Goal: Transaction & Acquisition: Obtain resource

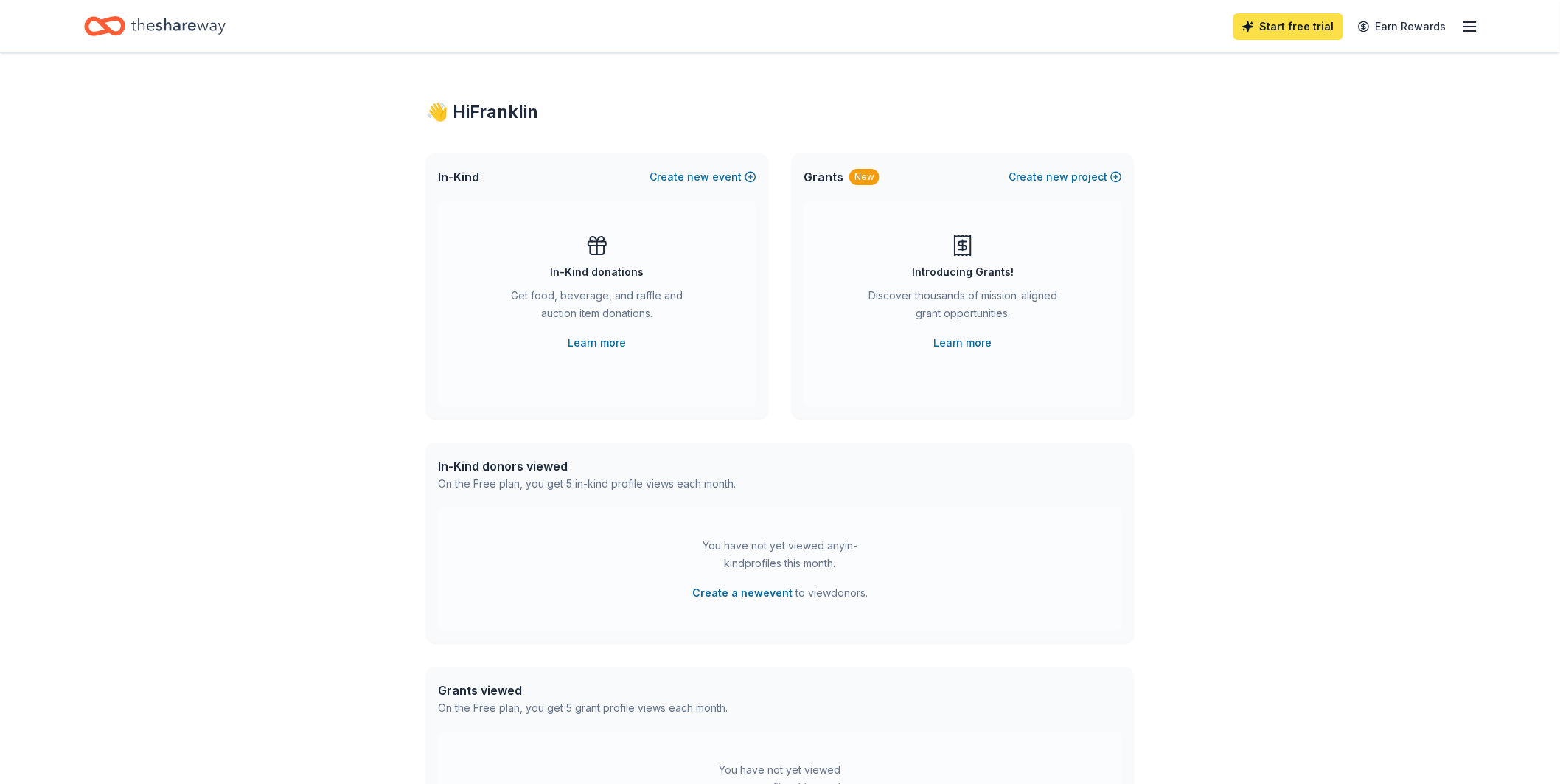
click at [1271, 32] on link "Start free trial" at bounding box center [1289, 27] width 110 height 27
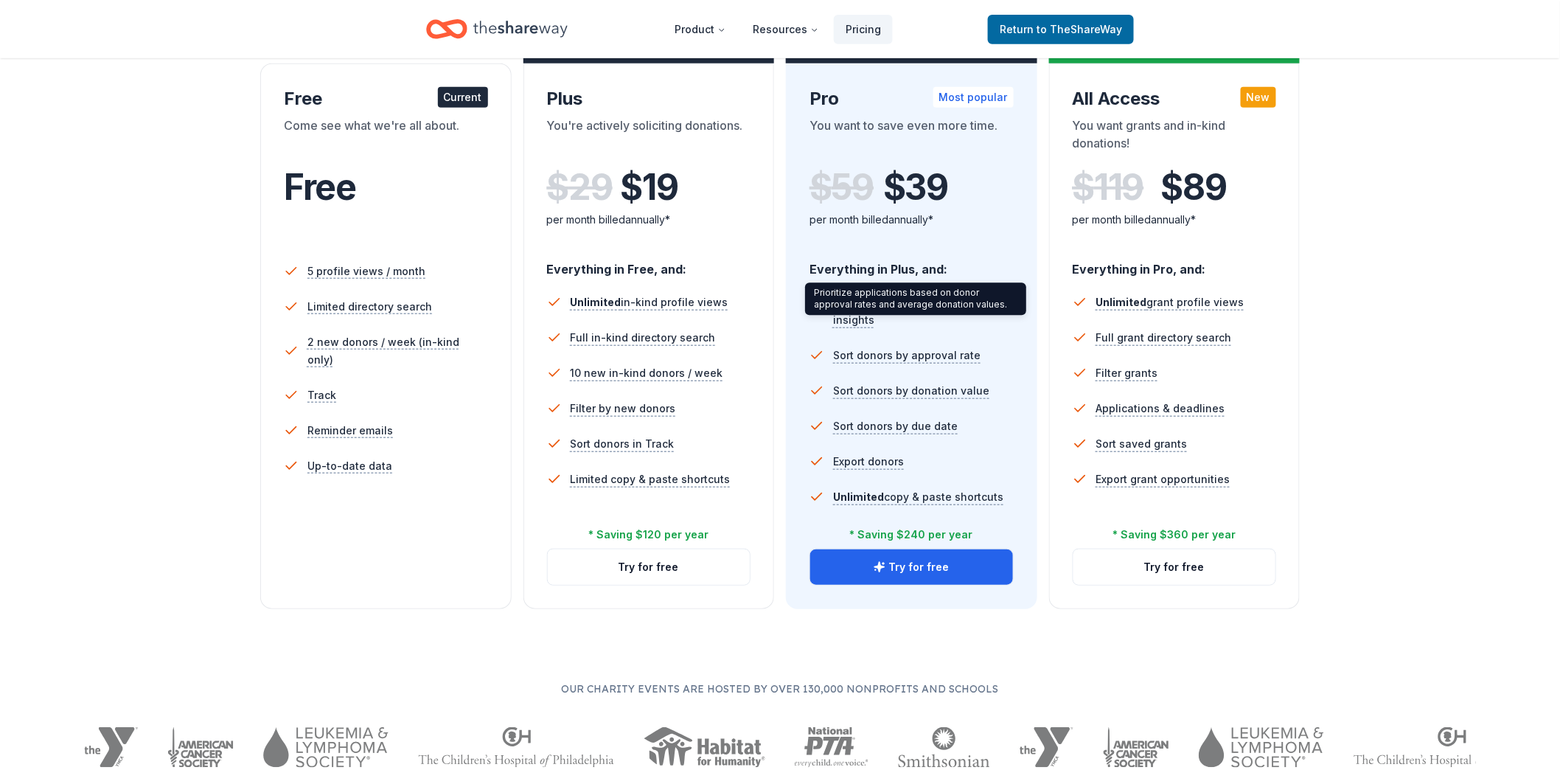
scroll to position [271, 0]
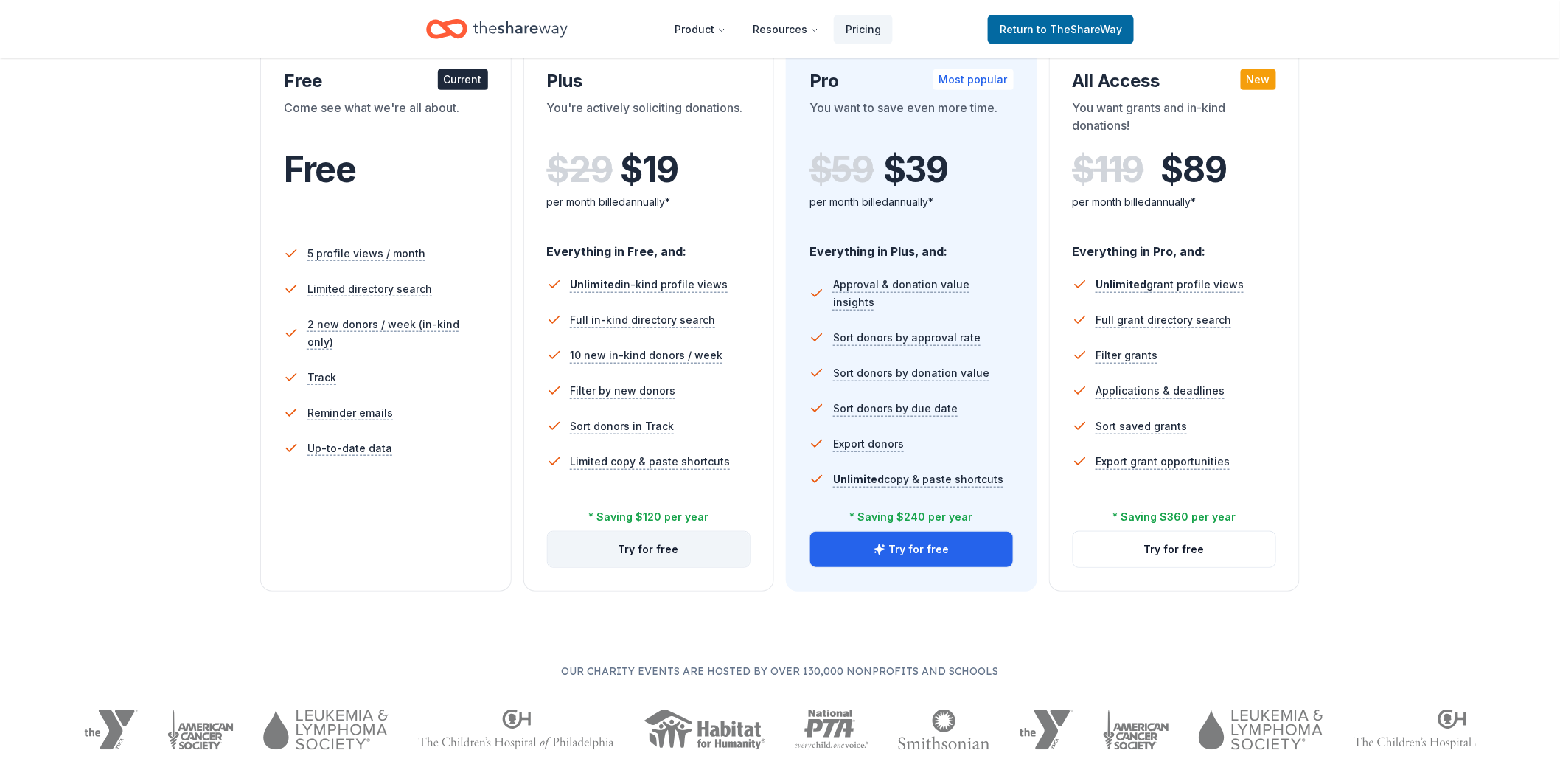
click at [687, 552] on button "Try for free" at bounding box center [649, 549] width 203 height 36
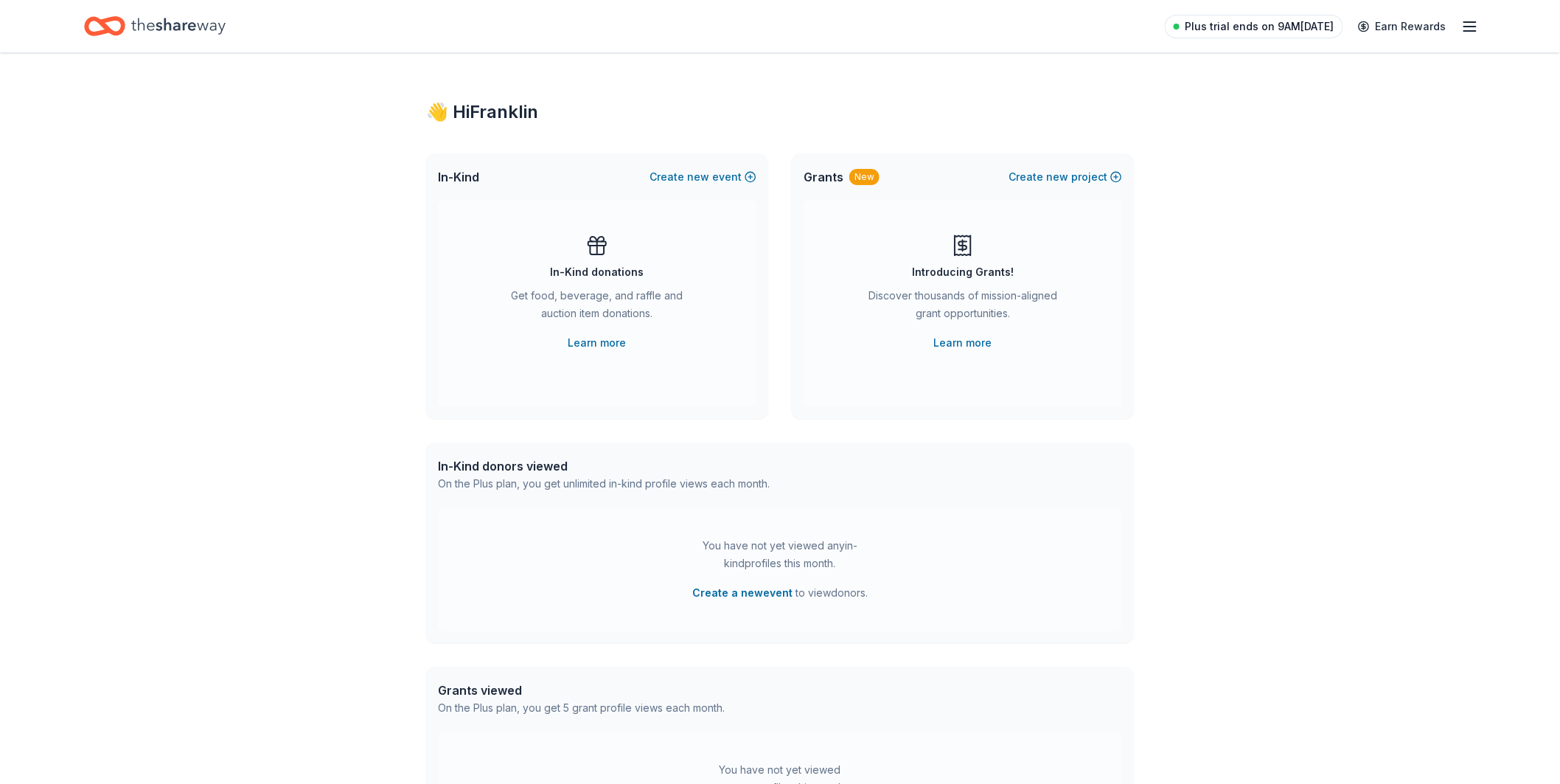
click at [1280, 28] on span "Plus trial ends on 9AM[DATE]" at bounding box center [1260, 26] width 149 height 17
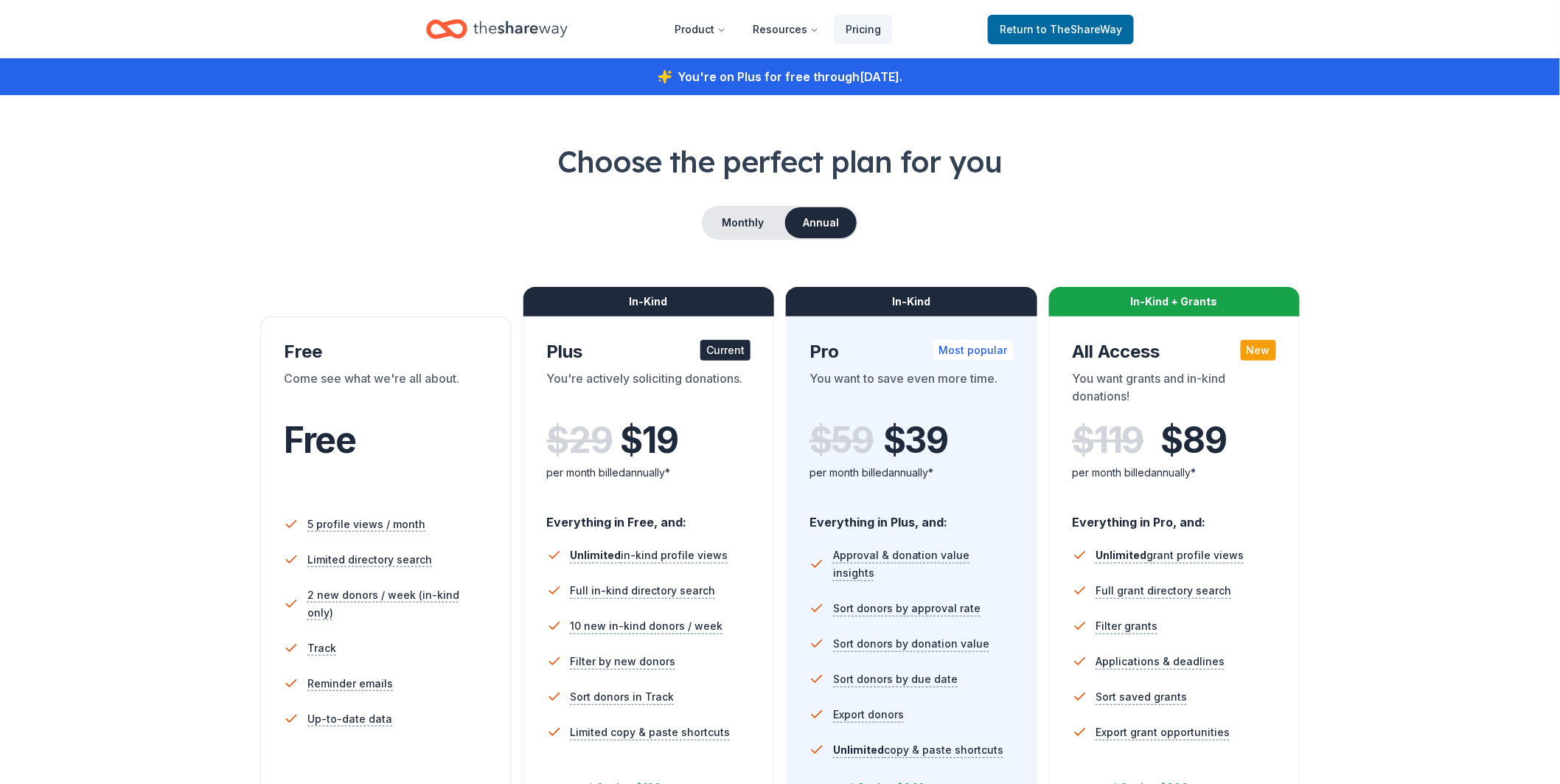
click at [521, 32] on icon "Home" at bounding box center [521, 28] width 94 height 16
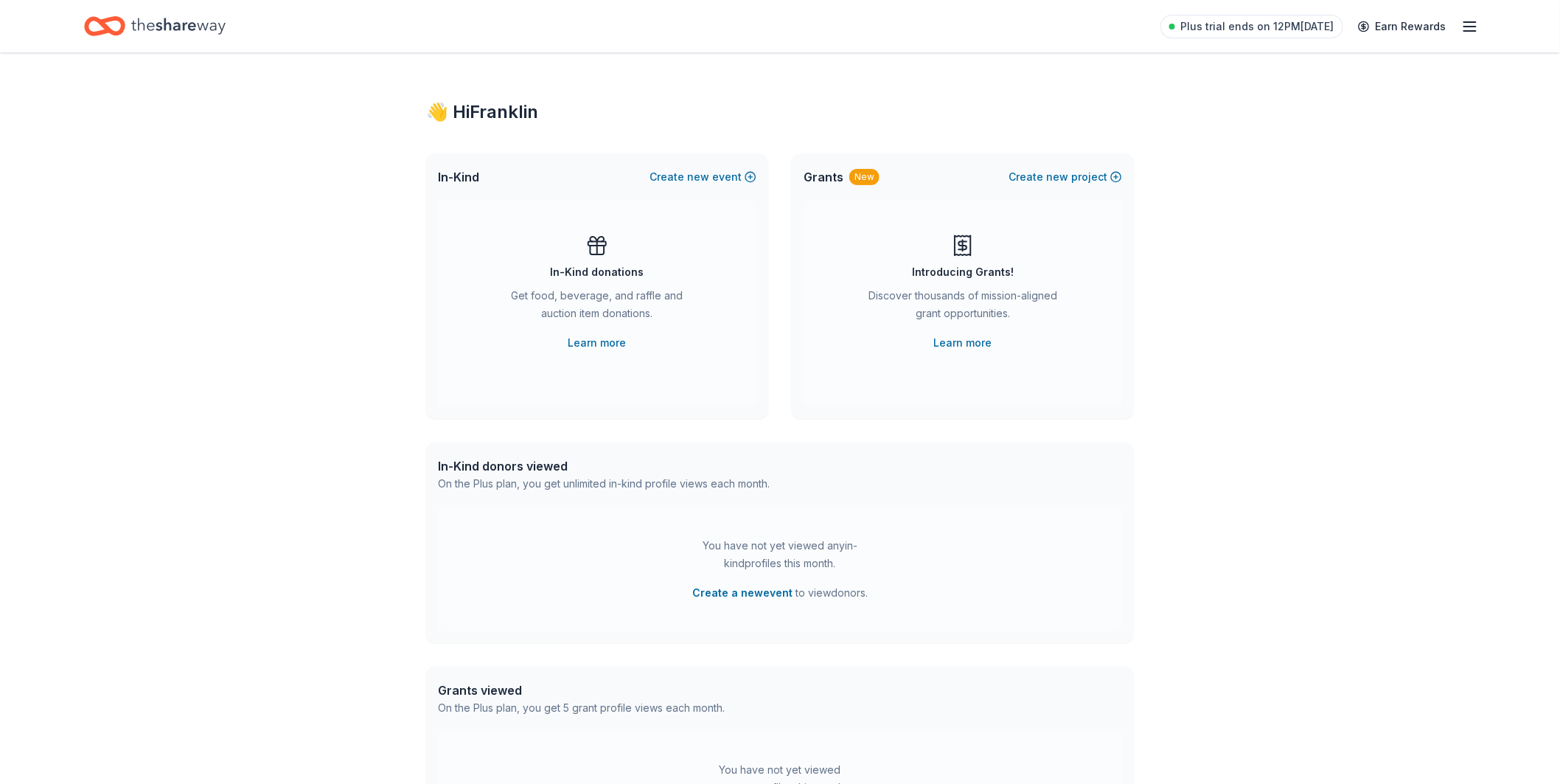
click at [1472, 28] on icon "button" at bounding box center [1471, 26] width 17 height 17
click at [1307, 124] on link "Account" at bounding box center [1295, 131] width 46 height 14
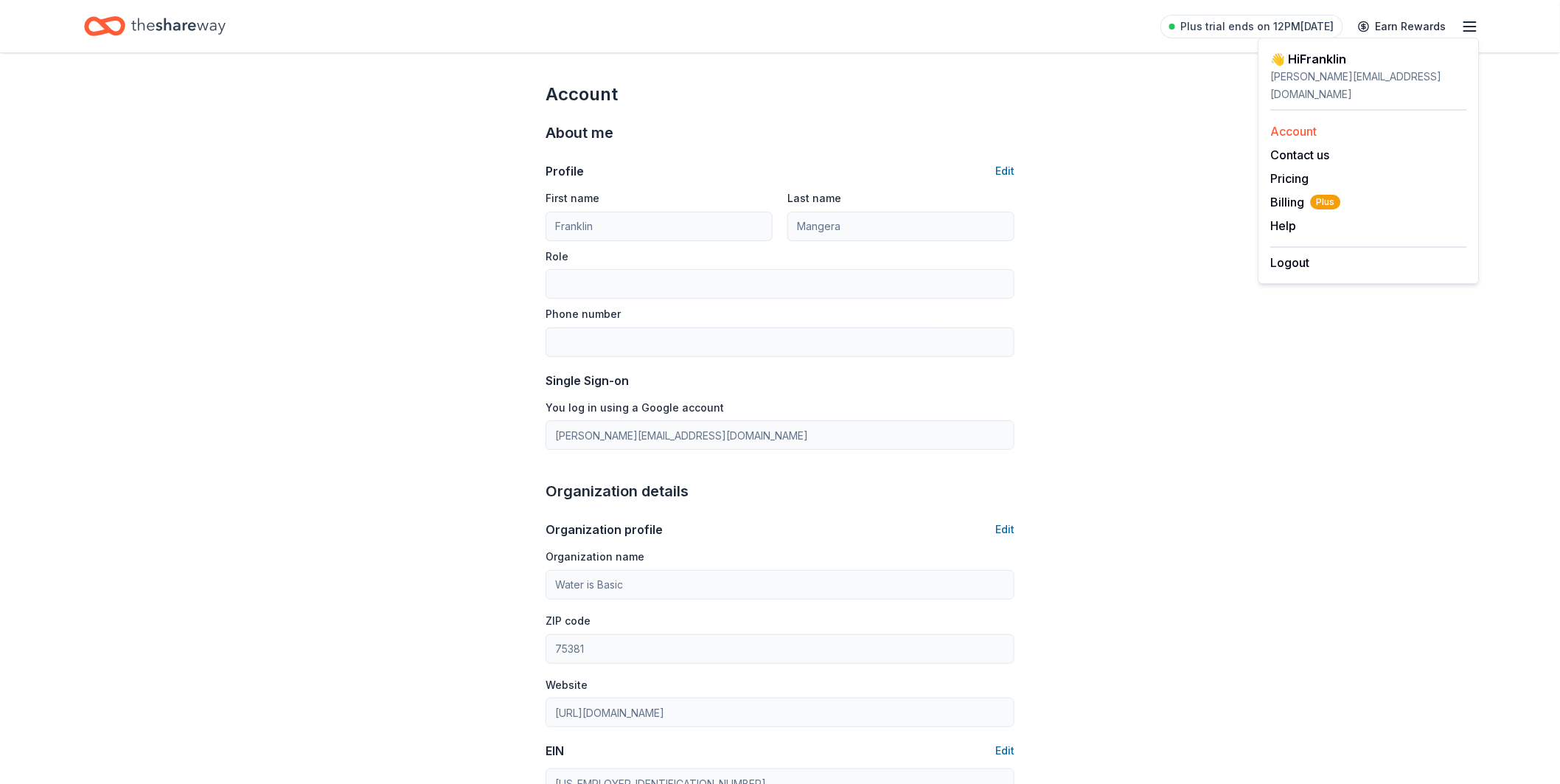
click at [1298, 124] on link "Account" at bounding box center [1295, 131] width 46 height 14
click at [123, 14] on icon "Home" at bounding box center [104, 26] width 41 height 35
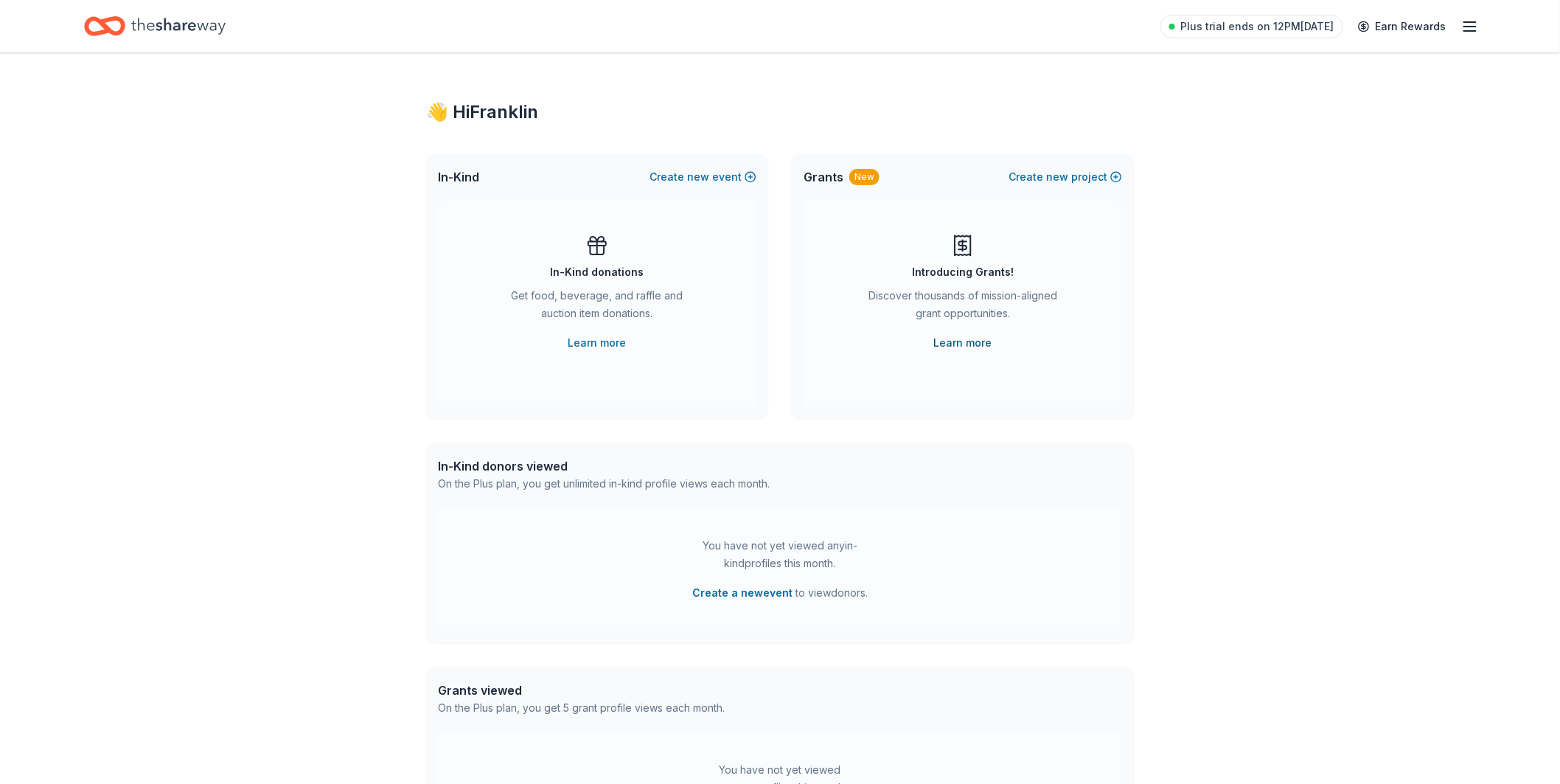
click at [975, 344] on link "Learn more" at bounding box center [963, 343] width 59 height 17
click at [1305, 22] on span "Plus trial ends on 12PM, 8/28" at bounding box center [1258, 26] width 154 height 17
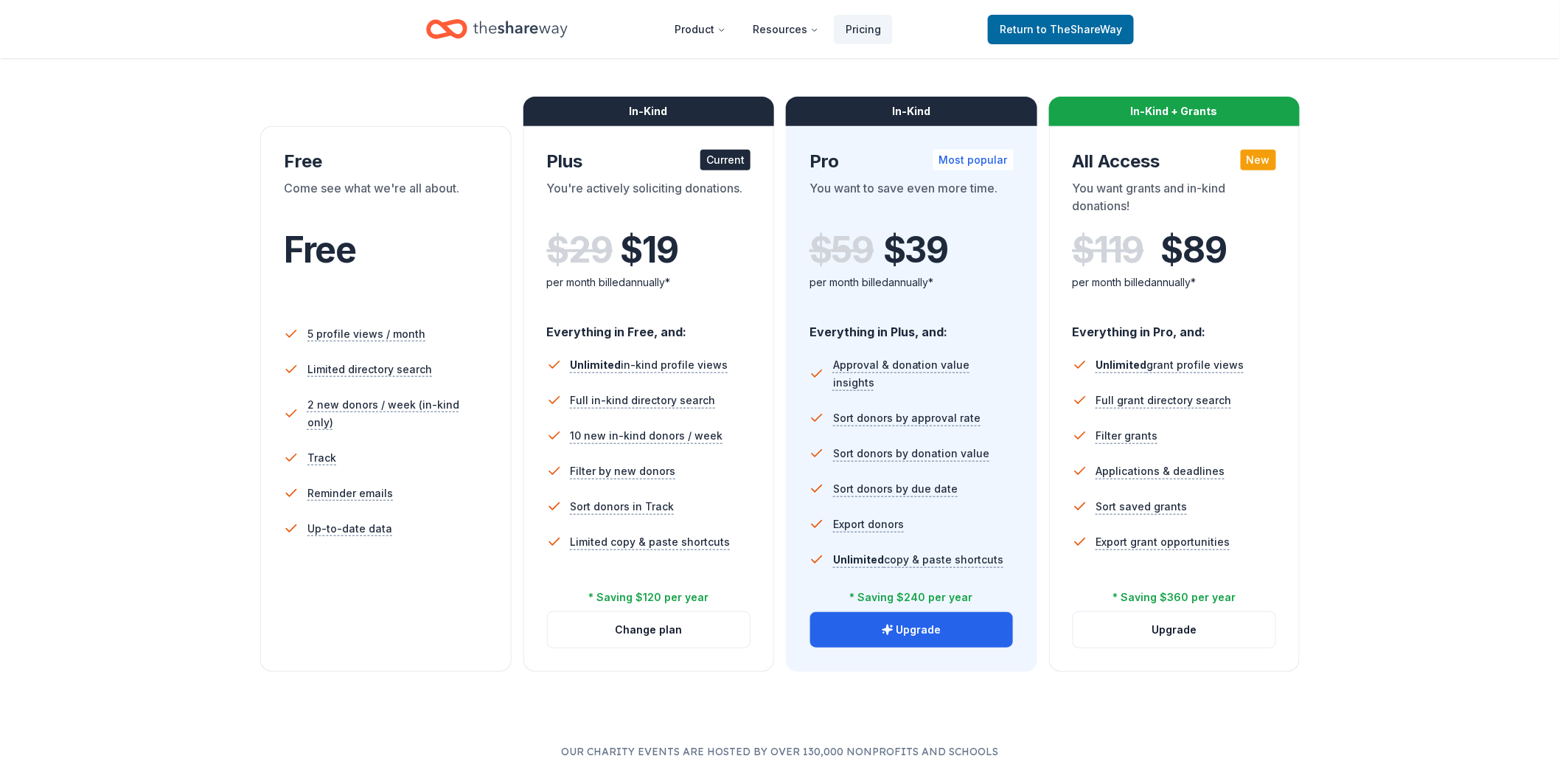
scroll to position [192, 0]
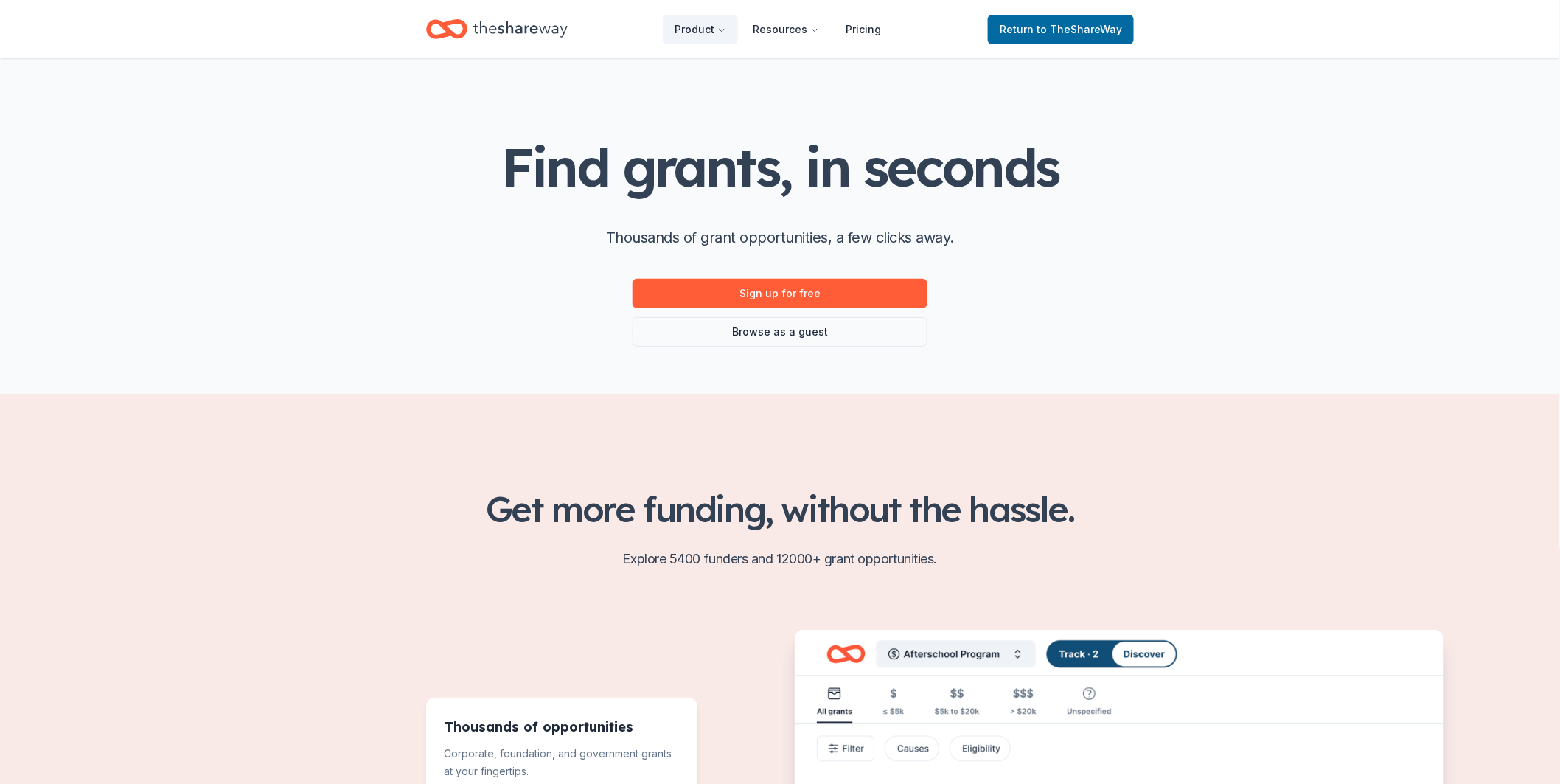
scroll to position [12, 0]
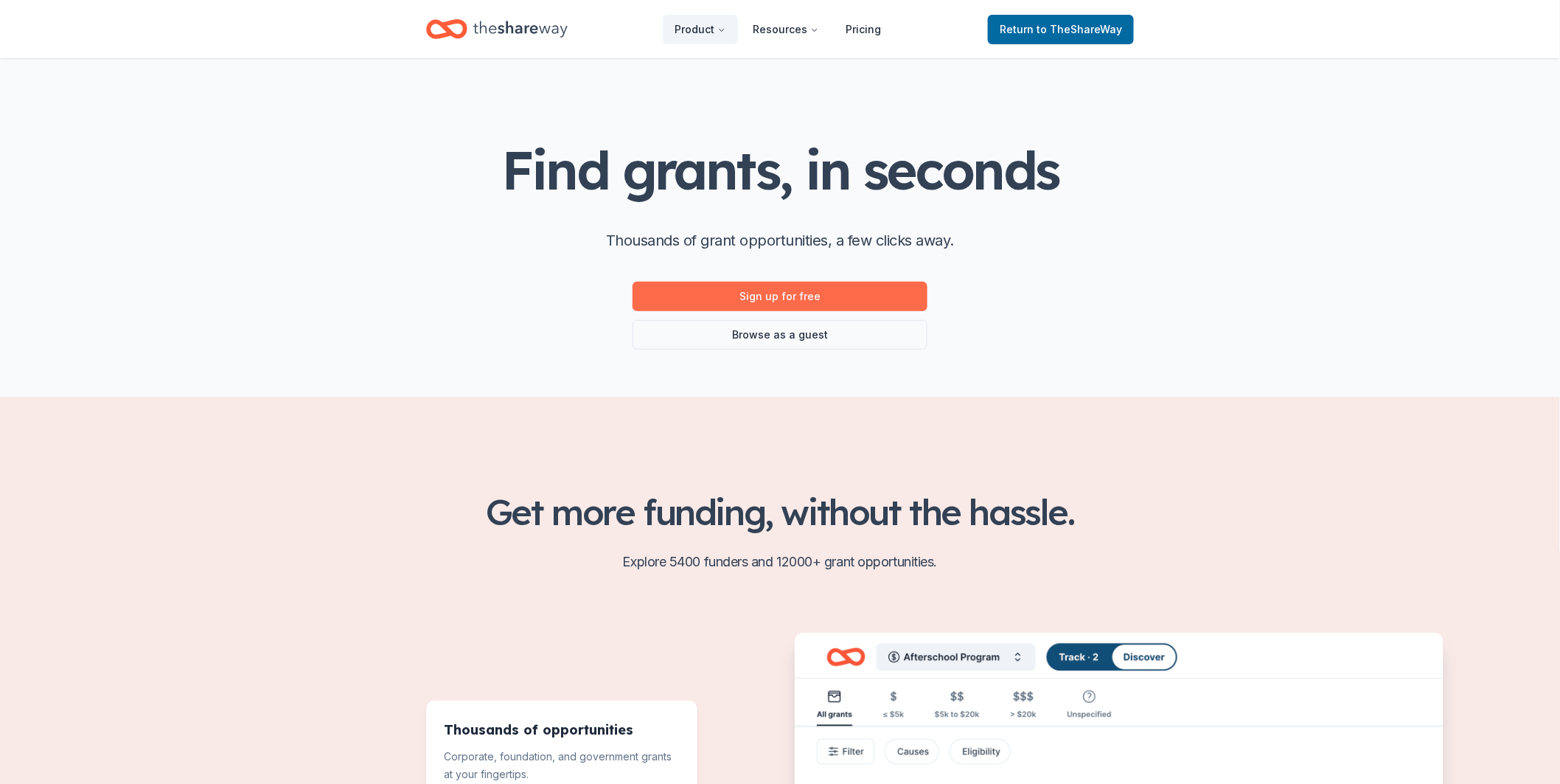
click at [835, 305] on link "Sign up for free" at bounding box center [780, 296] width 295 height 30
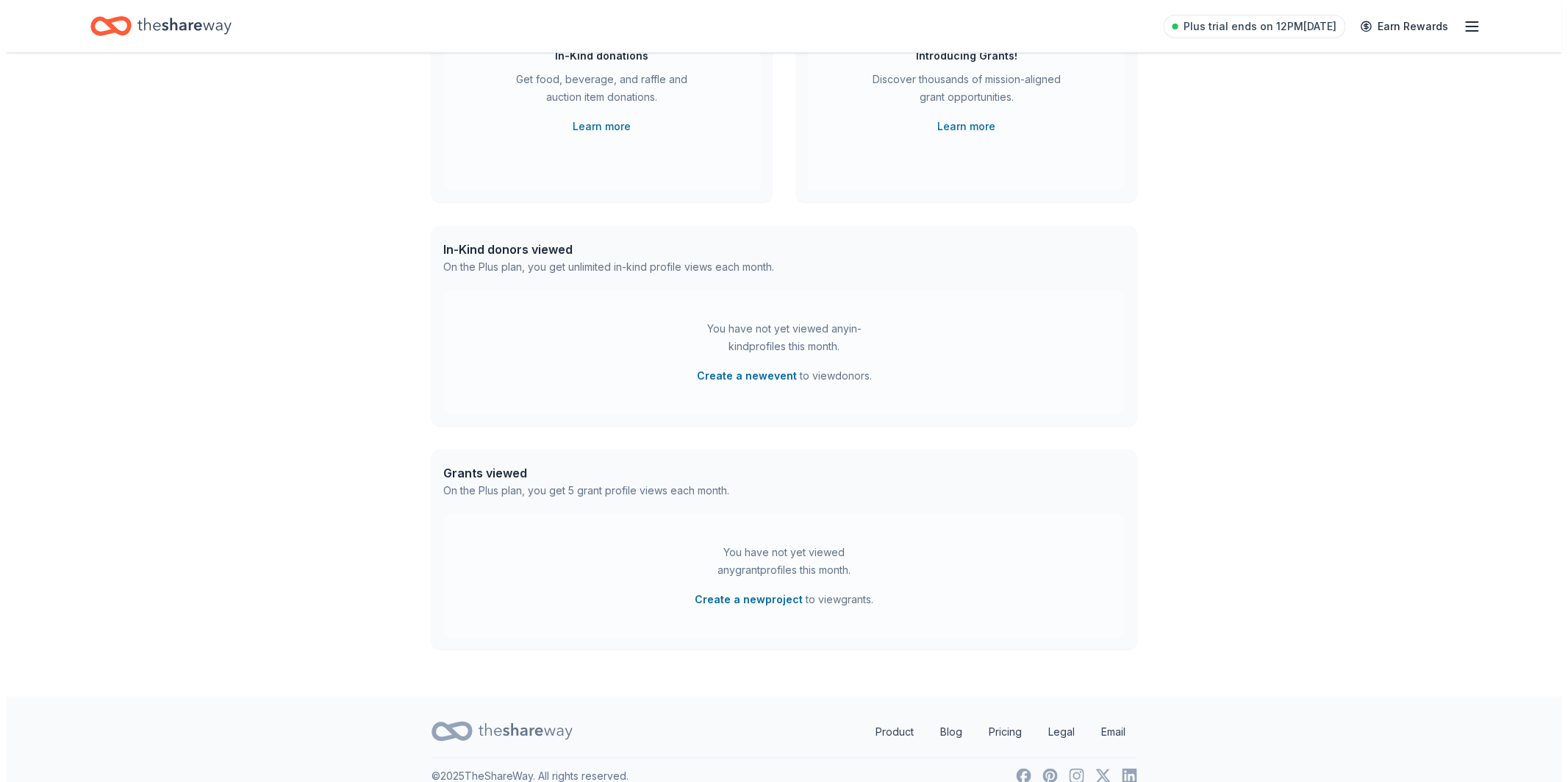
scroll to position [236, 0]
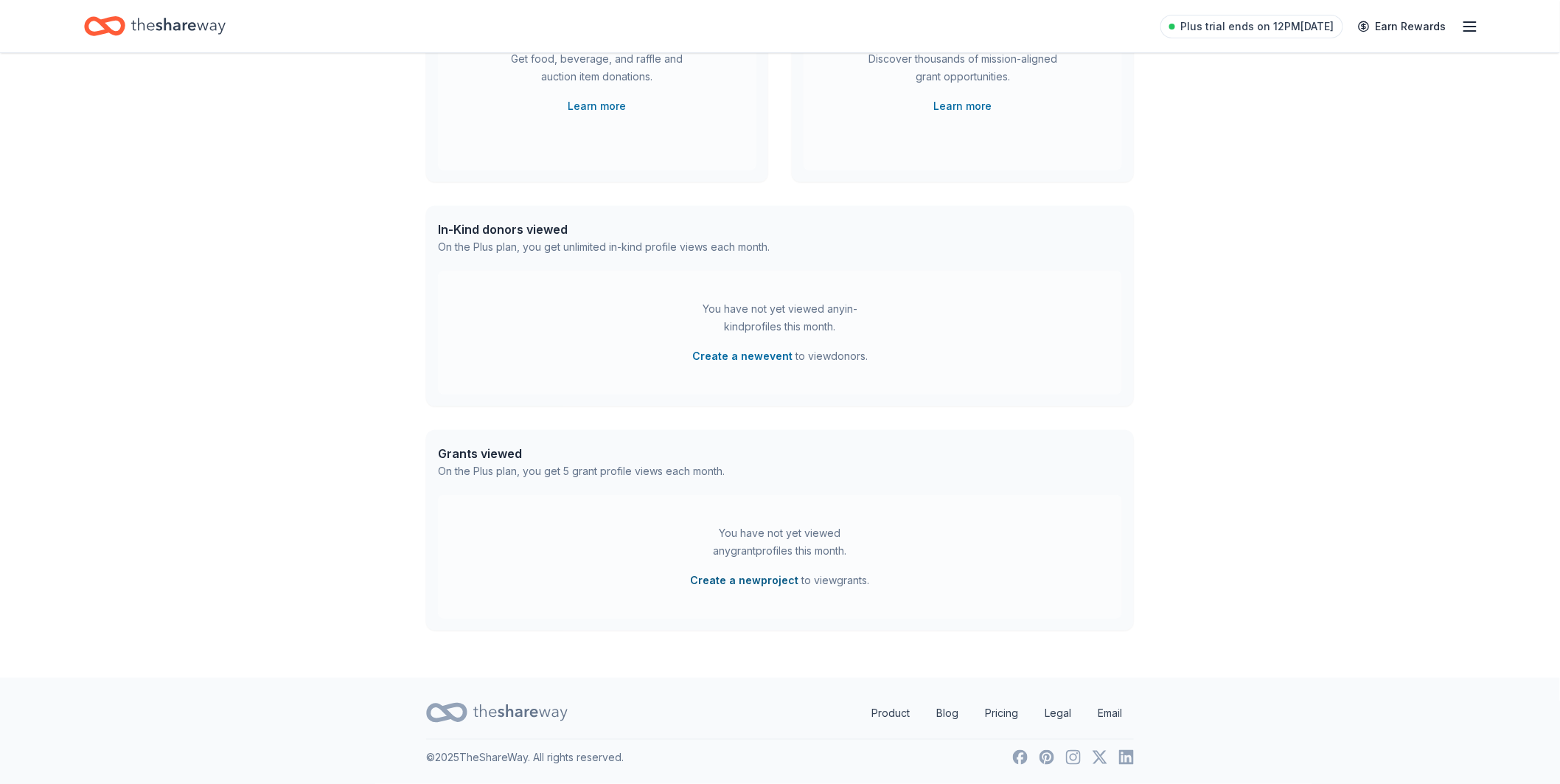
click at [779, 584] on button "Create a new project" at bounding box center [745, 580] width 109 height 17
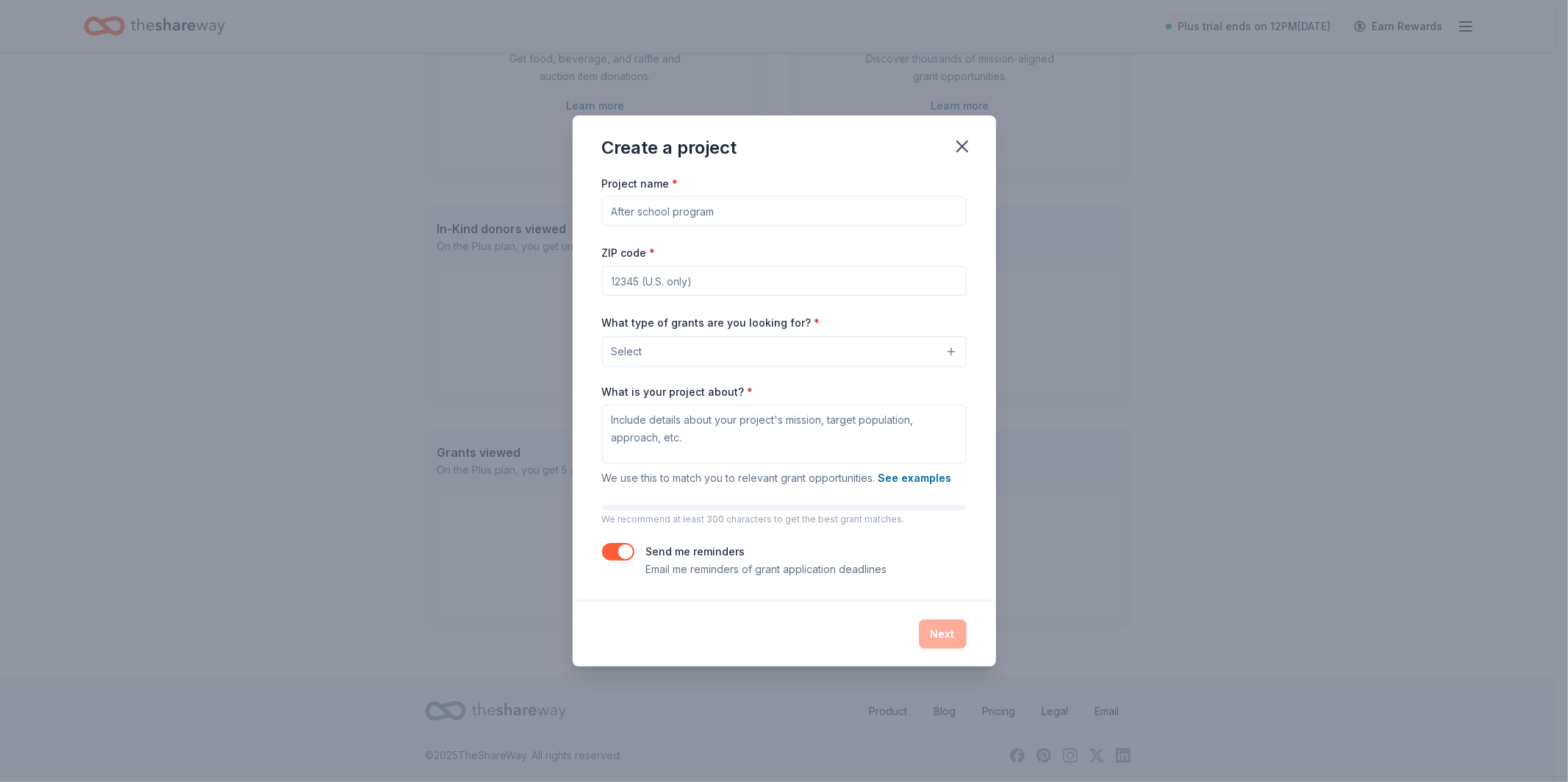
click at [752, 204] on input "Project name *" at bounding box center [784, 211] width 365 height 30
type input "WIB"
click at [614, 550] on button "button" at bounding box center [618, 551] width 33 height 17
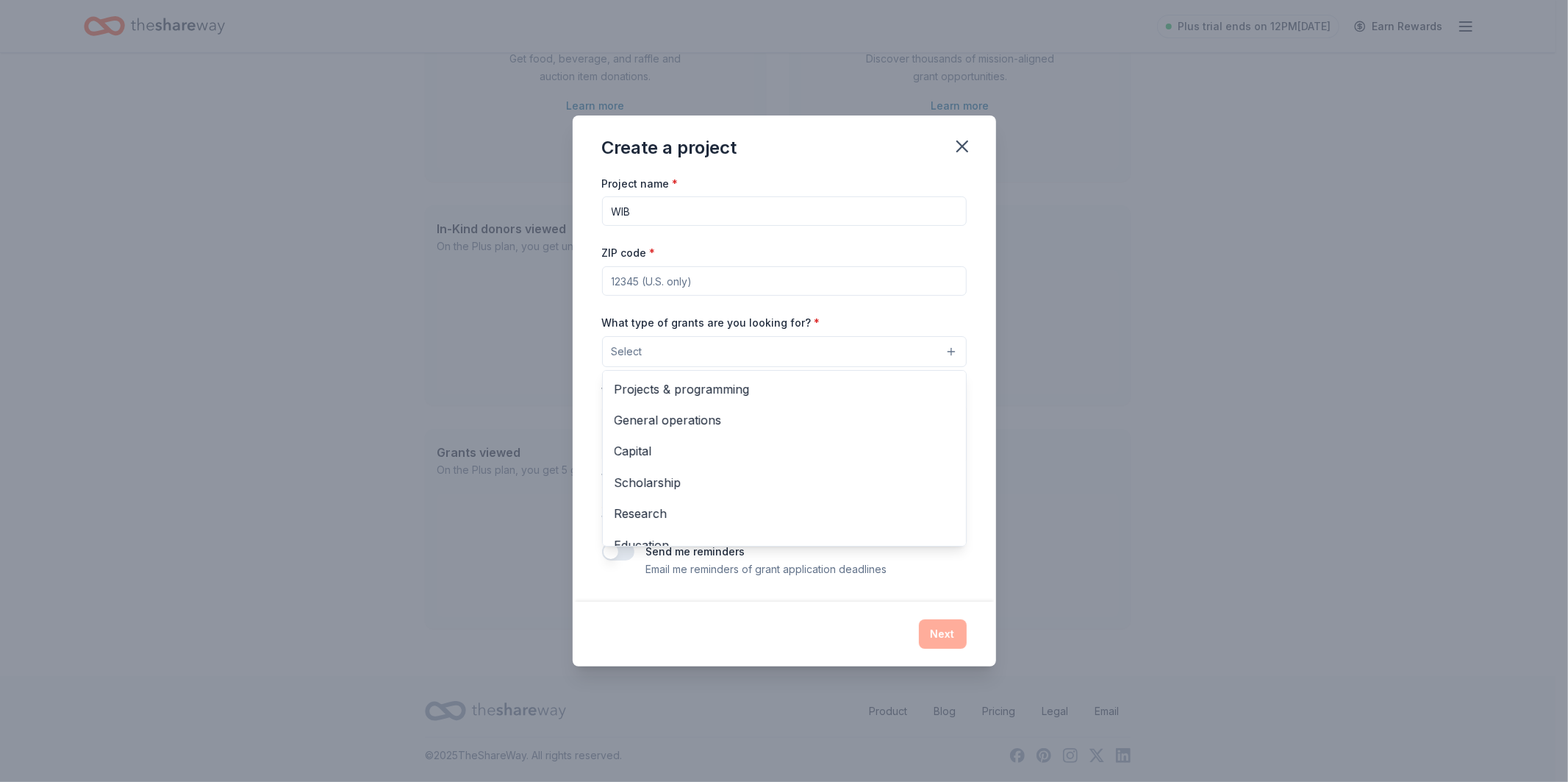
click at [772, 352] on button "Select" at bounding box center [784, 352] width 365 height 31
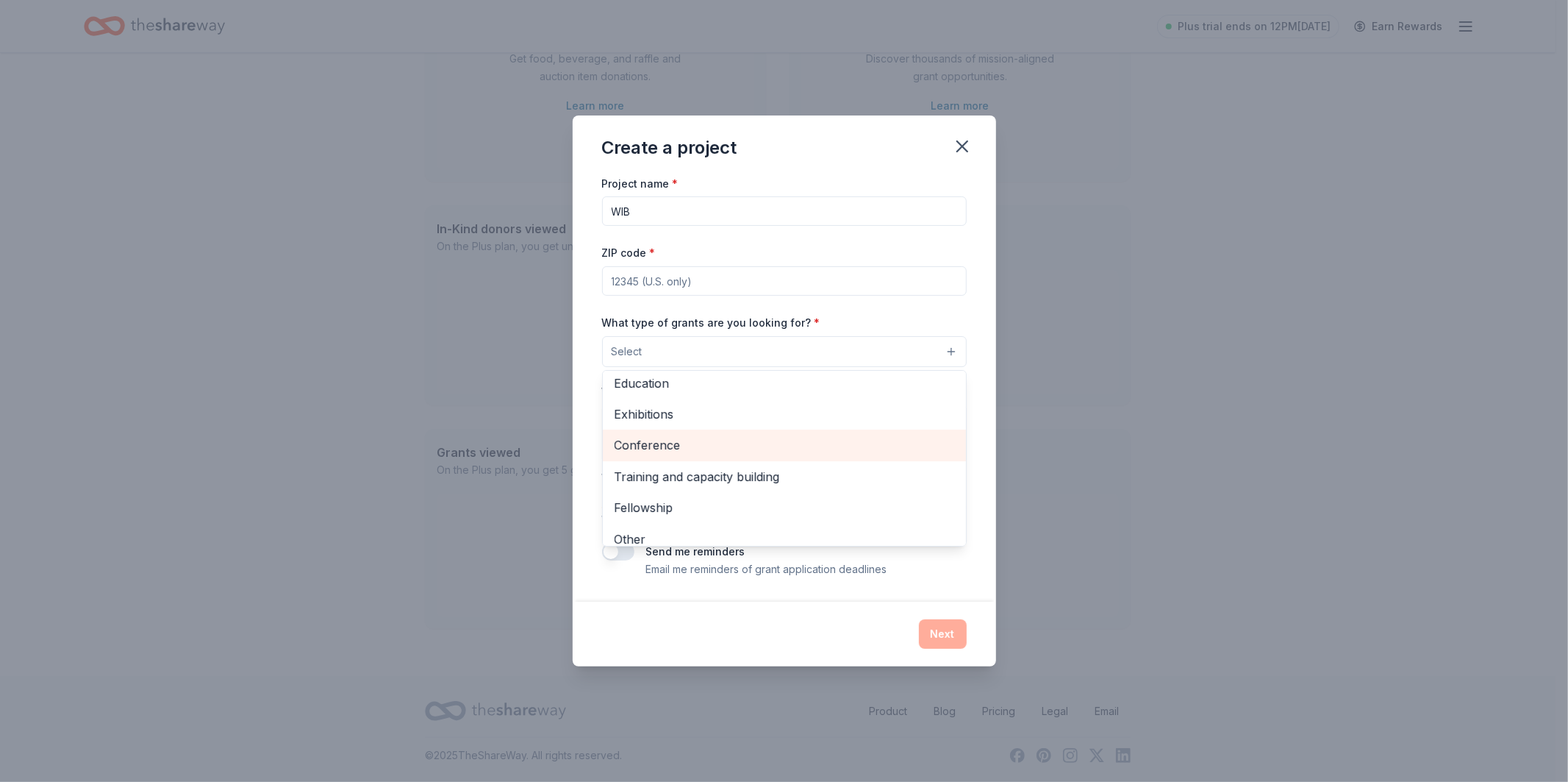
scroll to position [173, 0]
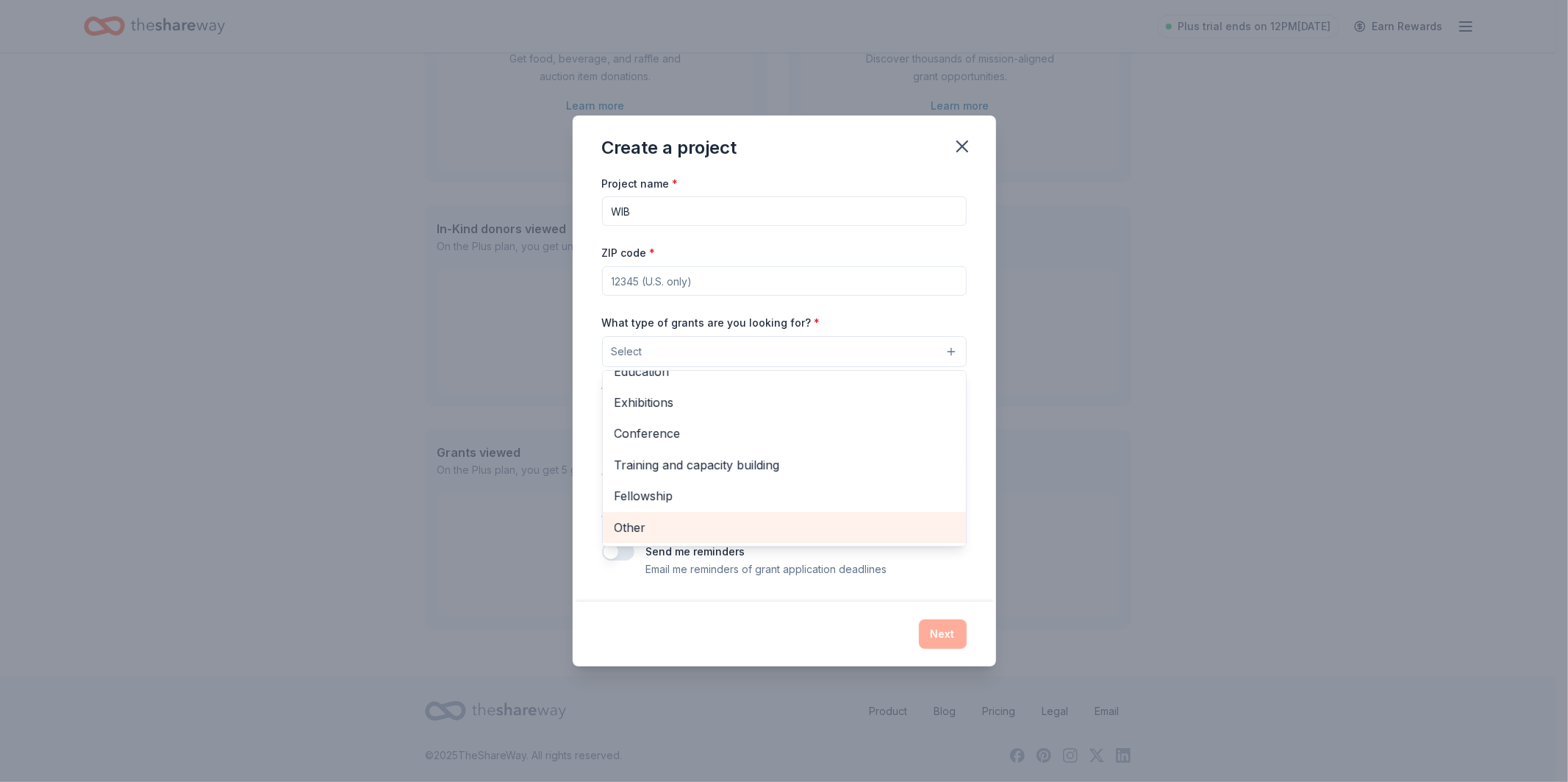
click at [729, 535] on span "Other" at bounding box center [784, 527] width 339 height 19
click at [747, 267] on div "Project name * WIB ZIP code * What type of grants are you looking for? * Other …" at bounding box center [784, 376] width 365 height 405
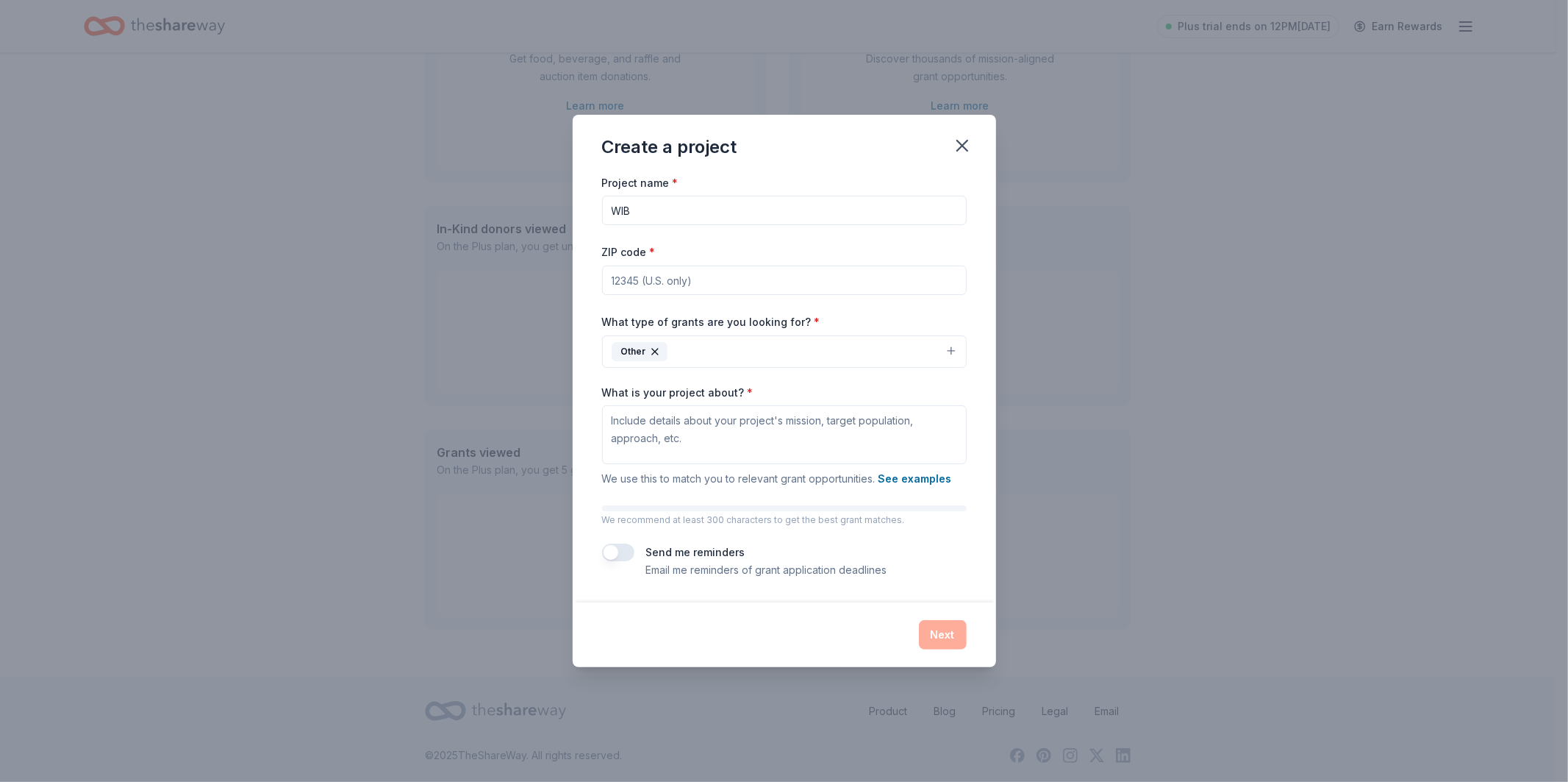
click at [731, 280] on input "ZIP code *" at bounding box center [784, 280] width 365 height 30
type input "78503"
click at [770, 434] on textarea "What is your project about? *" at bounding box center [784, 434] width 365 height 58
type textarea "WATER"
click at [966, 634] on div "Next" at bounding box center [784, 634] width 365 height 30
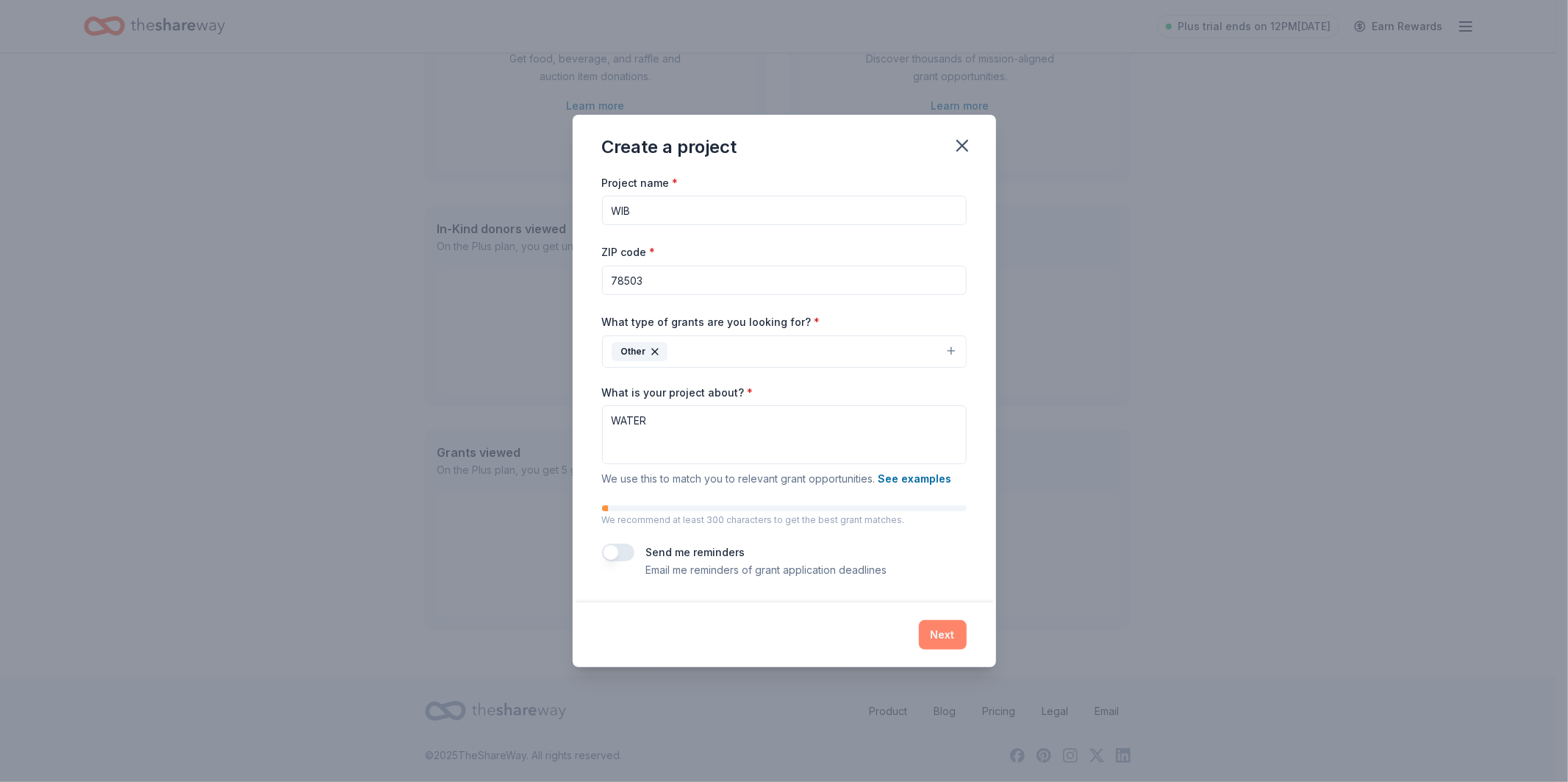
click at [959, 634] on button "Next" at bounding box center [943, 634] width 48 height 30
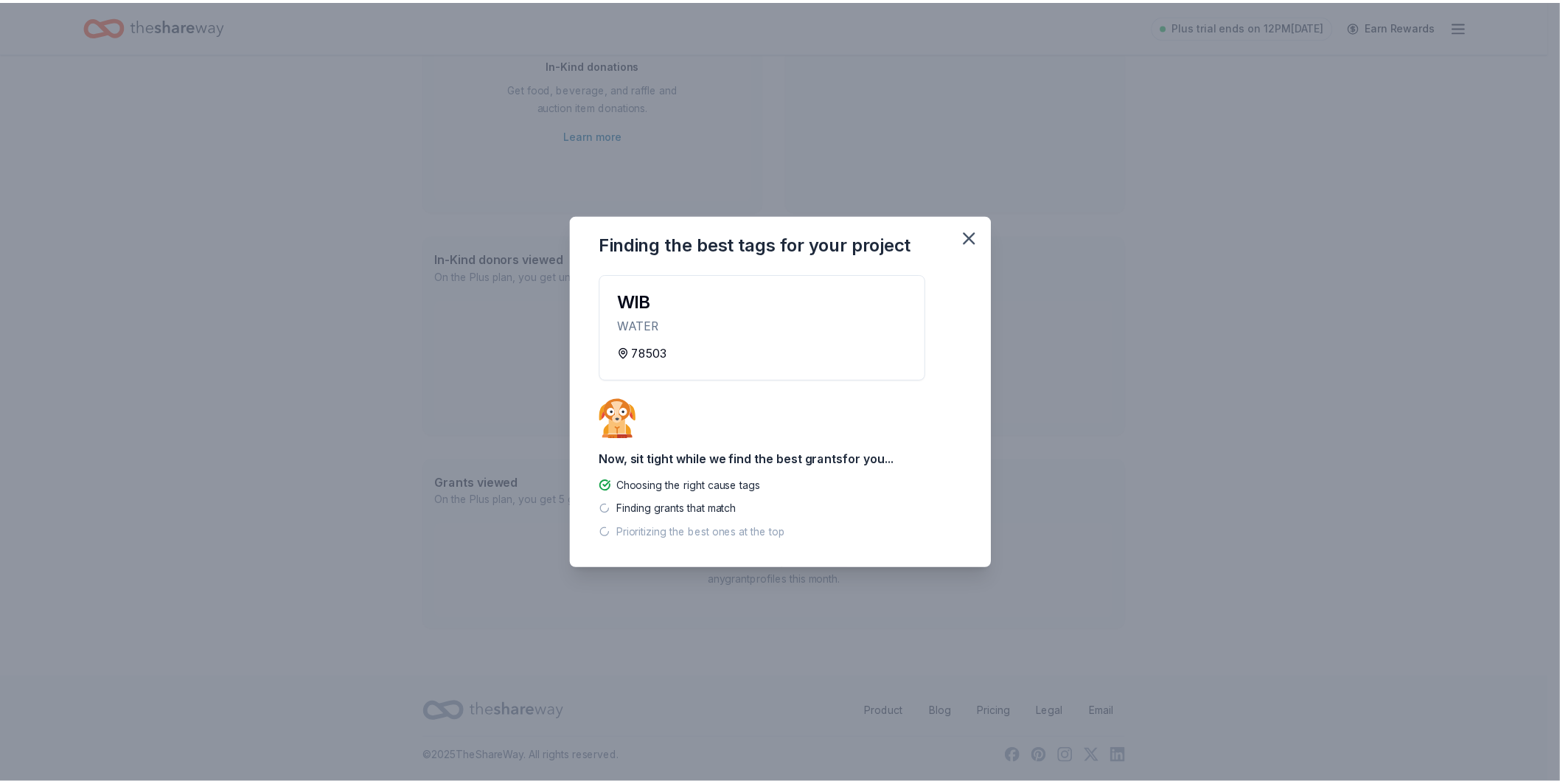
scroll to position [208, 0]
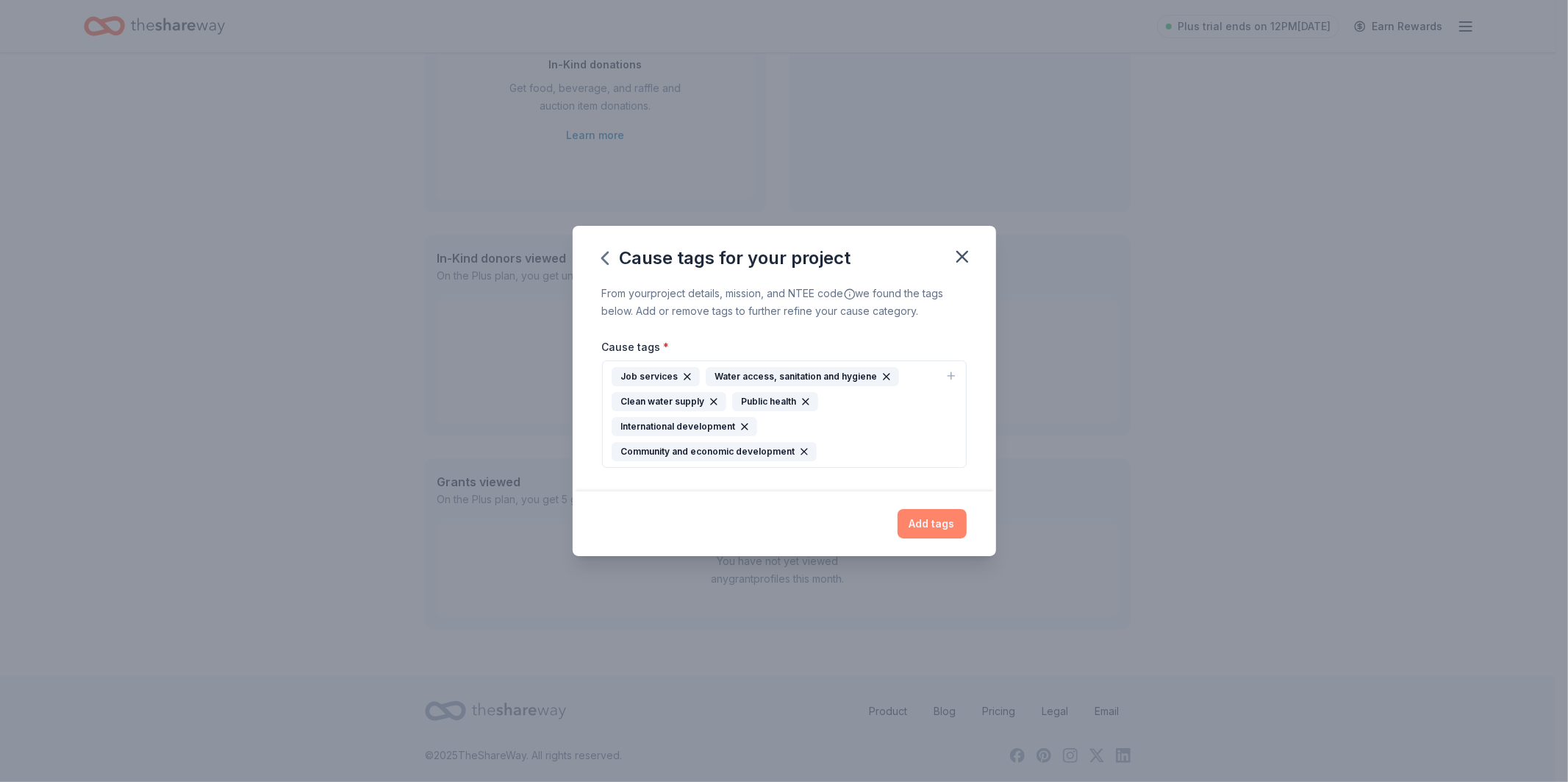
click at [934, 519] on button "Add tags" at bounding box center [933, 523] width 69 height 30
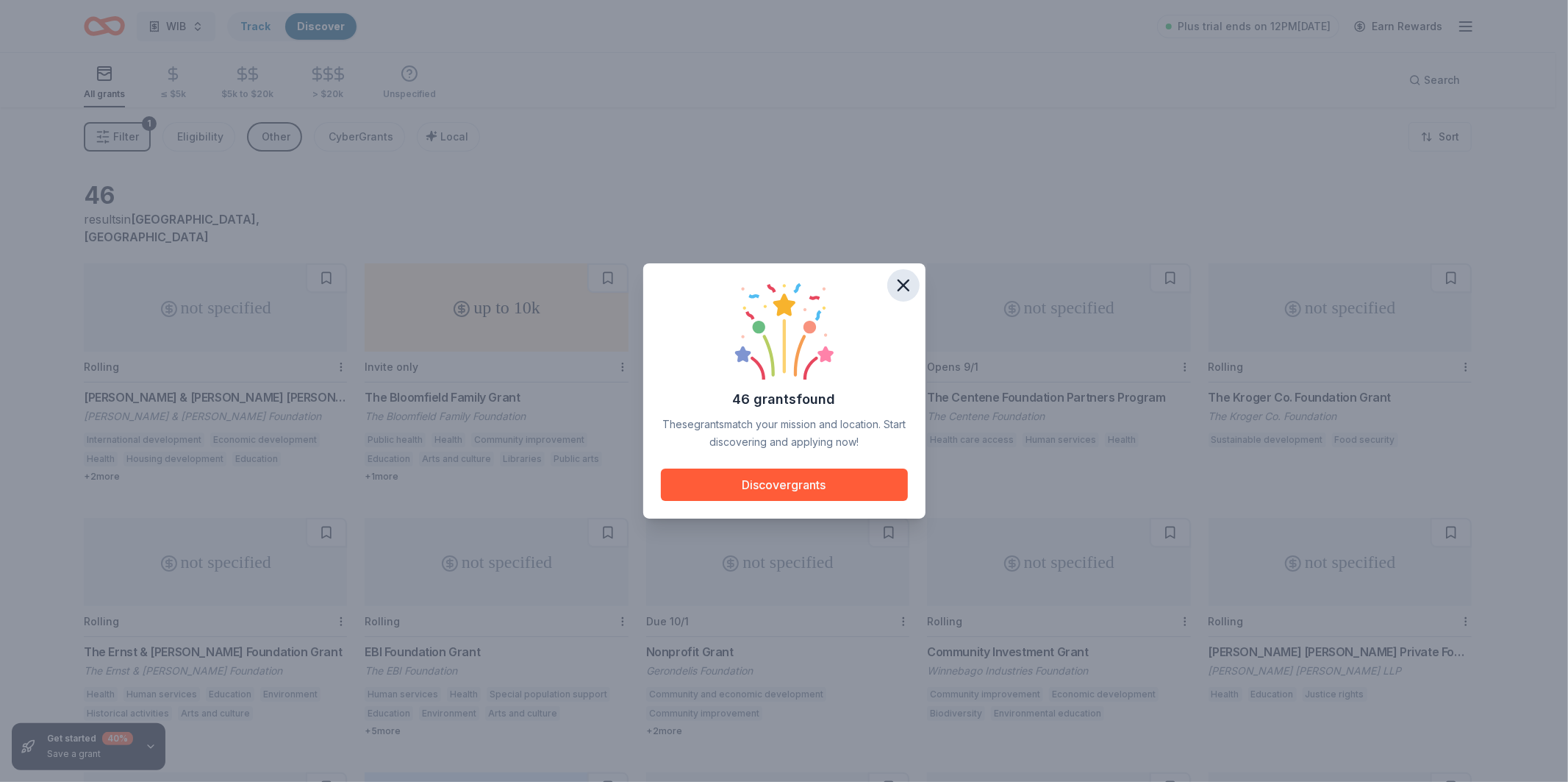
click at [895, 284] on icon "button" at bounding box center [903, 285] width 20 height 20
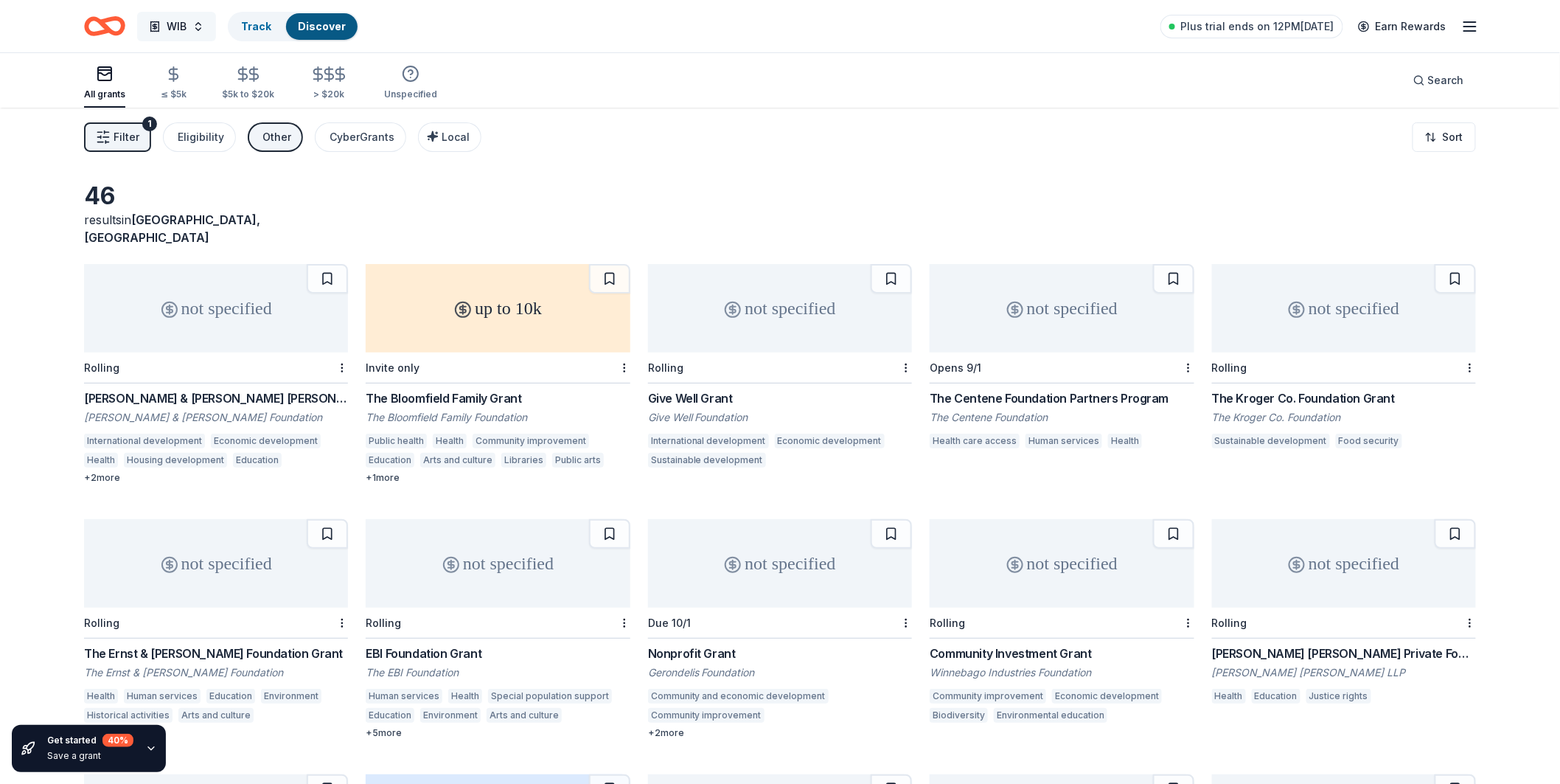
click at [195, 34] on button "WIB" at bounding box center [177, 26] width 79 height 30
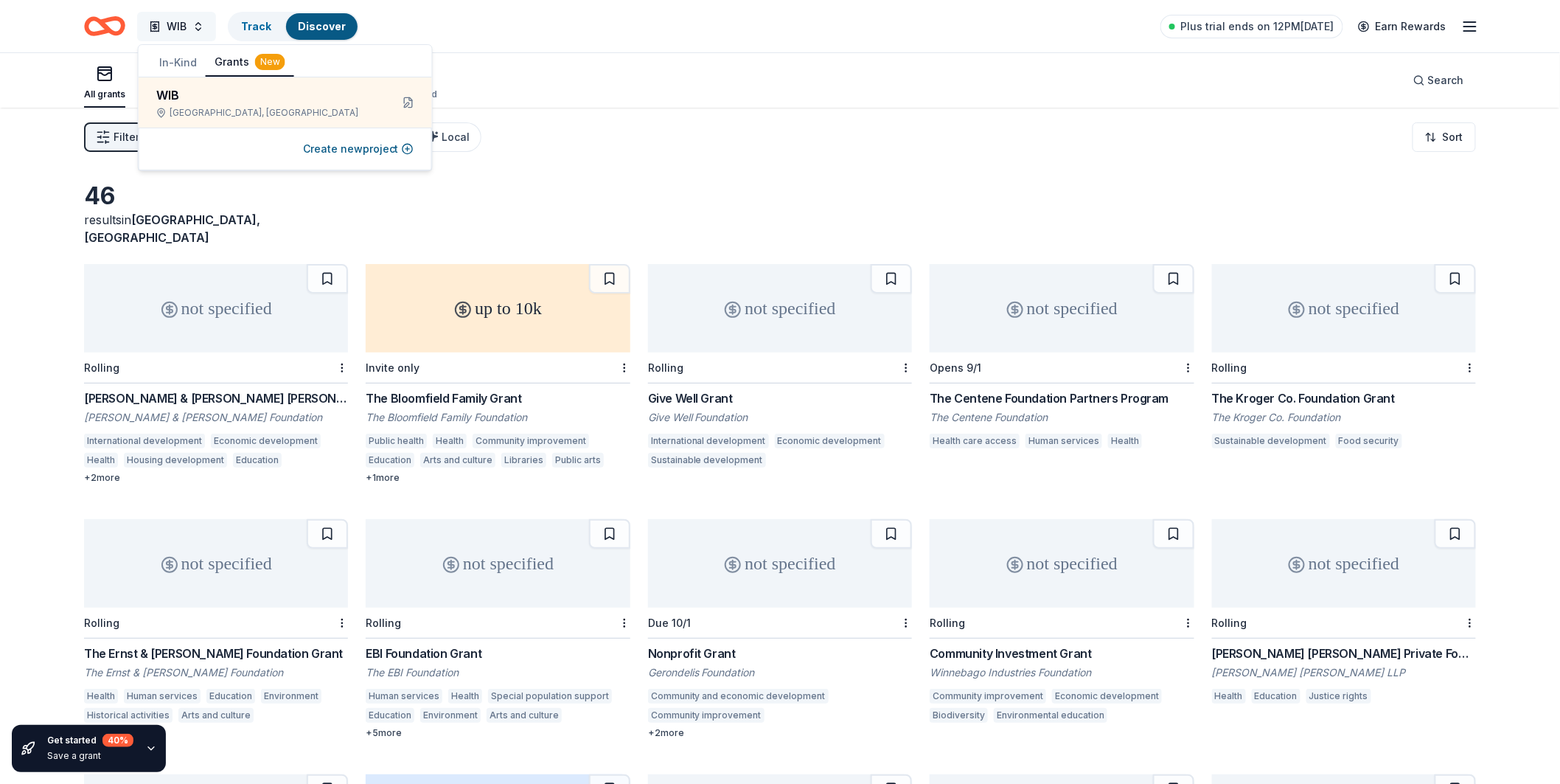
click at [195, 34] on button "WIB" at bounding box center [177, 26] width 79 height 30
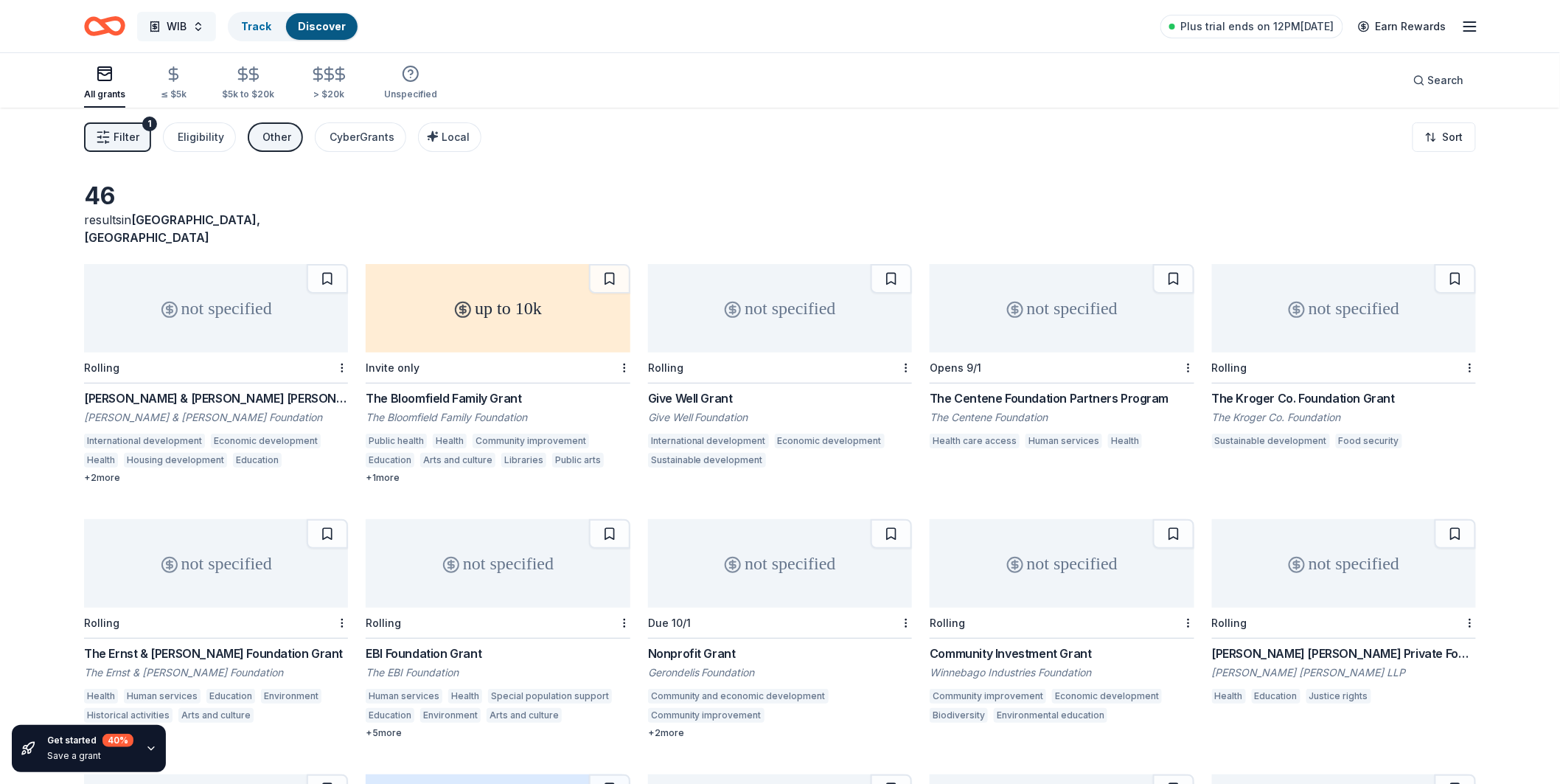
click at [195, 34] on button "WIB" at bounding box center [177, 26] width 79 height 30
click at [489, 34] on div "WIB Track Discover Plus trial ends on 12PM, 8/28 Earn Rewards" at bounding box center [780, 26] width 1393 height 35
click at [131, 146] on button "Filter 1" at bounding box center [117, 136] width 67 height 30
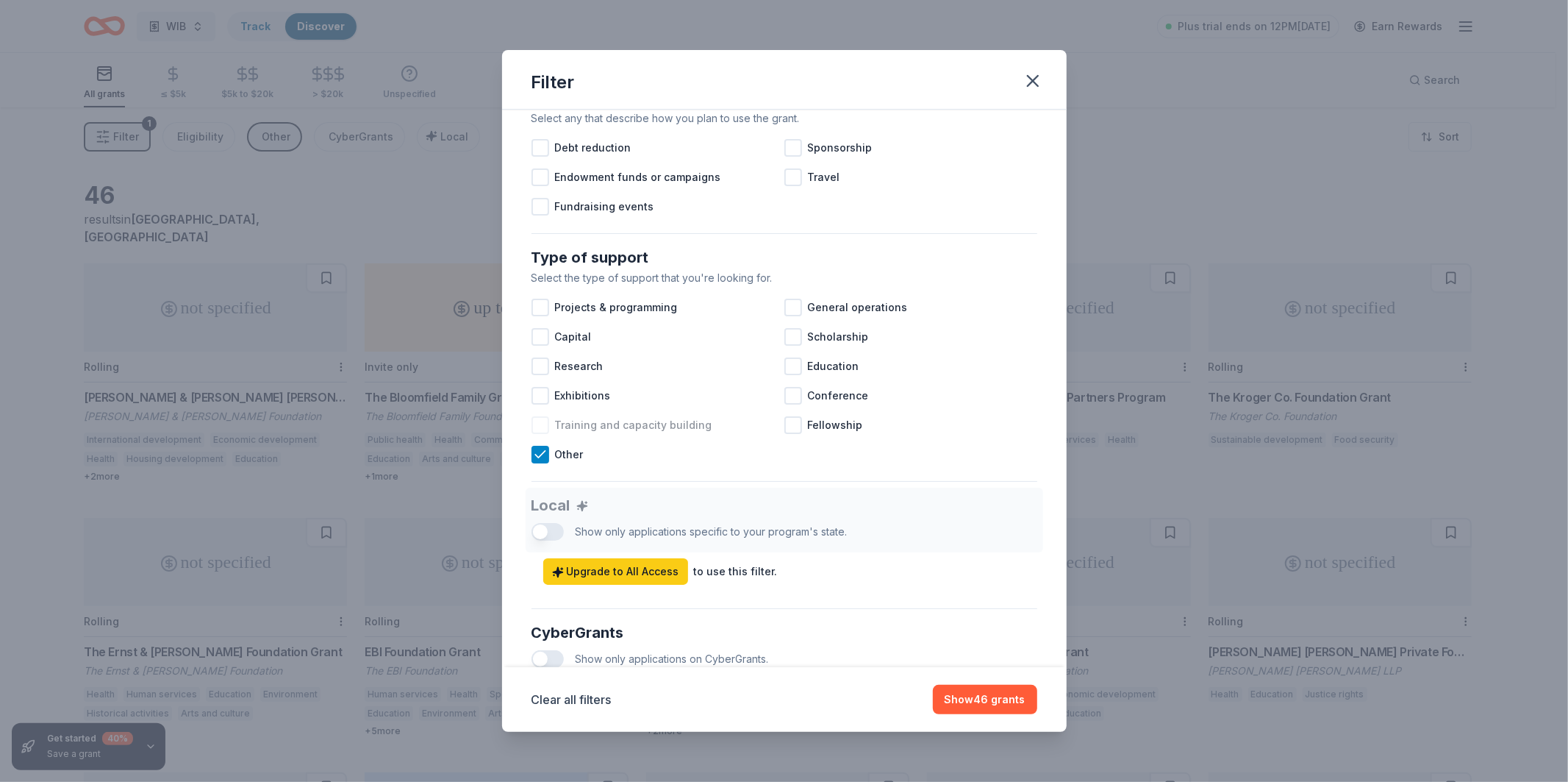
scroll to position [465, 0]
click at [542, 461] on icon at bounding box center [540, 453] width 14 height 14
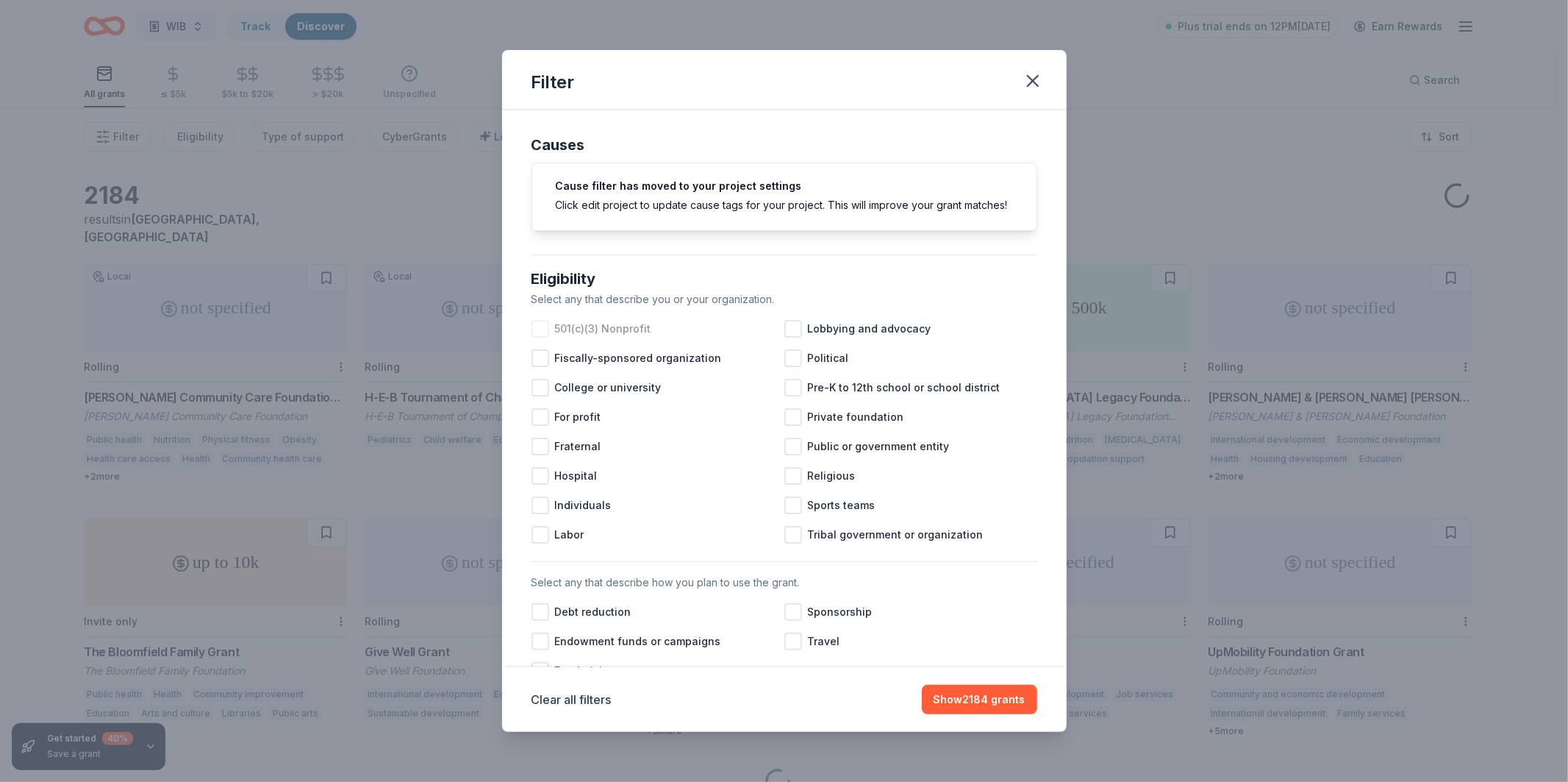
click at [542, 343] on div "501(c)(3) Nonprofit" at bounding box center [658, 329] width 253 height 30
click at [985, 700] on button "Show 1554 grants" at bounding box center [980, 699] width 115 height 30
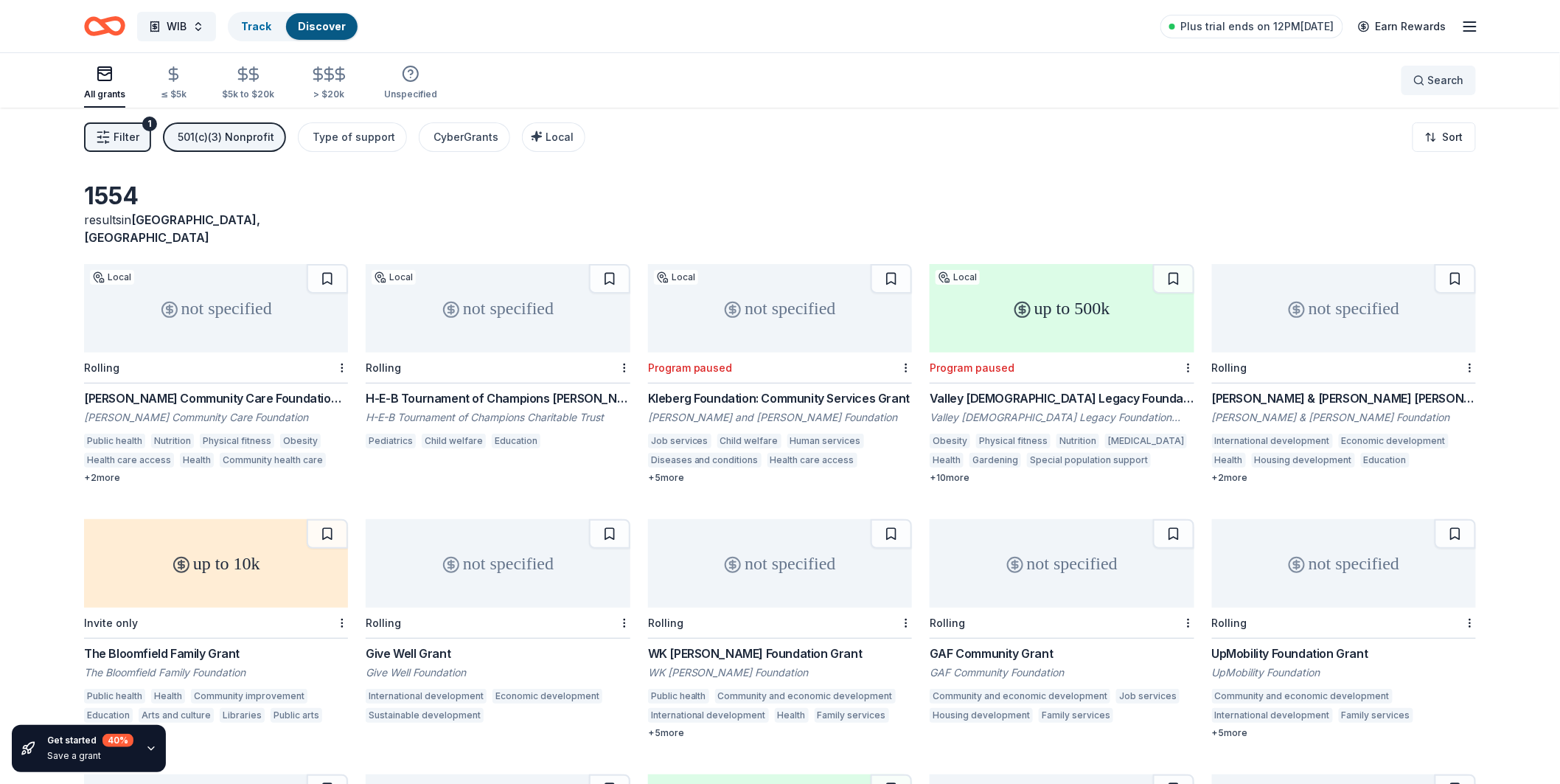
click at [1442, 93] on button "Search" at bounding box center [1438, 80] width 74 height 30
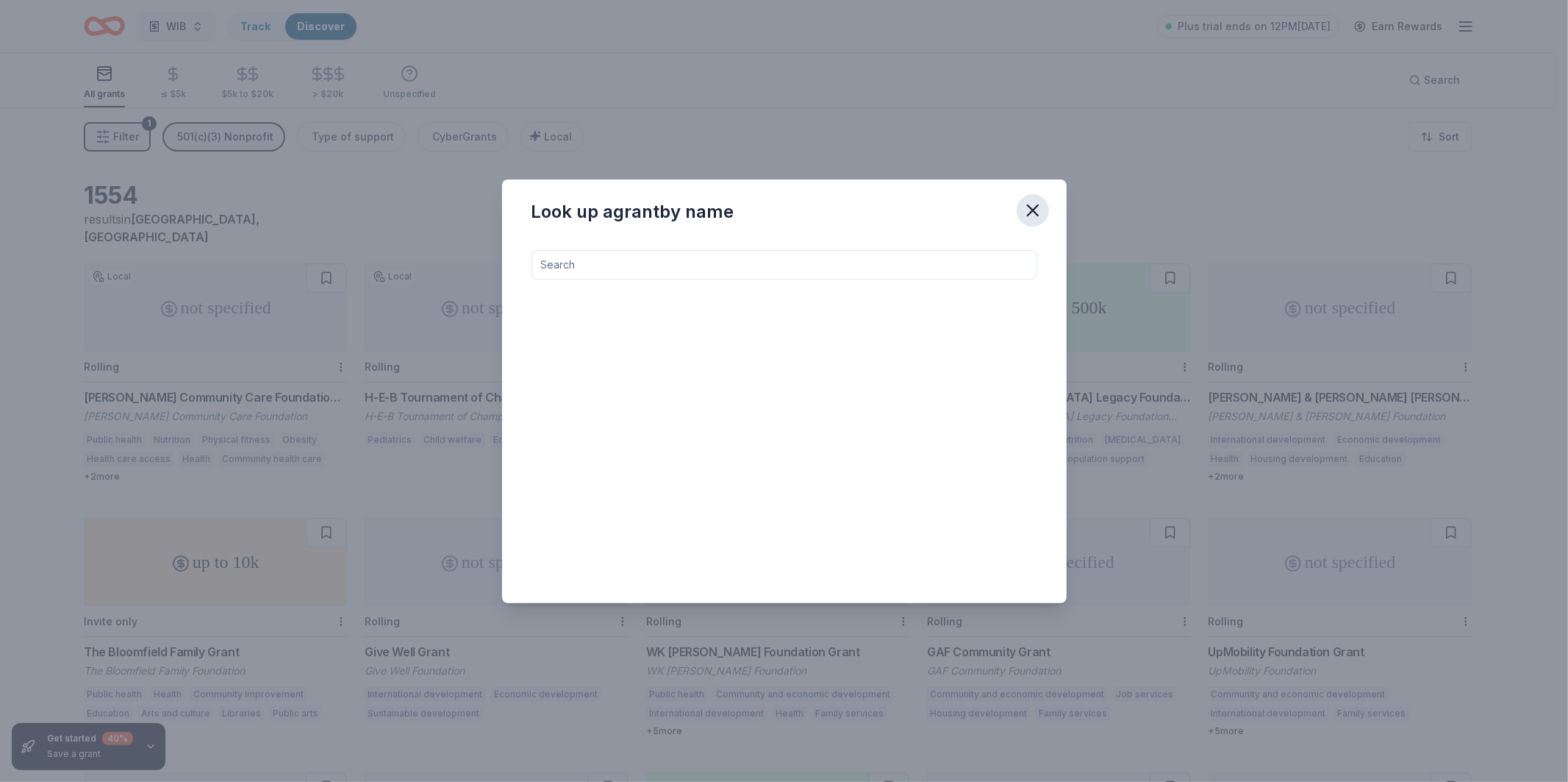
click at [1038, 201] on icon "button" at bounding box center [1032, 210] width 20 height 20
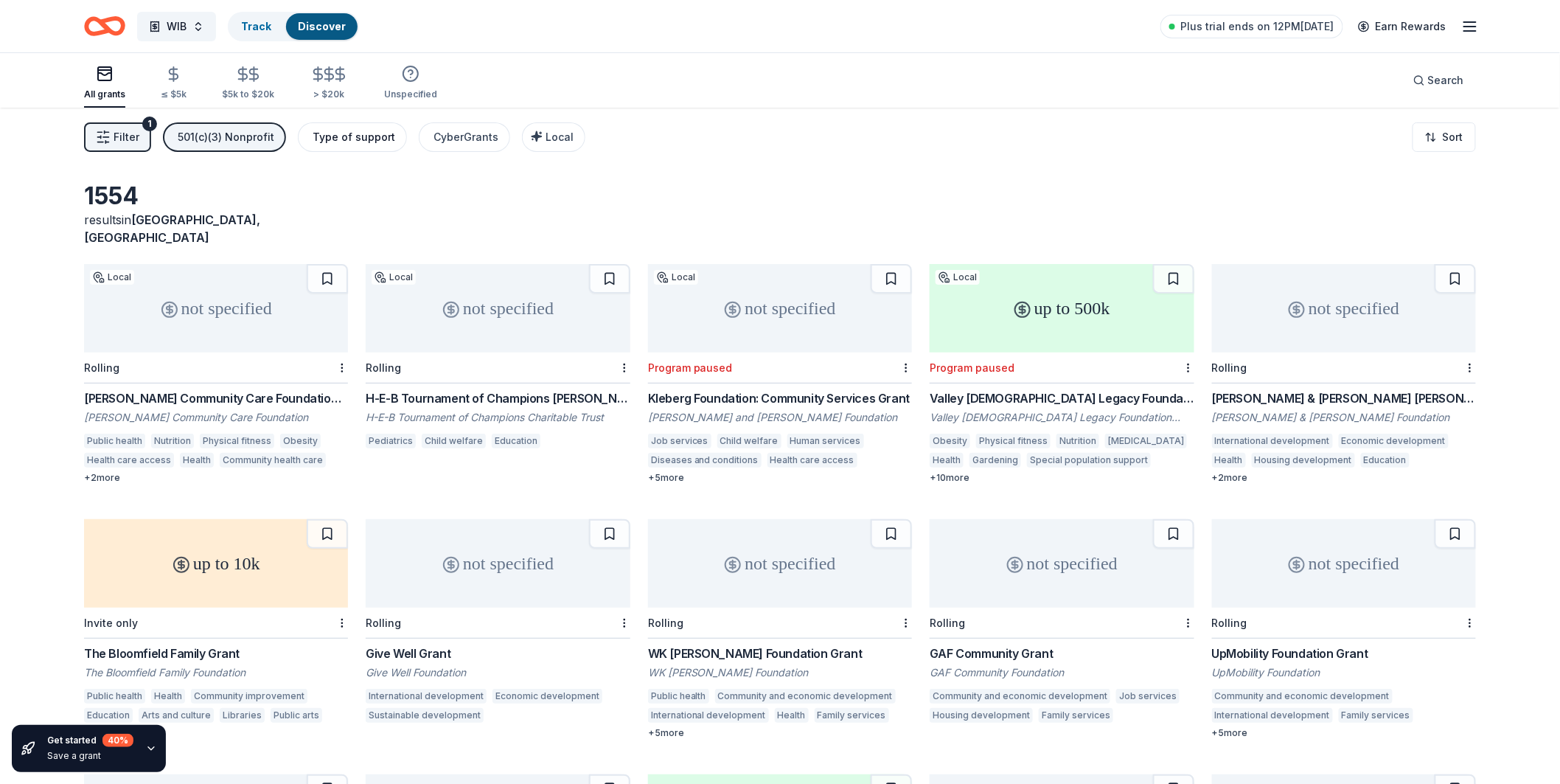
click at [384, 136] on div "Type of support" at bounding box center [354, 136] width 83 height 17
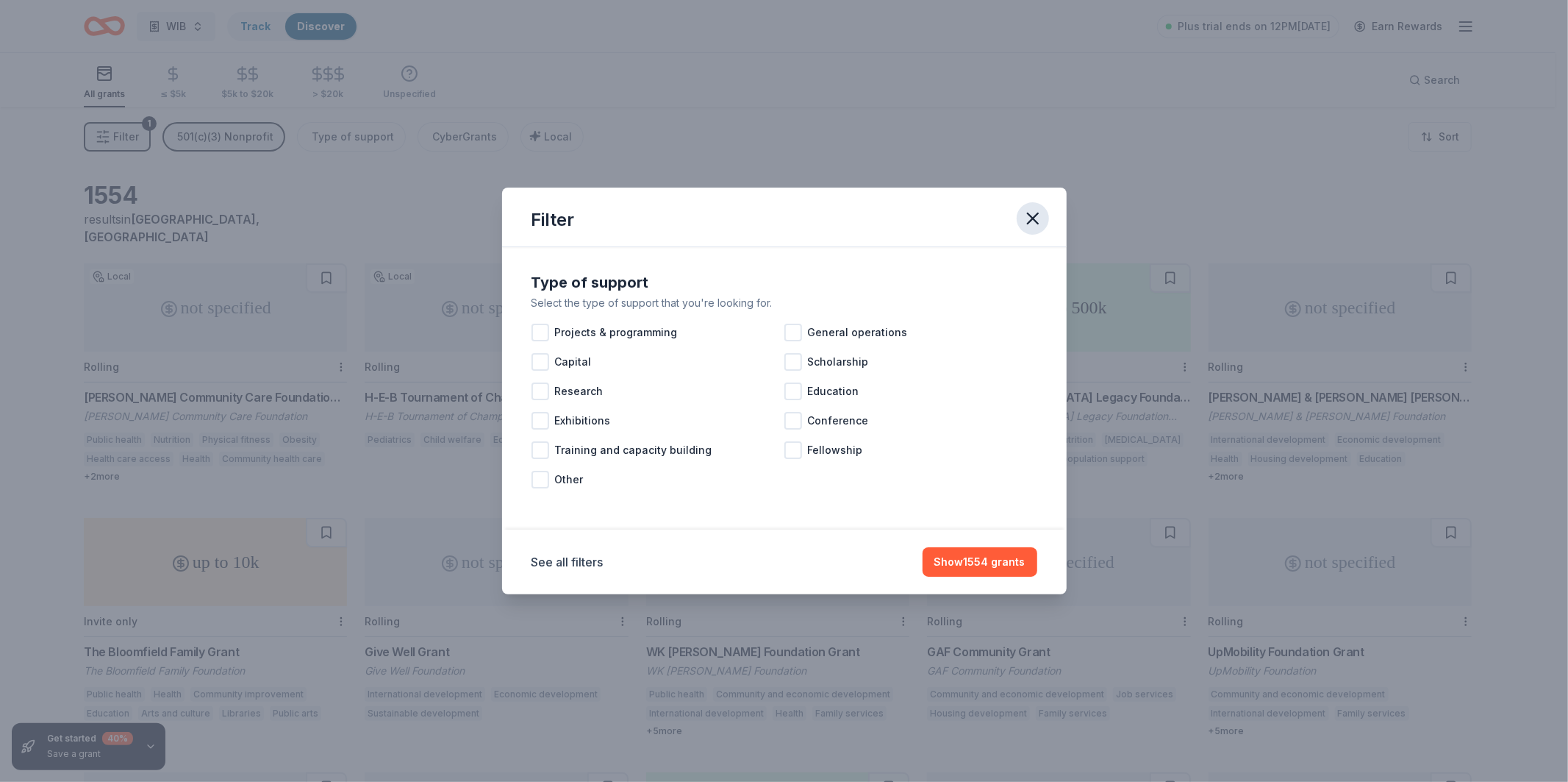
click at [1029, 223] on icon "button" at bounding box center [1032, 218] width 20 height 20
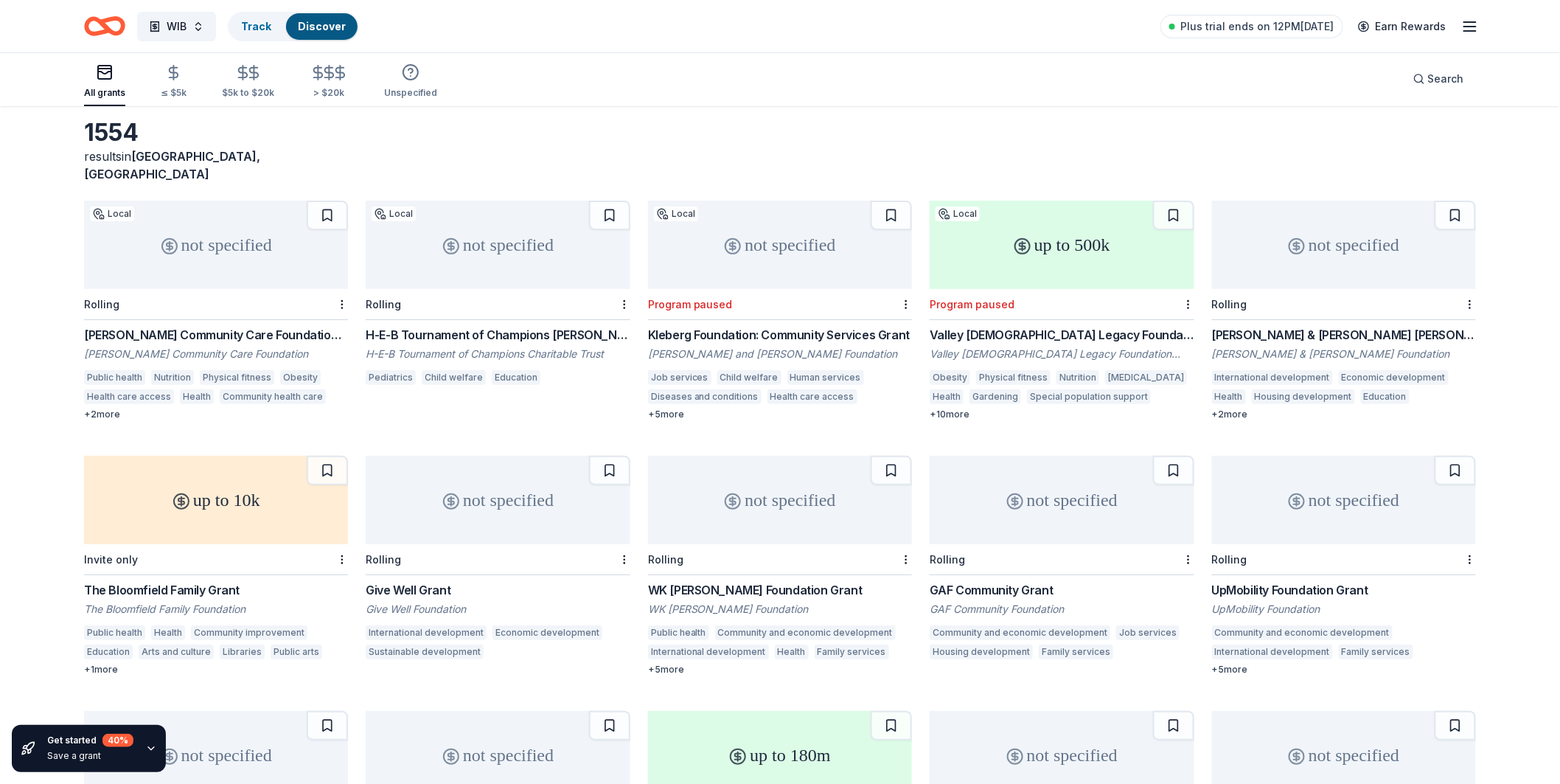
scroll to position [17, 0]
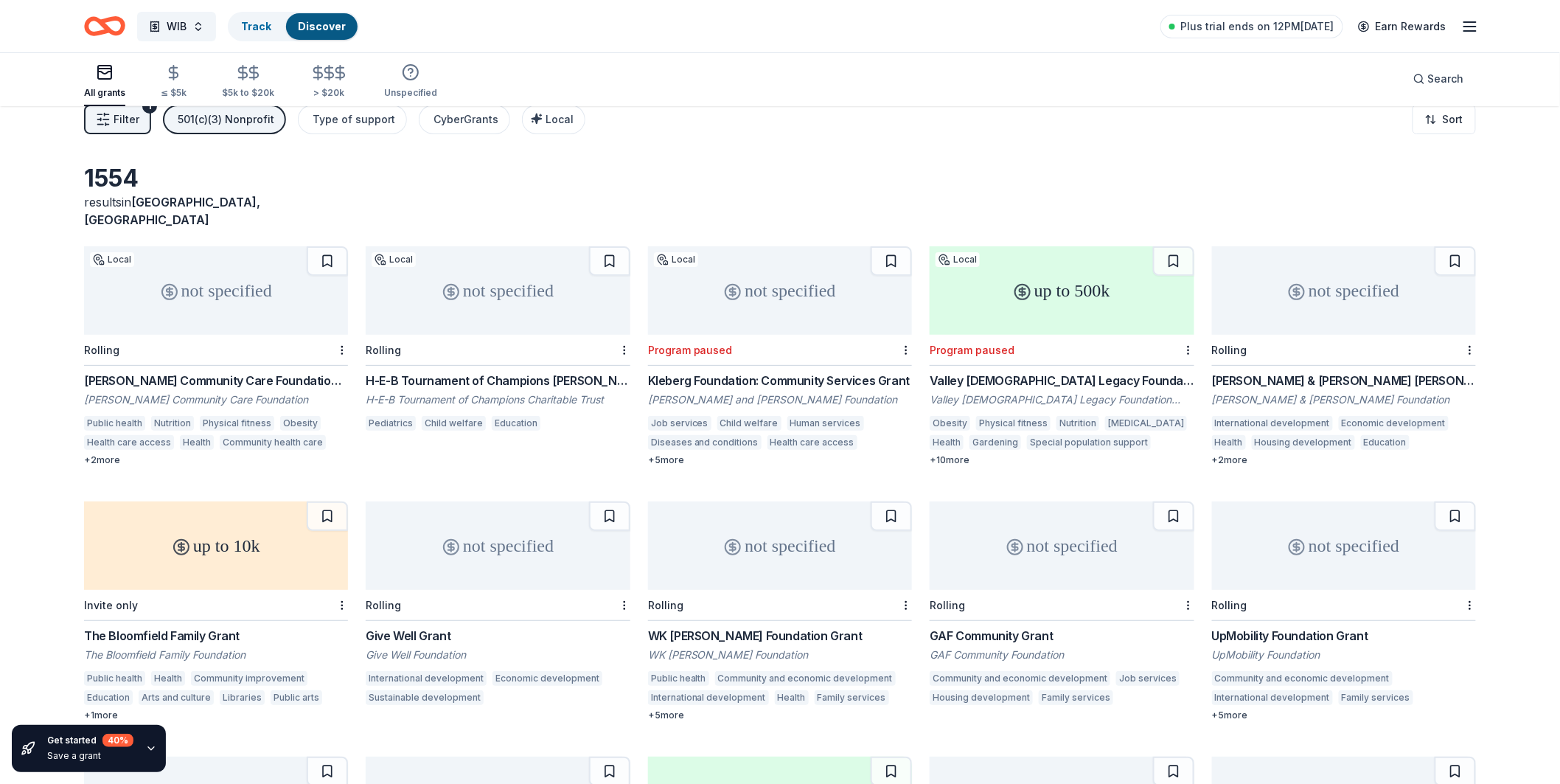
click at [190, 195] on span "McAllen, TX" at bounding box center [171, 211] width 176 height 33
click at [201, 31] on button "WIB" at bounding box center [177, 26] width 79 height 30
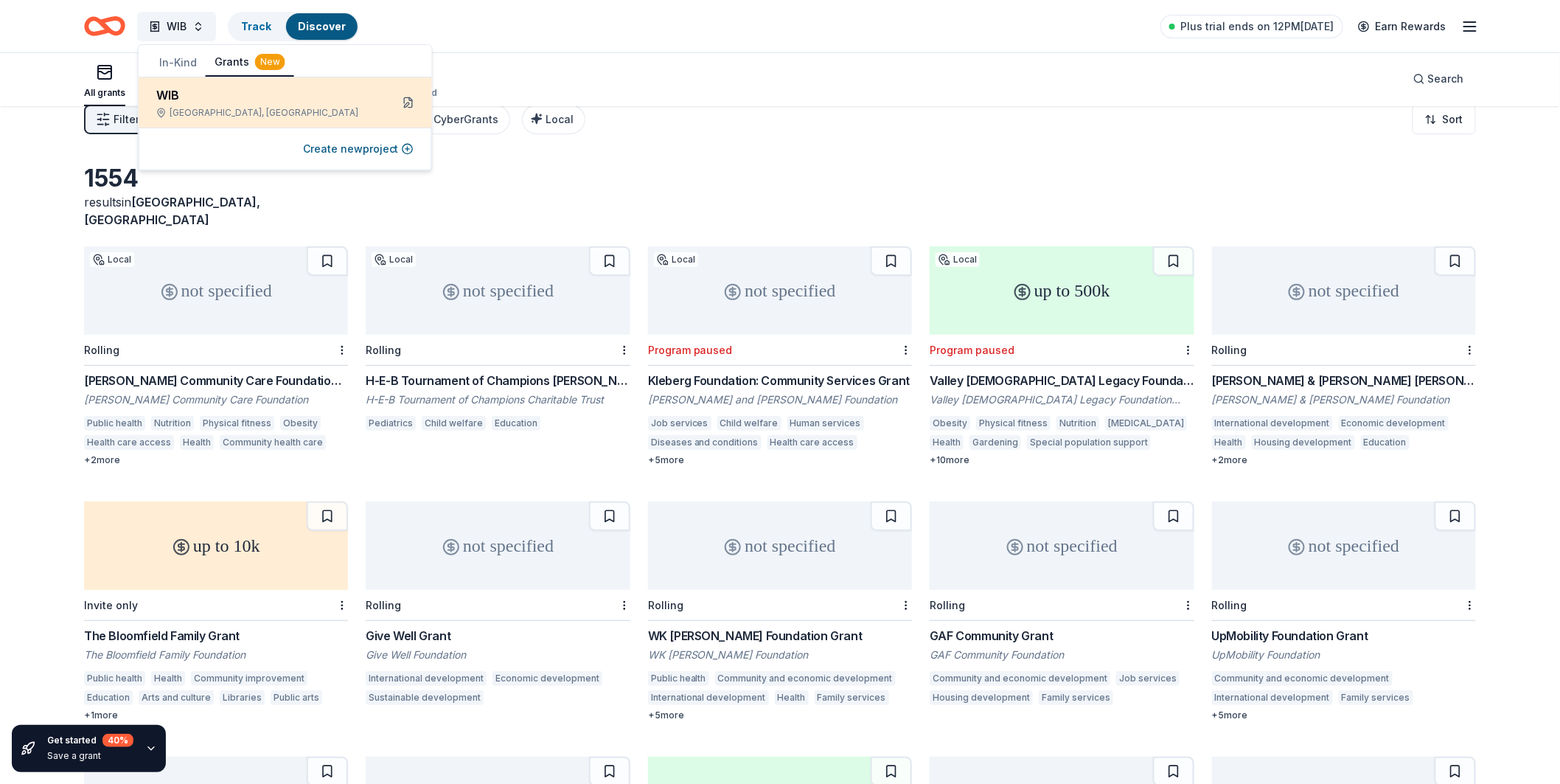
click at [409, 100] on button at bounding box center [409, 102] width 24 height 24
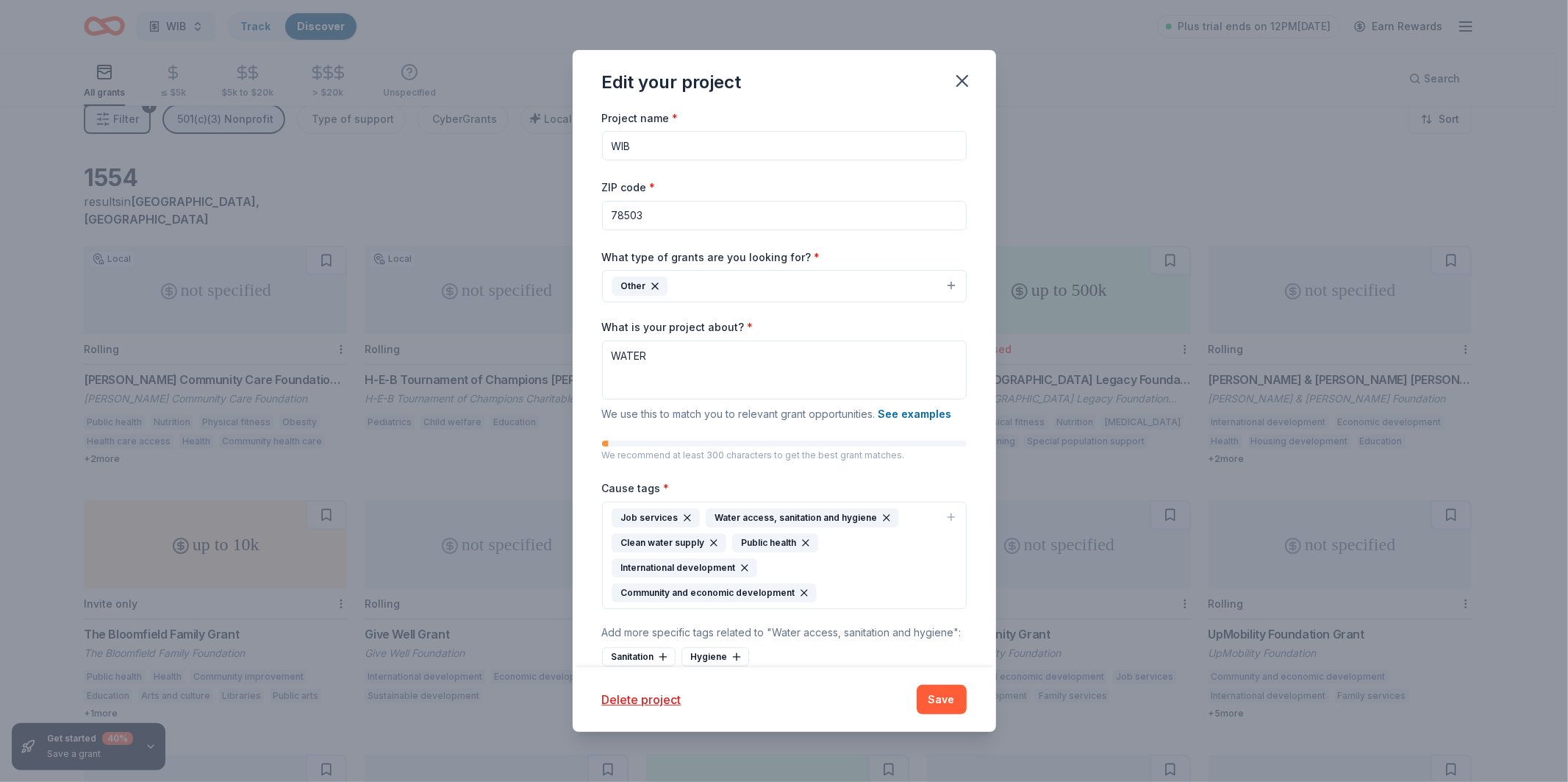
click at [706, 218] on input "78503" at bounding box center [784, 215] width 365 height 30
click at [812, 216] on input "US" at bounding box center [784, 215] width 365 height 30
type input "US"
click at [965, 72] on icon "button" at bounding box center [962, 80] width 20 height 20
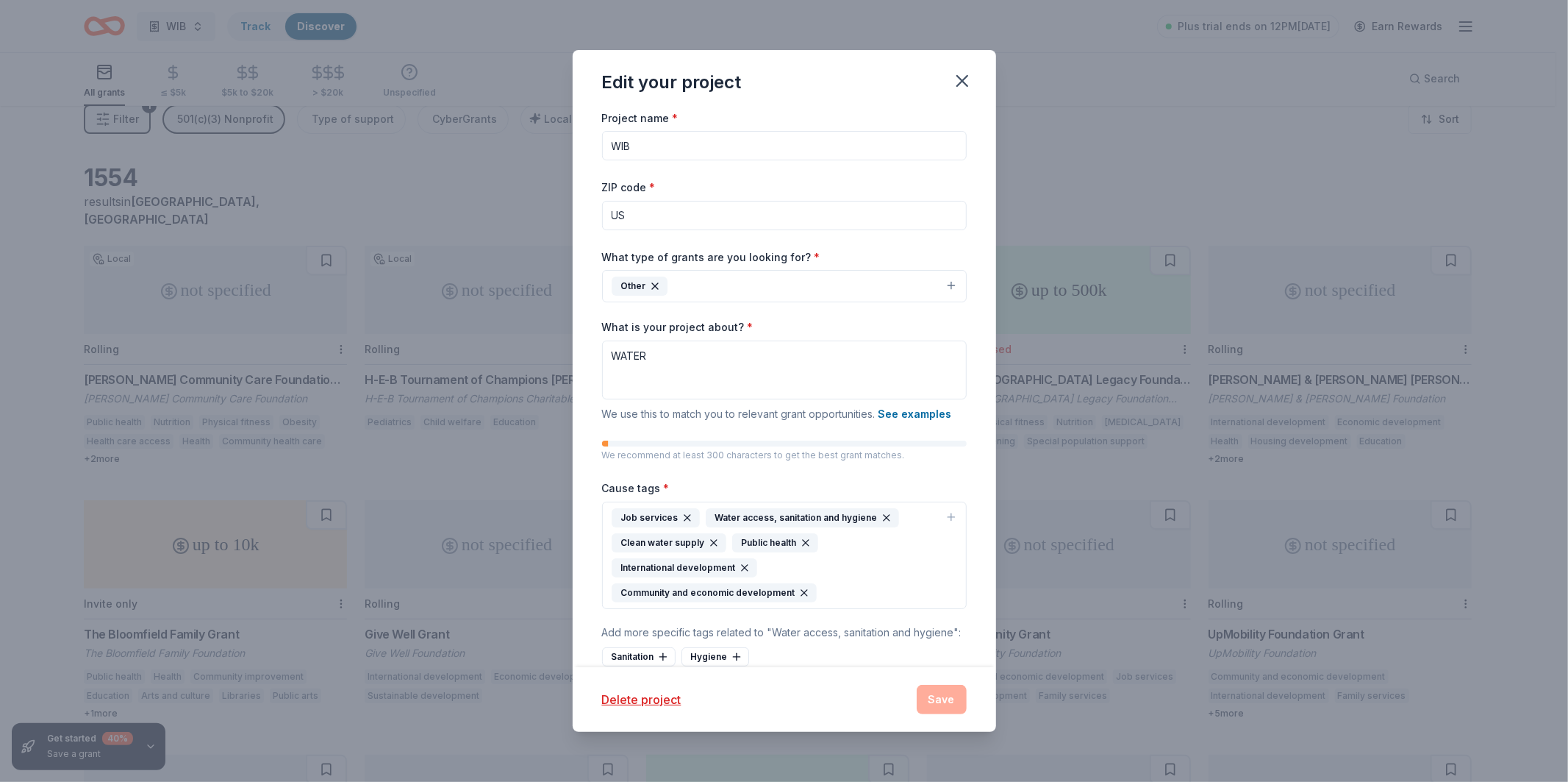
click at [767, 211] on input "US" at bounding box center [784, 215] width 365 height 30
paste input "78703"
type input "78703"
click at [951, 696] on button "Save" at bounding box center [942, 699] width 50 height 30
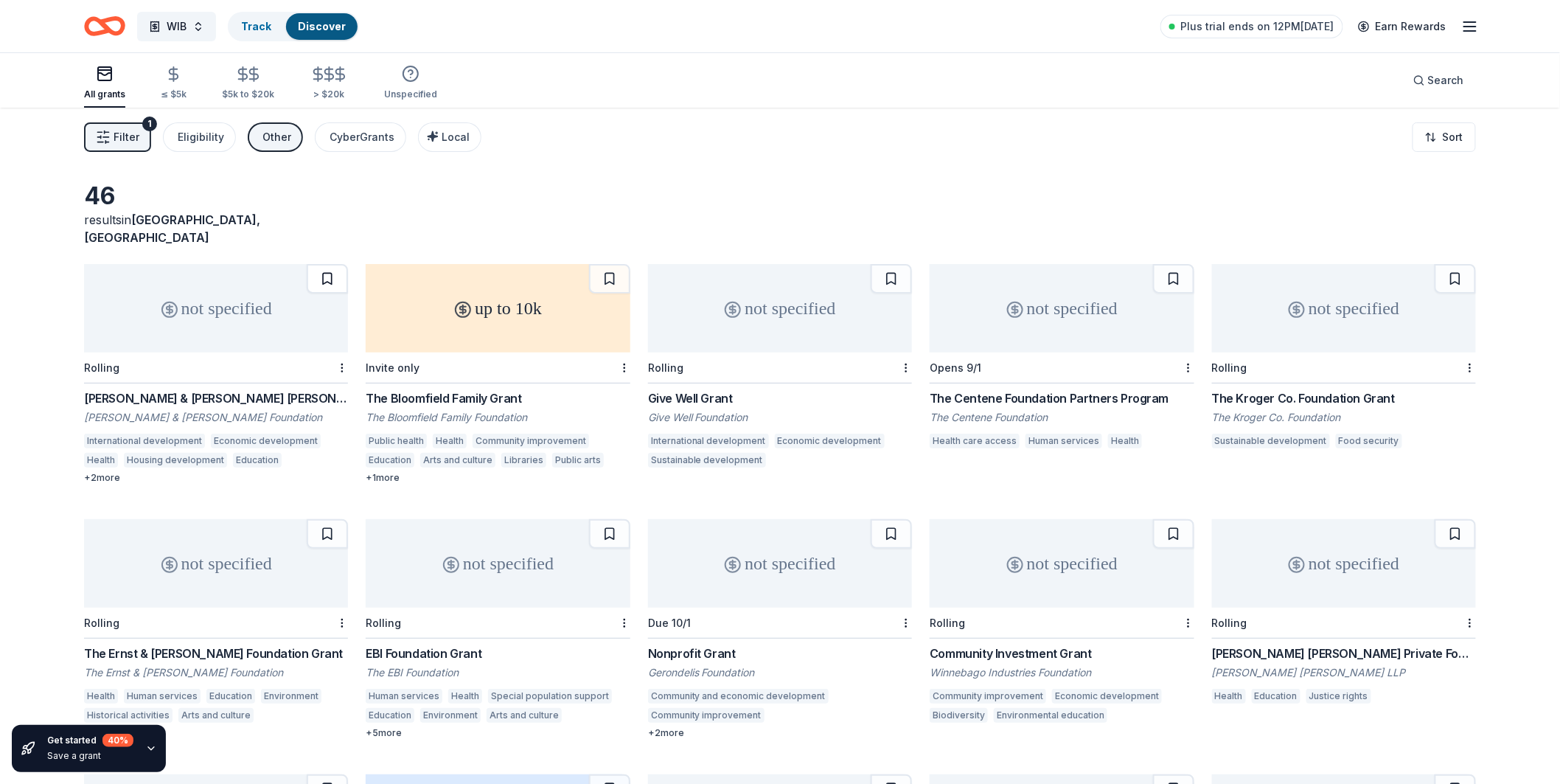
click at [334, 265] on button at bounding box center [327, 279] width 41 height 30
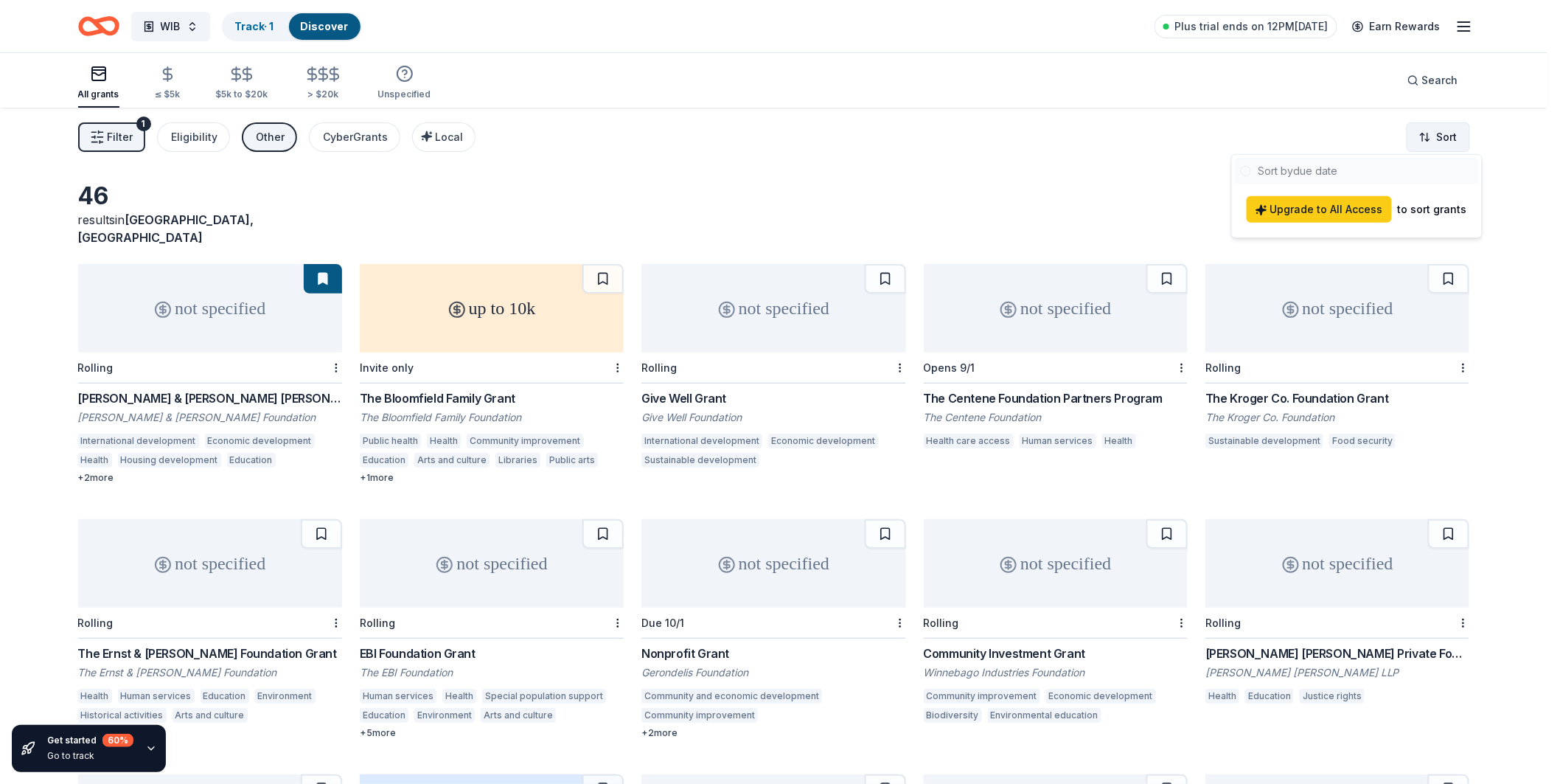
click at [1424, 135] on html "WIB Track · 1 Discover Plus trial ends on 12PM, 8/28 Earn Rewards All grants ≤ …" at bounding box center [780, 392] width 1560 height 784
click at [1055, 193] on html "WIB Track · 1 Discover Plus trial ends on 12PM, 8/28 Earn Rewards All grants ≤ …" at bounding box center [780, 392] width 1560 height 784
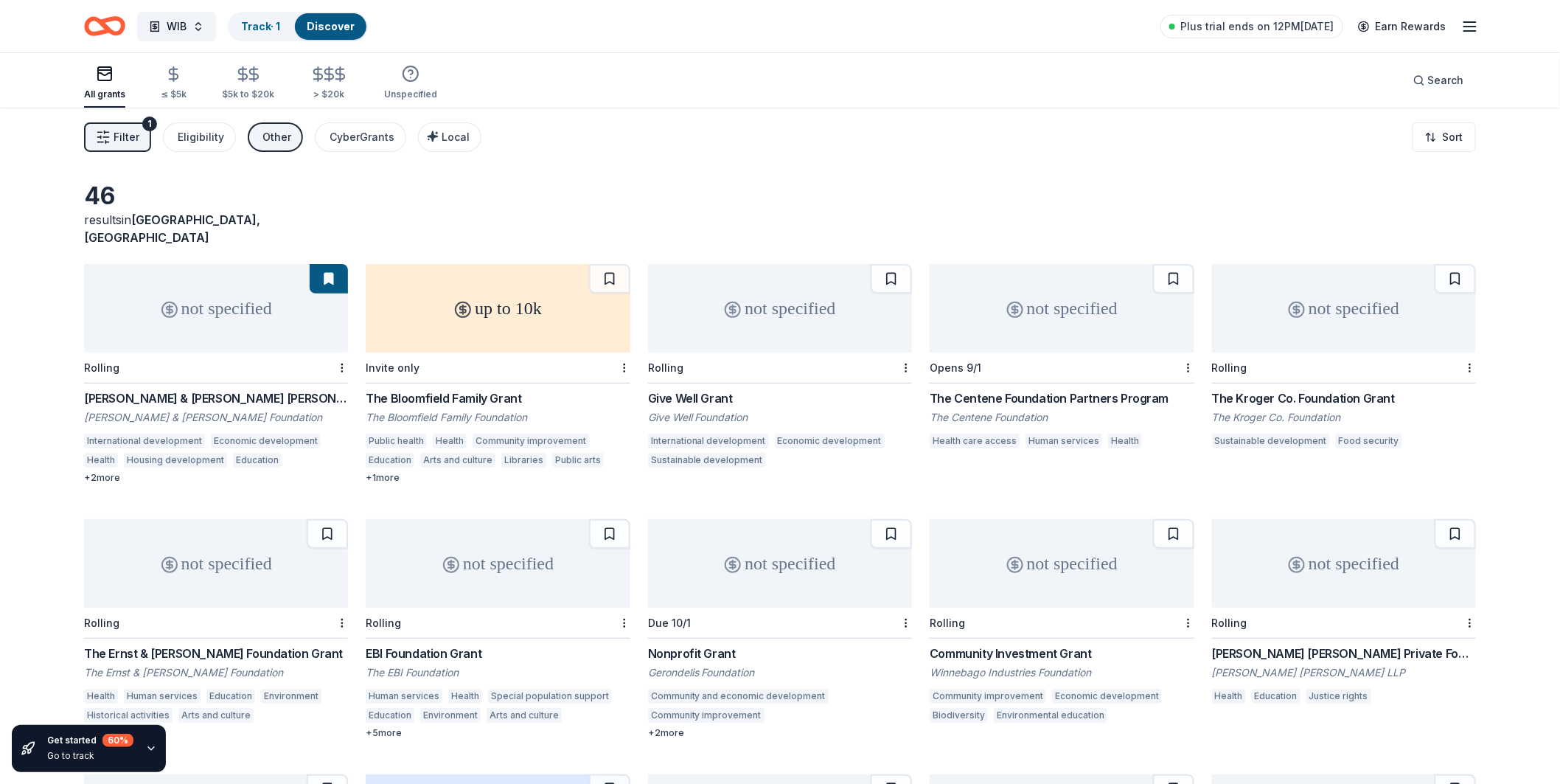
click at [763, 188] on div "46 results in Austin, TX" at bounding box center [780, 214] width 1393 height 65
click at [236, 410] on div "[PERSON_NAME] & [PERSON_NAME] Foundation" at bounding box center [215, 417] width 264 height 14
click at [208, 137] on div "Eligibility" at bounding box center [201, 136] width 46 height 17
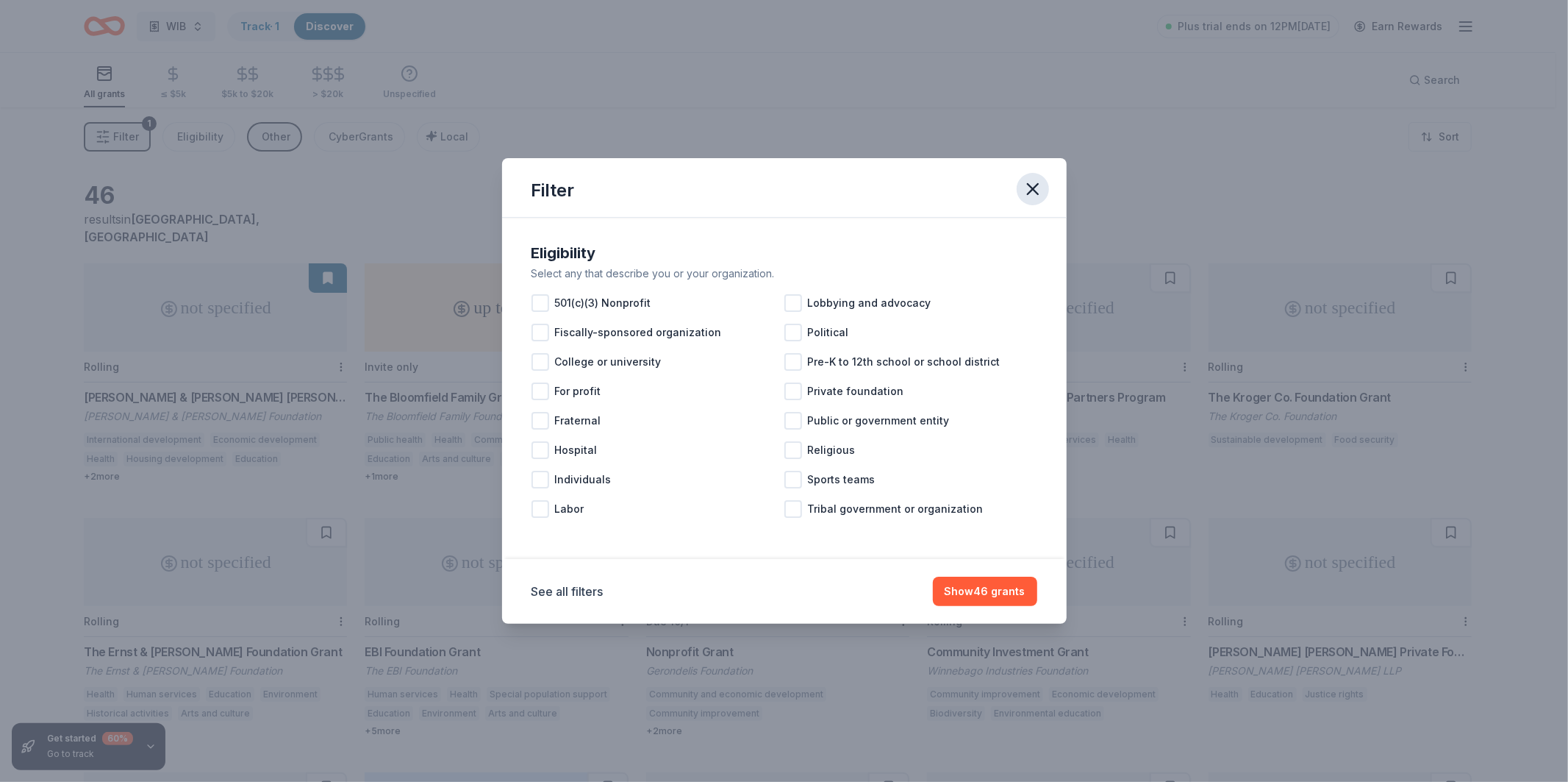
click at [1030, 188] on icon "button" at bounding box center [1032, 188] width 20 height 20
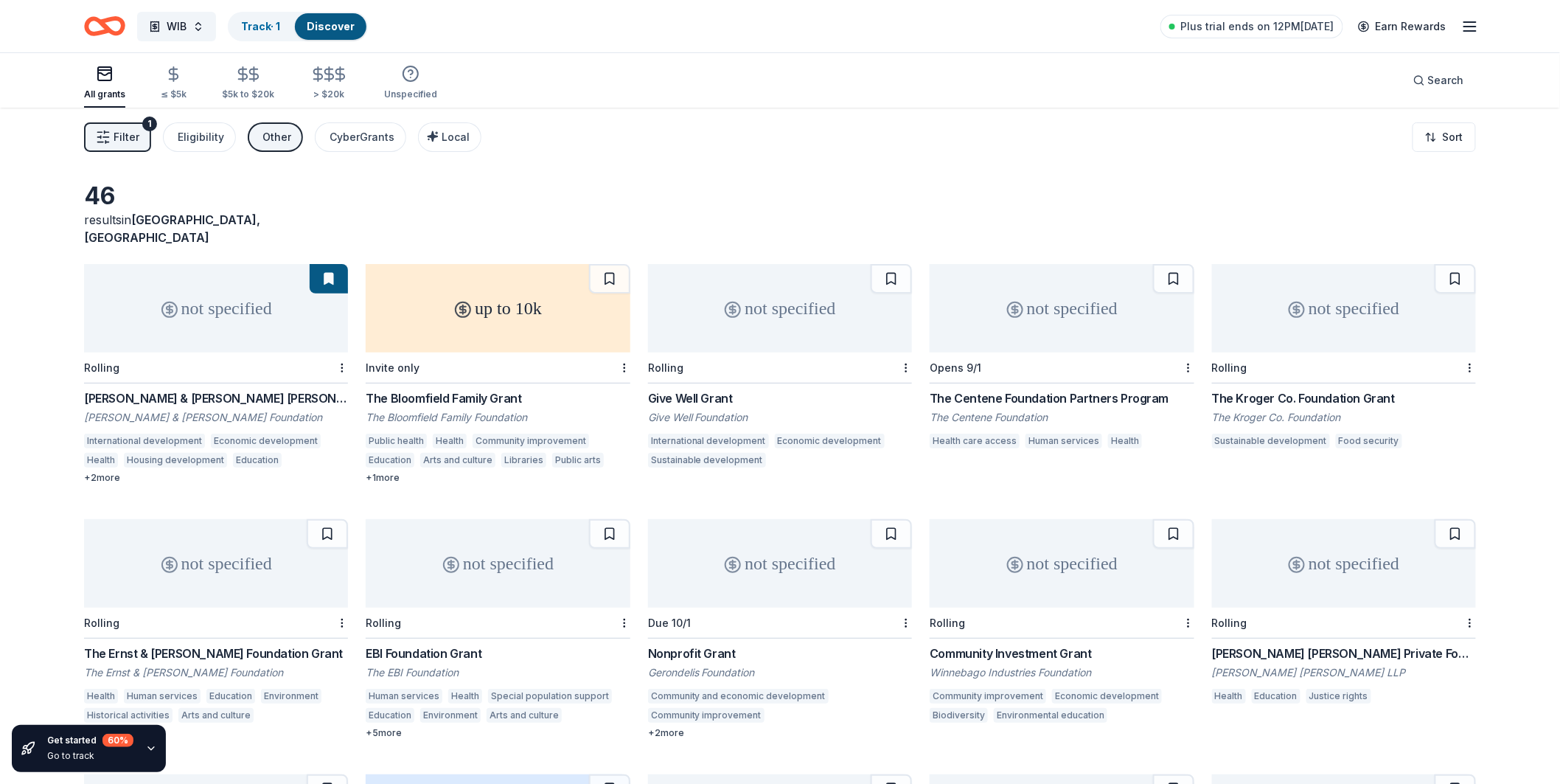
click at [137, 129] on span "Filter" at bounding box center [126, 136] width 26 height 17
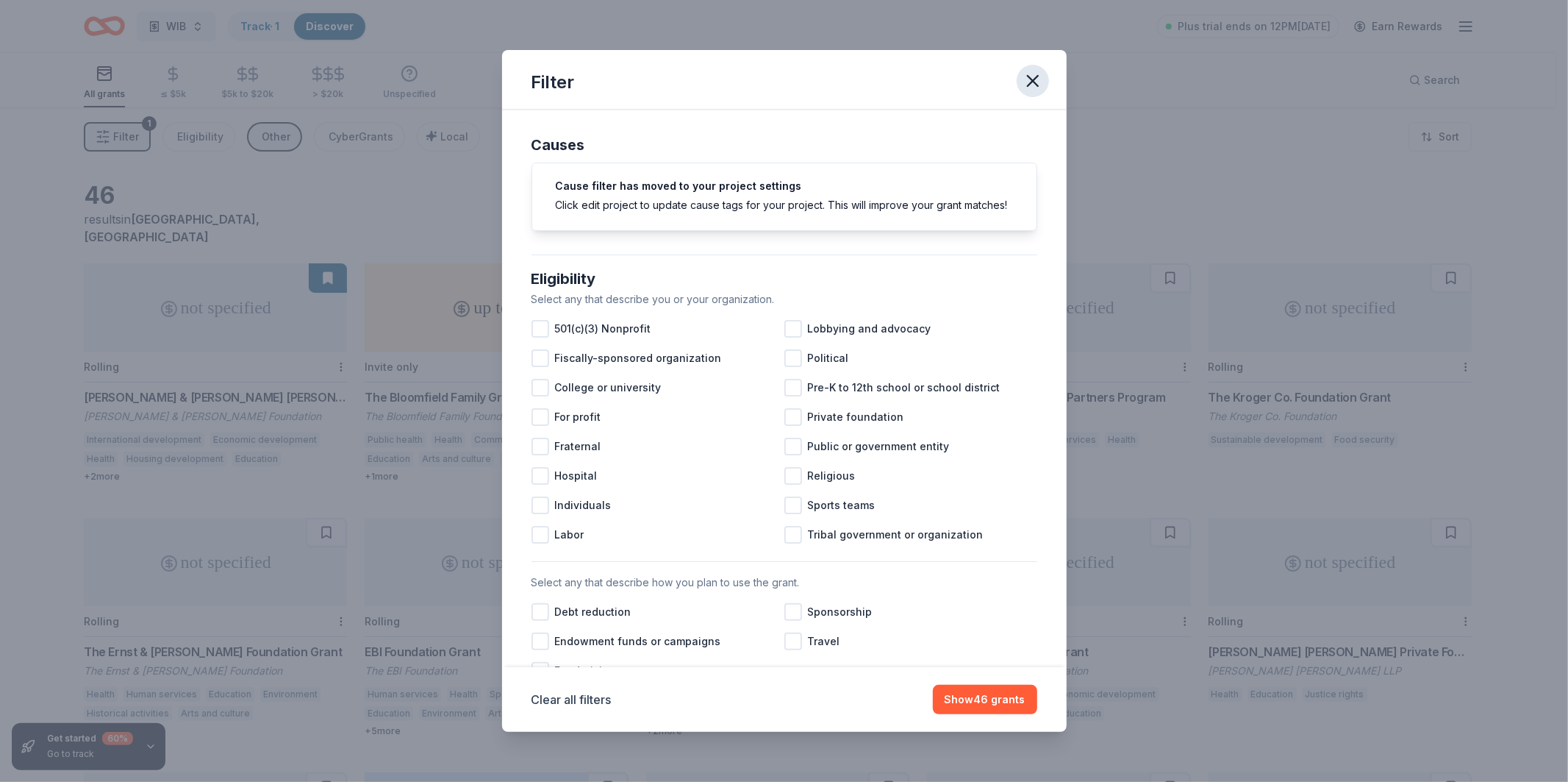
click at [1033, 79] on icon "button" at bounding box center [1033, 80] width 11 height 11
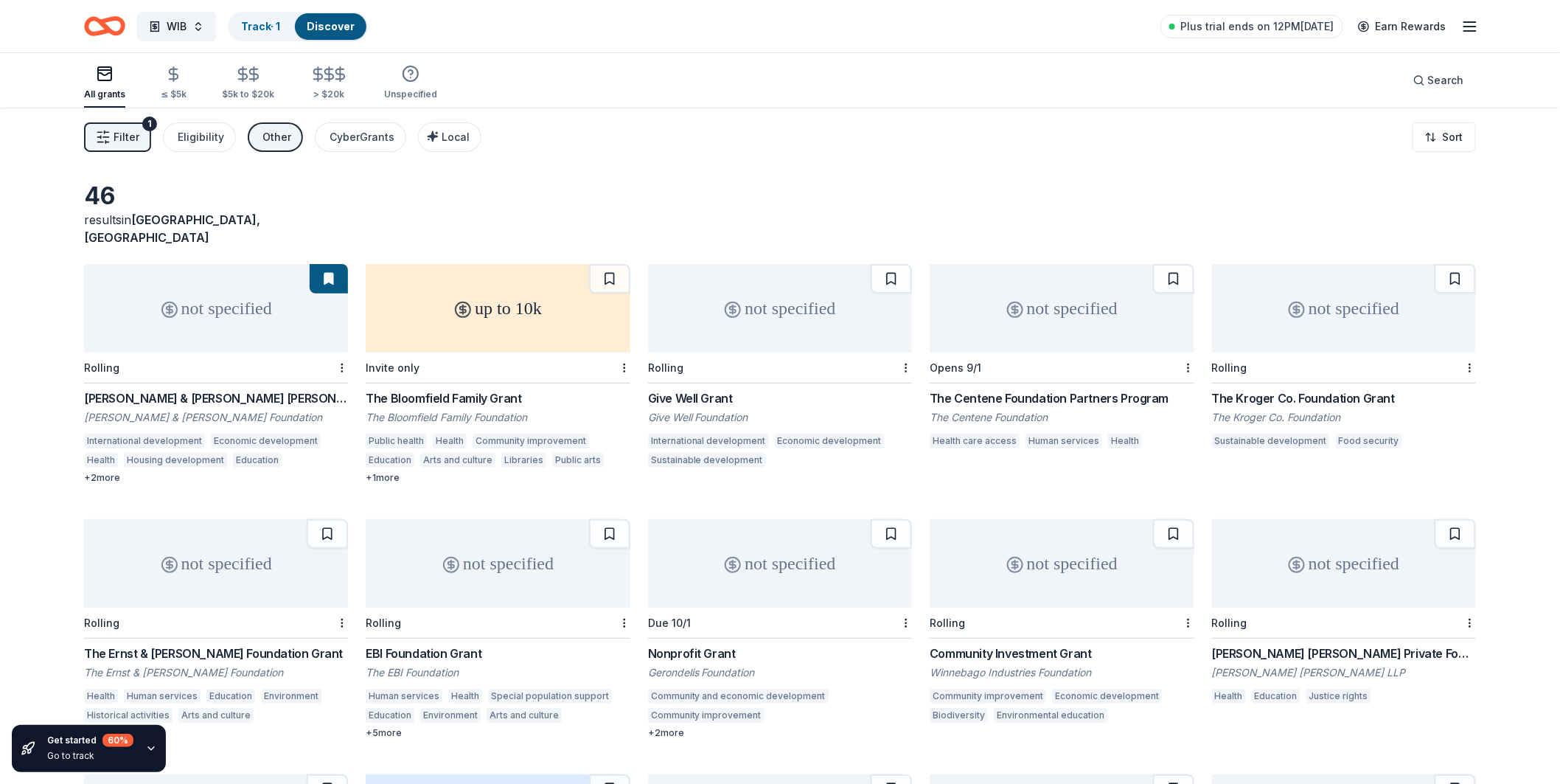
drag, startPoint x: 282, startPoint y: 34, endPoint x: 266, endPoint y: 110, distance: 77.7
click at [126, 140] on span "Filter" at bounding box center [126, 136] width 26 height 17
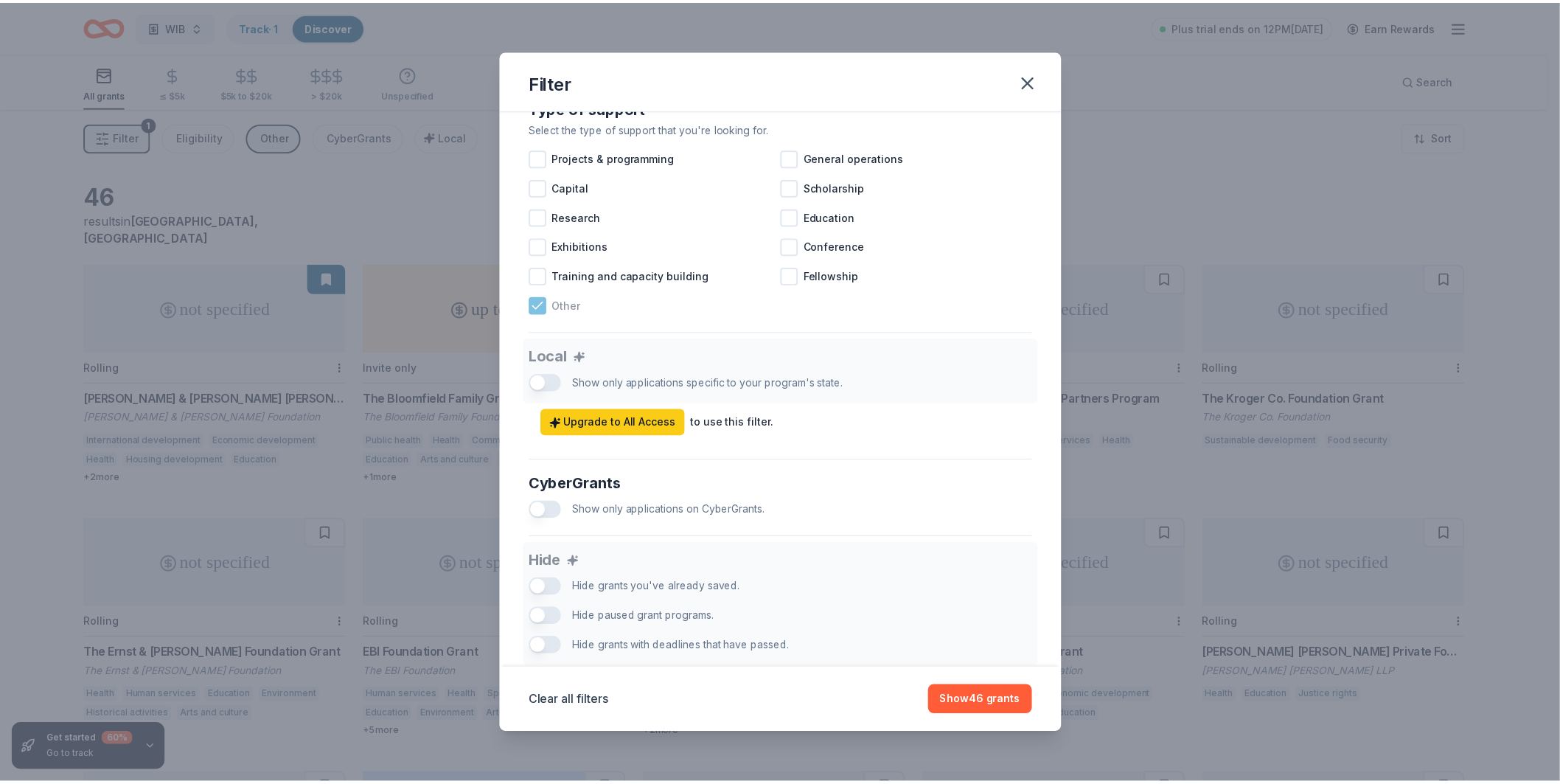
scroll to position [616, 0]
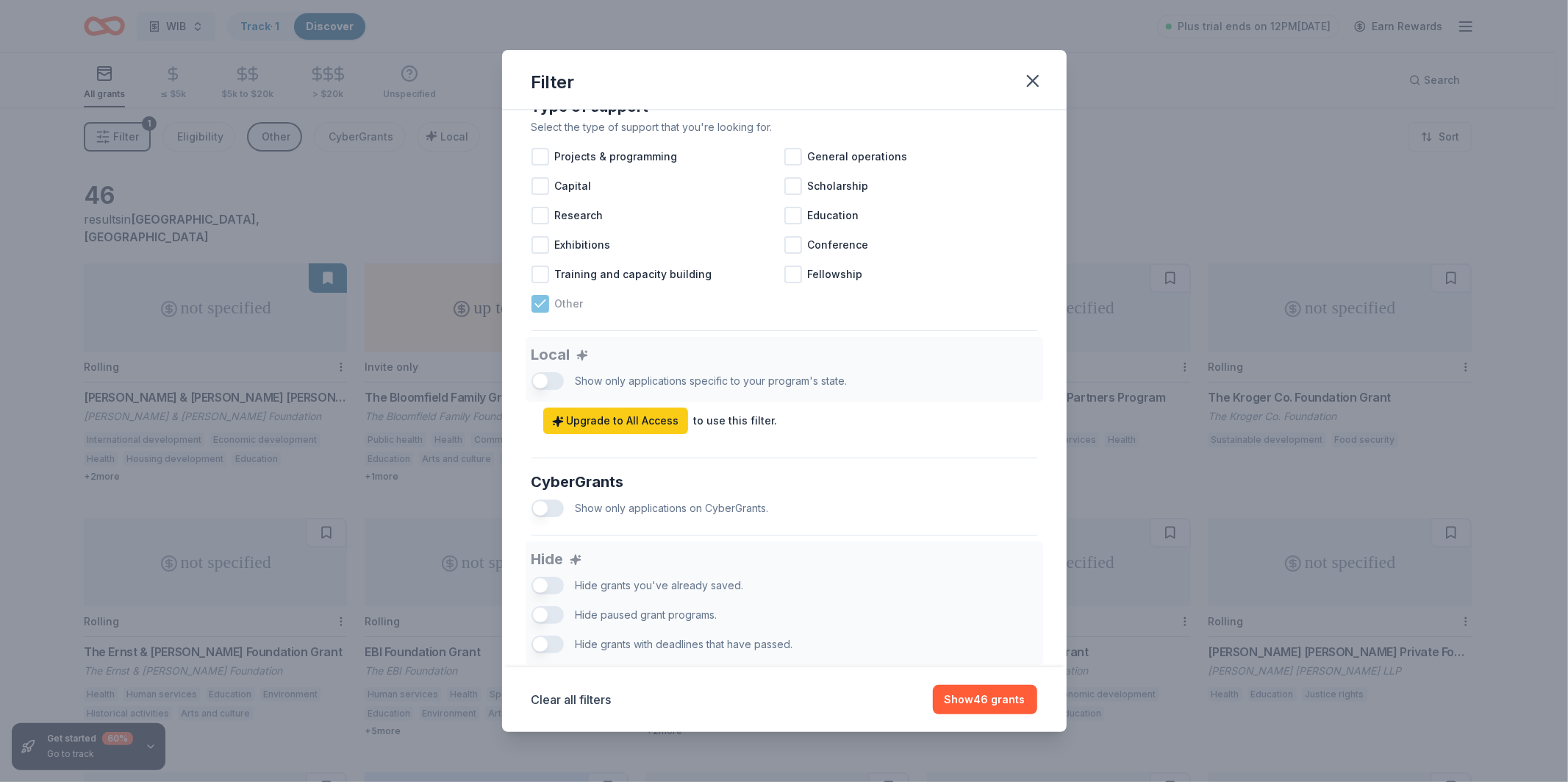
click at [538, 311] on icon at bounding box center [540, 303] width 14 height 14
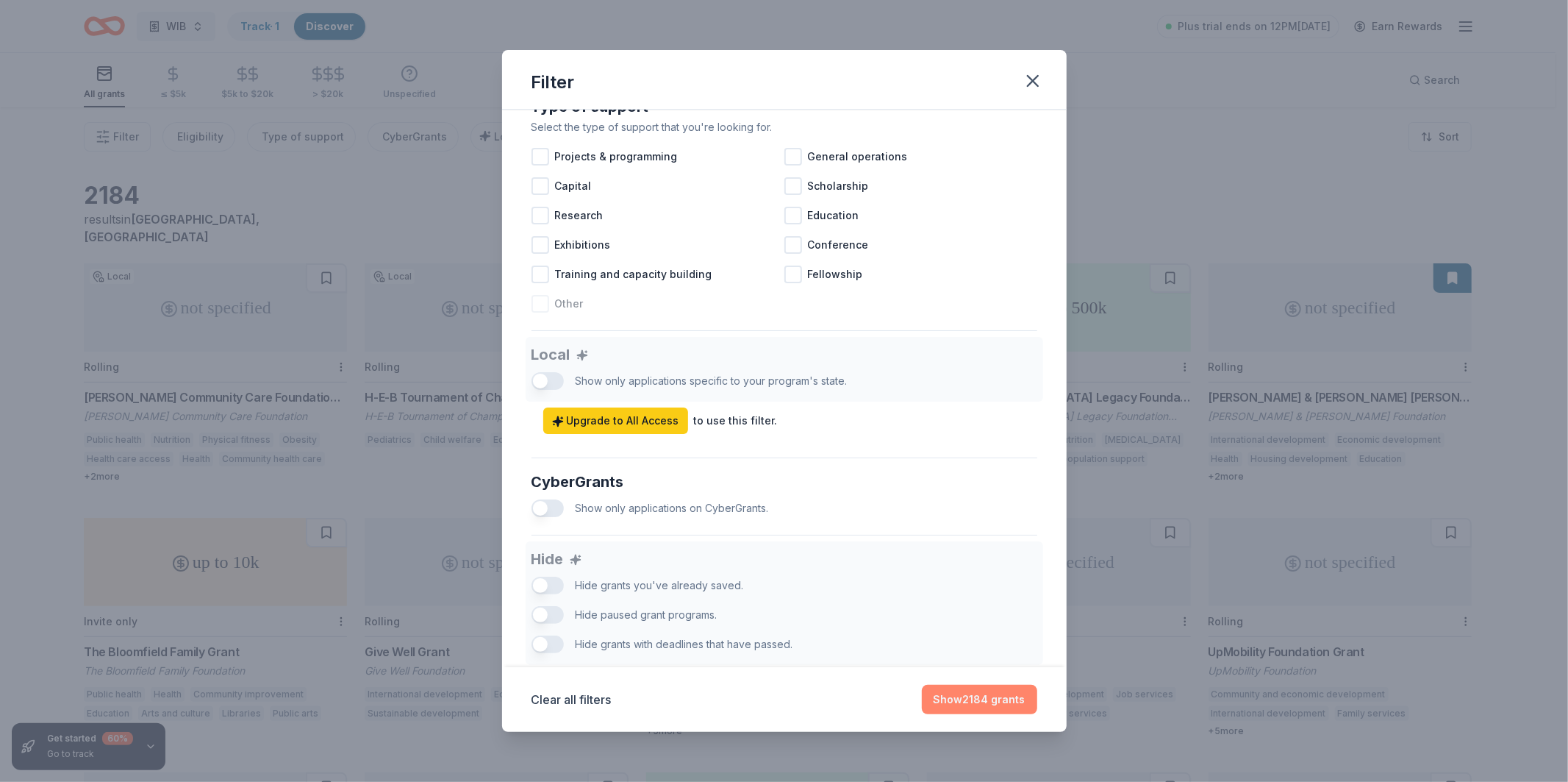
click at [962, 708] on button "Show 2184 grants" at bounding box center [980, 699] width 115 height 30
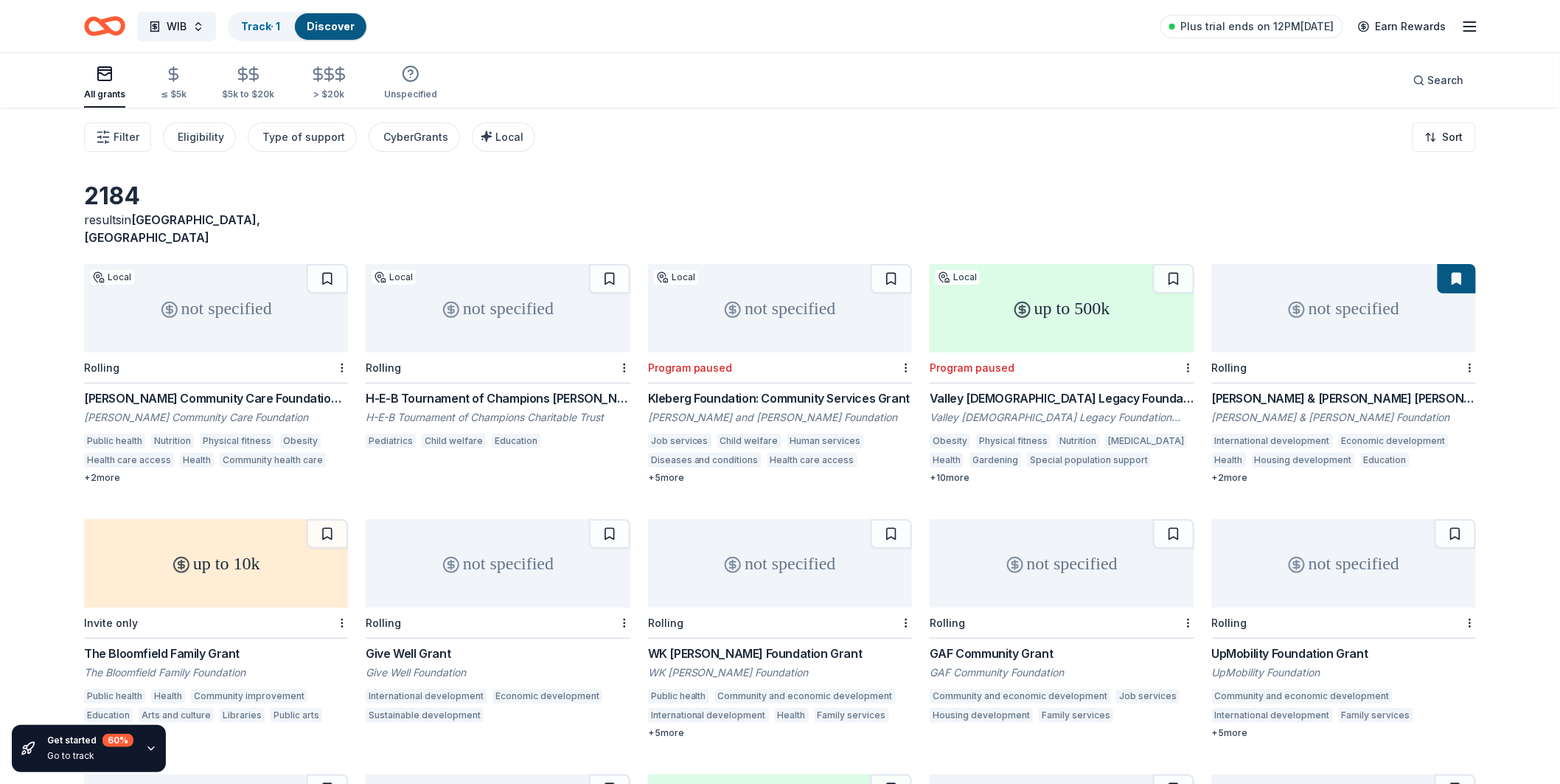
click at [179, 214] on span "[GEOGRAPHIC_DATA], [GEOGRAPHIC_DATA]" at bounding box center [171, 229] width 176 height 33
click at [190, 217] on span "[GEOGRAPHIC_DATA], [GEOGRAPHIC_DATA]" at bounding box center [171, 229] width 176 height 33
click at [190, 225] on span "[GEOGRAPHIC_DATA], [GEOGRAPHIC_DATA]" at bounding box center [171, 229] width 176 height 33
click at [205, 124] on button "Eligibility" at bounding box center [200, 136] width 73 height 30
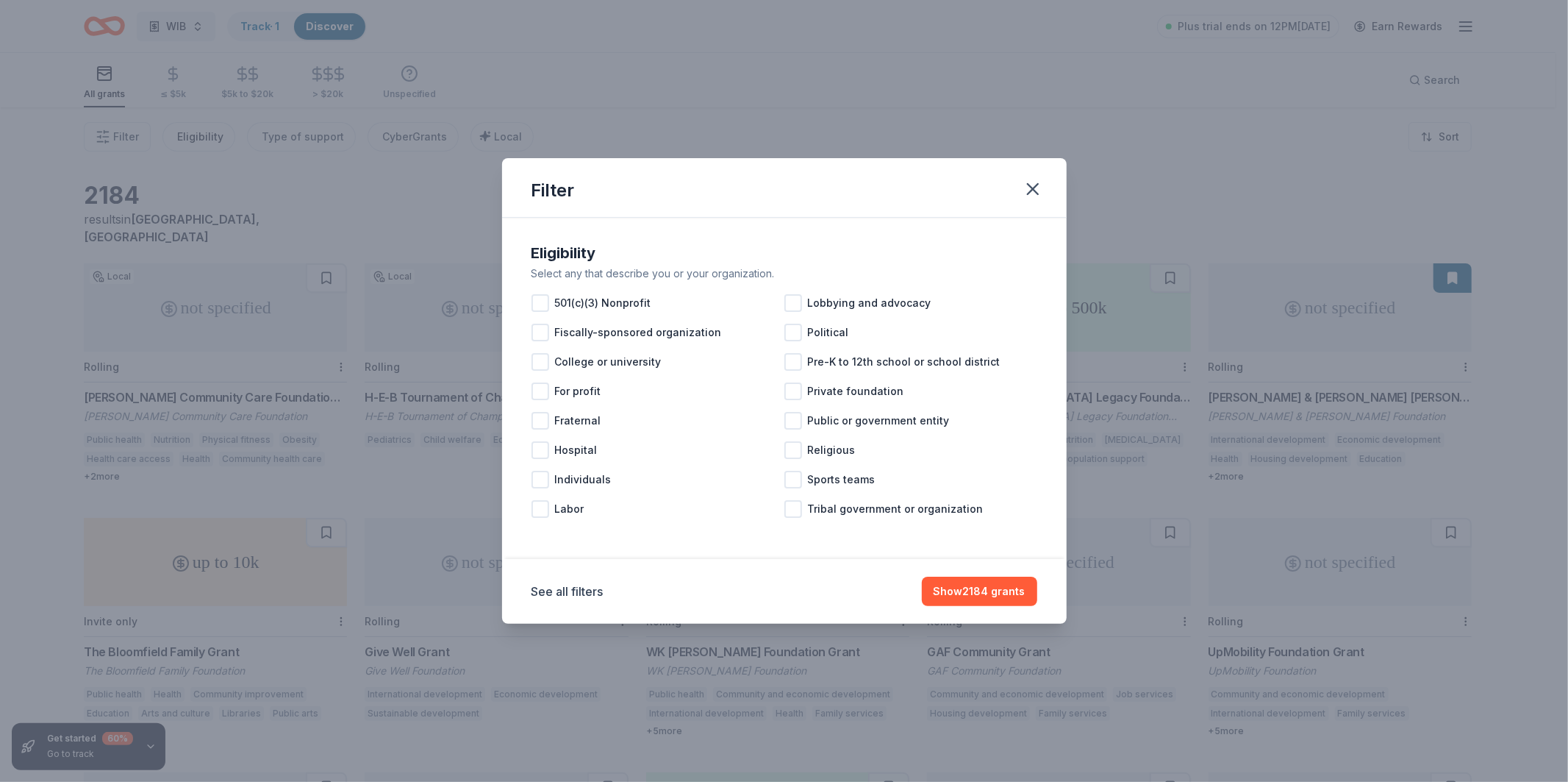
click at [204, 124] on div "Filter Eligibility Select any that describe you or your organization. 501(c)(3)…" at bounding box center [784, 391] width 1568 height 782
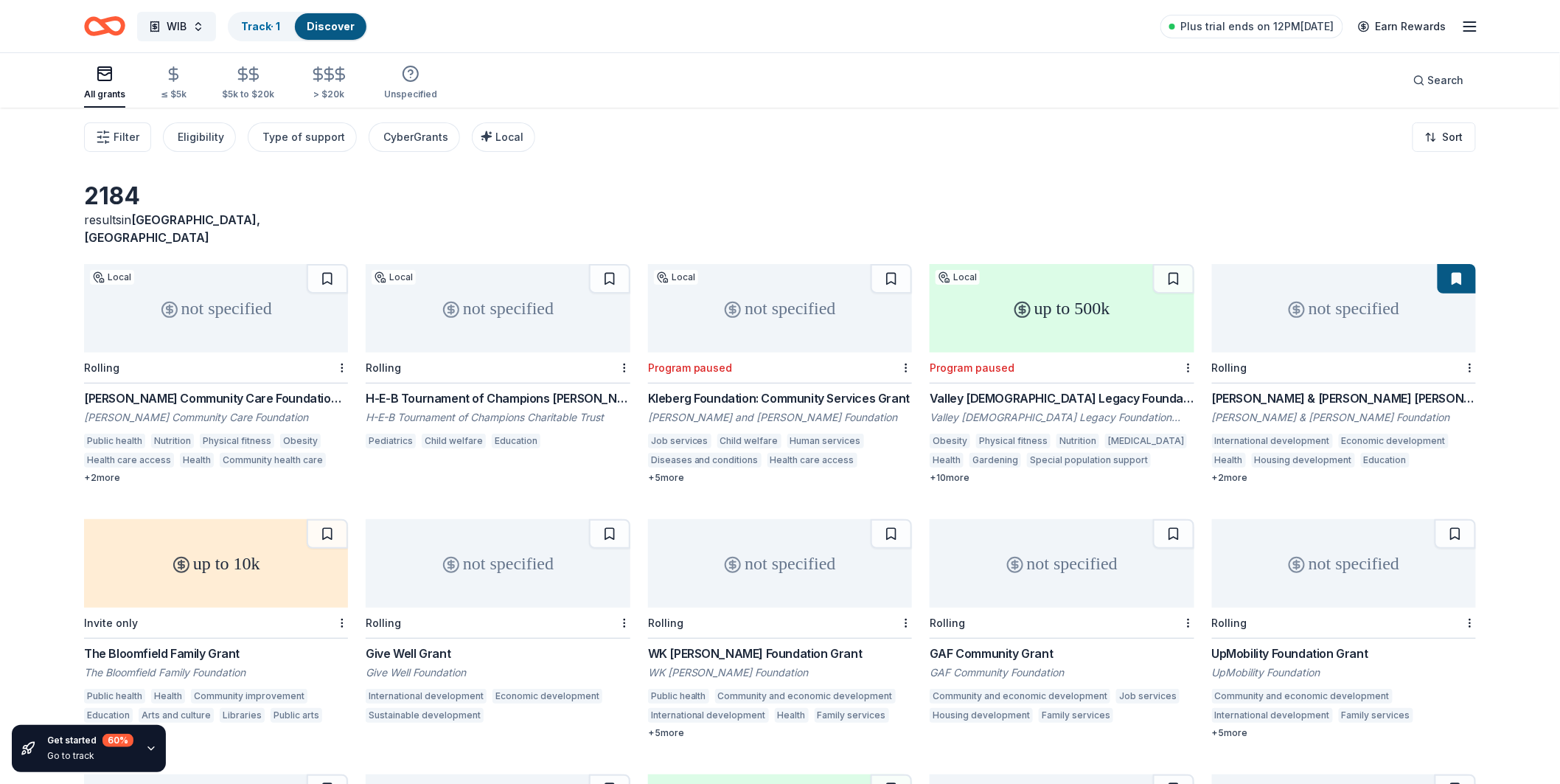
click at [182, 213] on span "[GEOGRAPHIC_DATA], [GEOGRAPHIC_DATA]" at bounding box center [171, 229] width 176 height 33
click at [291, 122] on button "Type of support" at bounding box center [303, 136] width 110 height 30
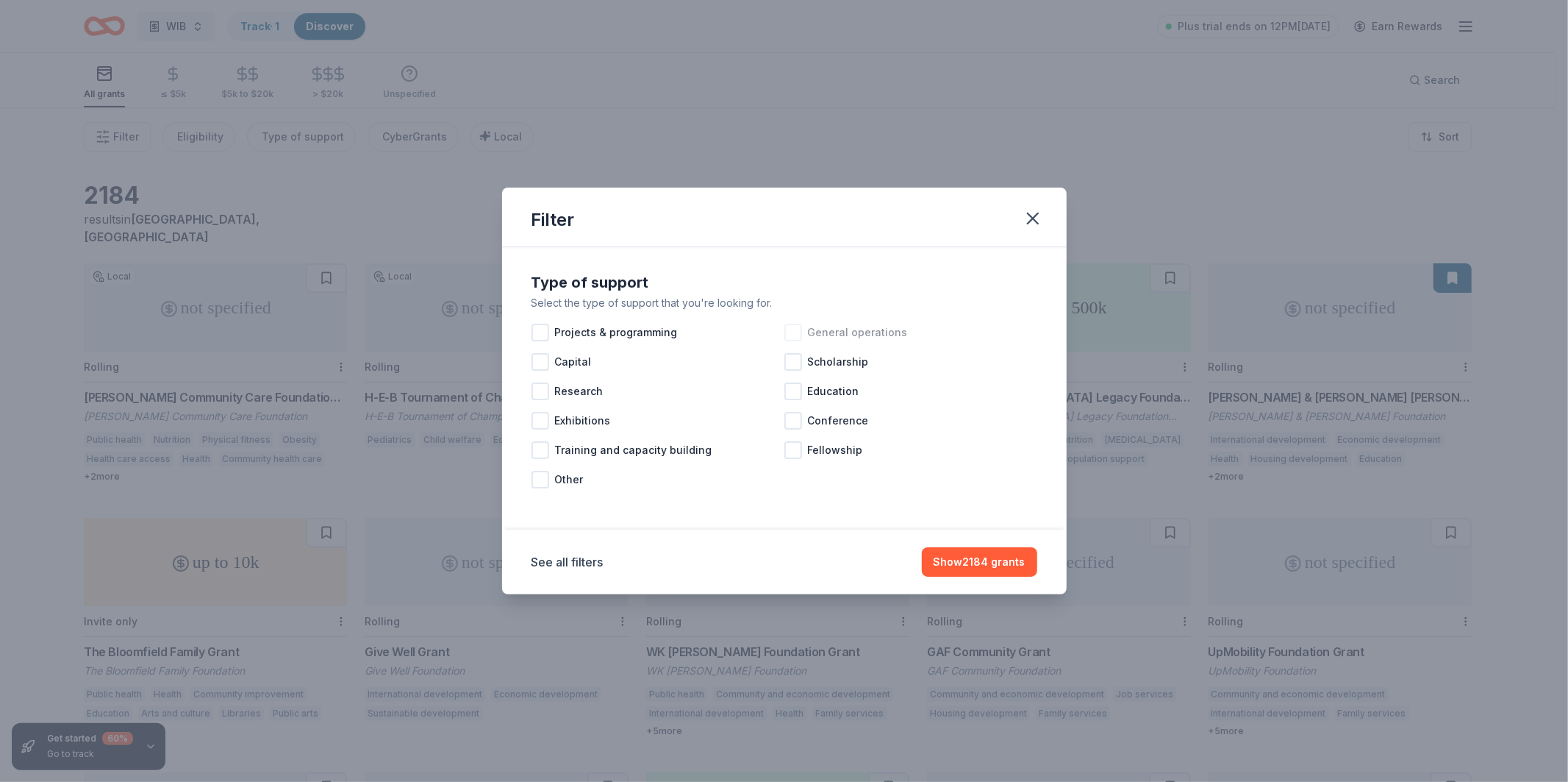
click at [803, 336] on div "General operations" at bounding box center [911, 332] width 253 height 30
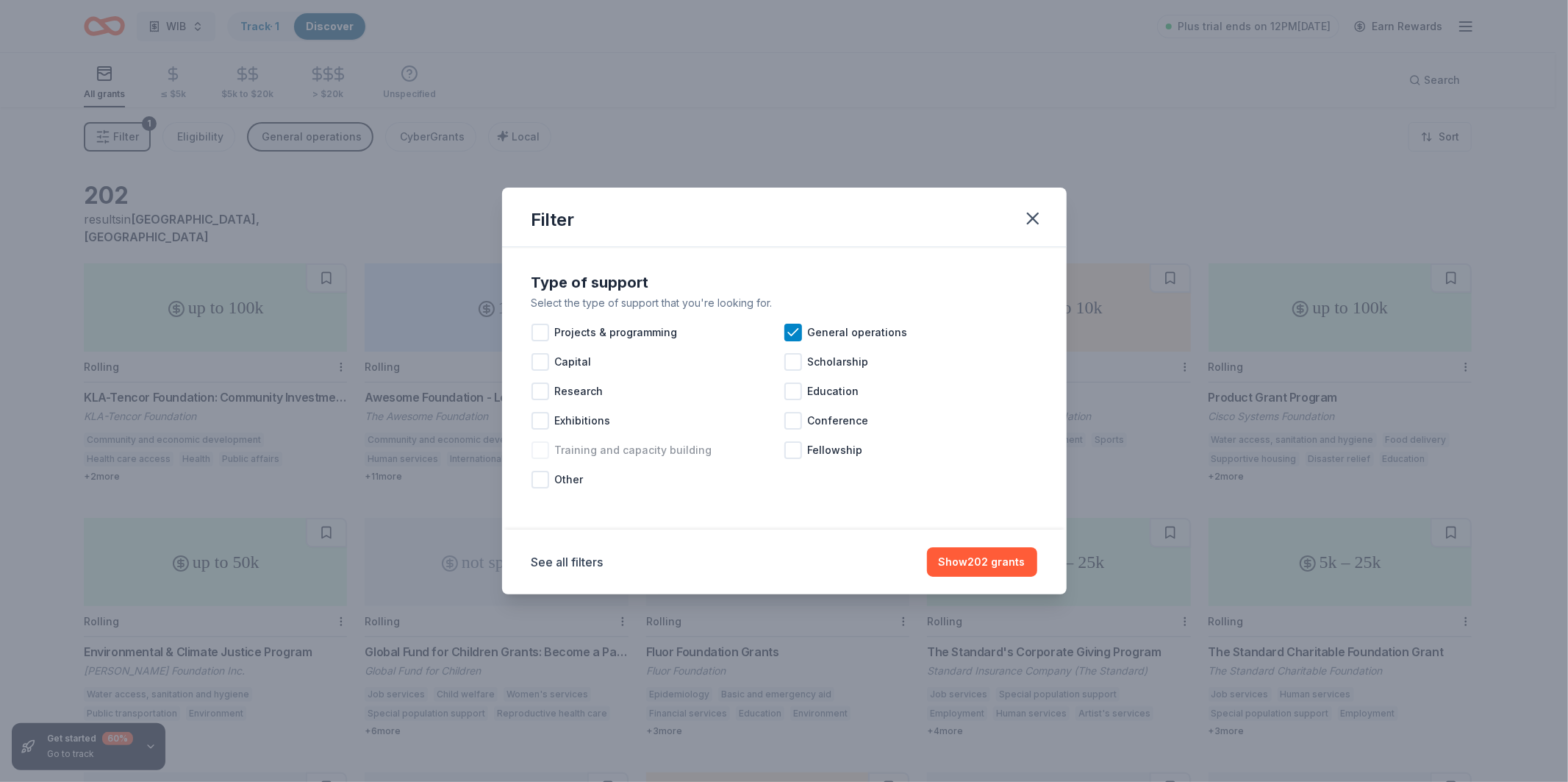
click at [553, 449] on div "Training and capacity building" at bounding box center [658, 449] width 253 height 30
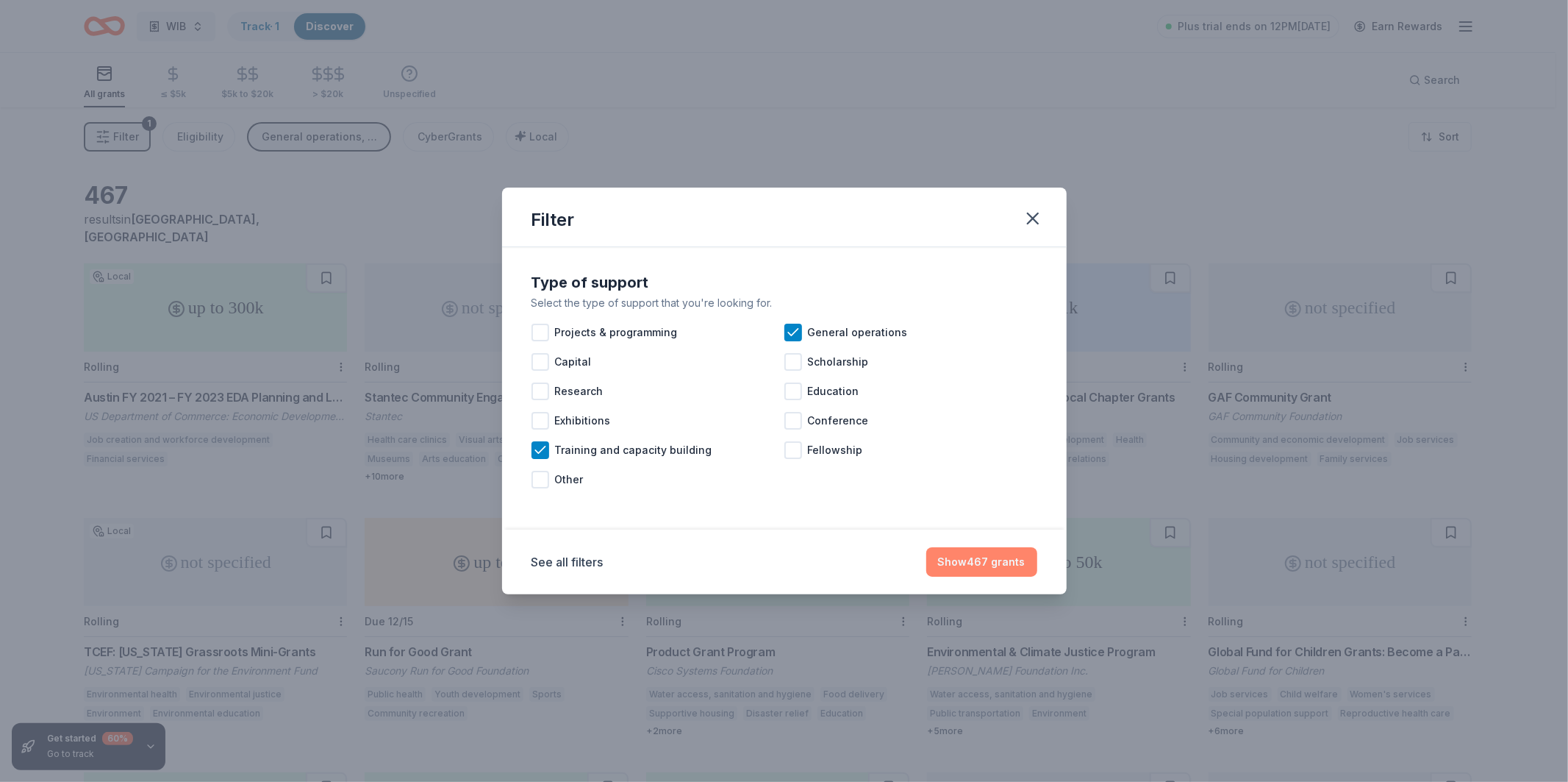
click at [950, 561] on button "Show 467 grants" at bounding box center [982, 562] width 111 height 30
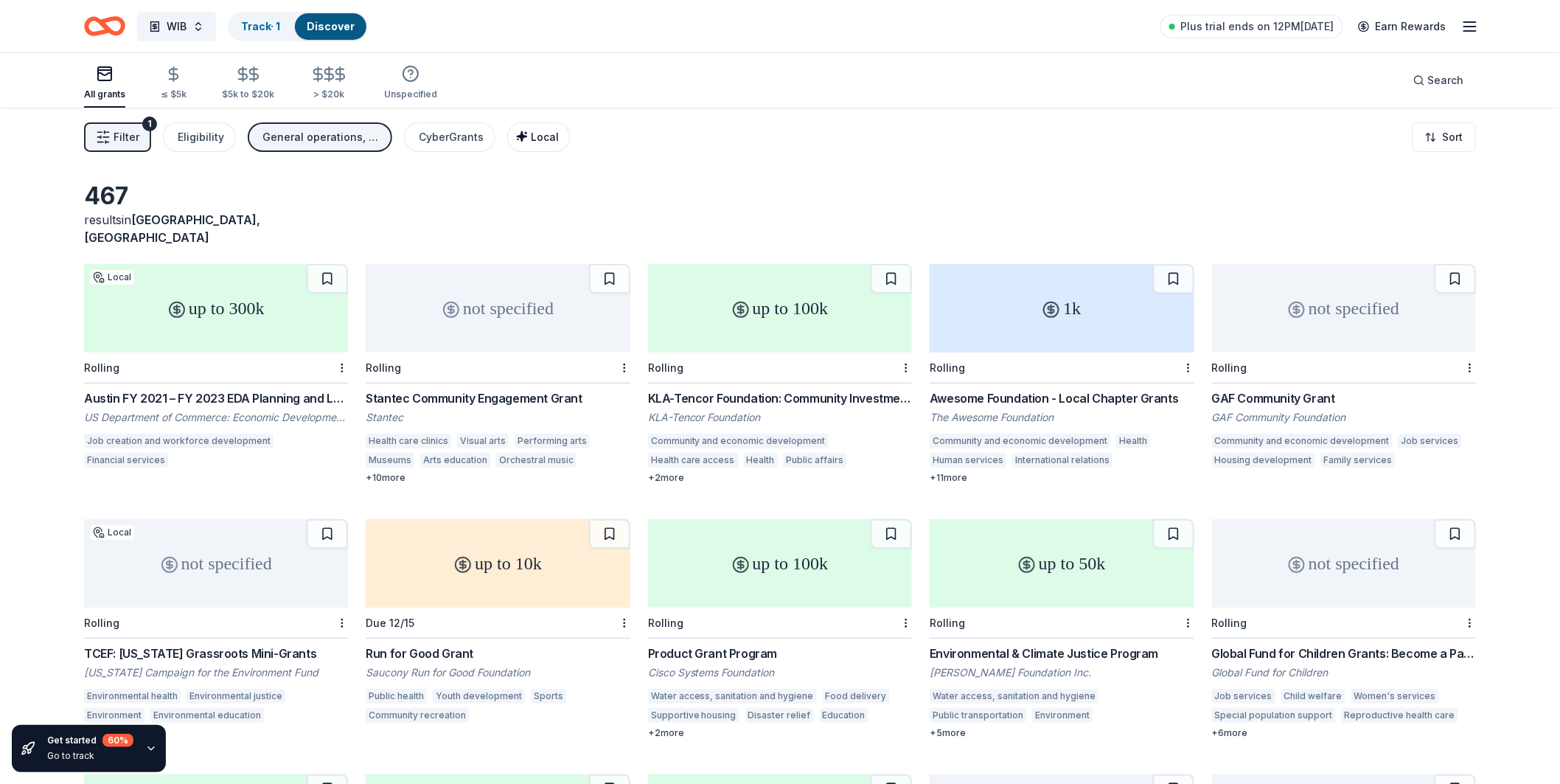
click at [522, 140] on icon "button" at bounding box center [522, 136] width 12 height 12
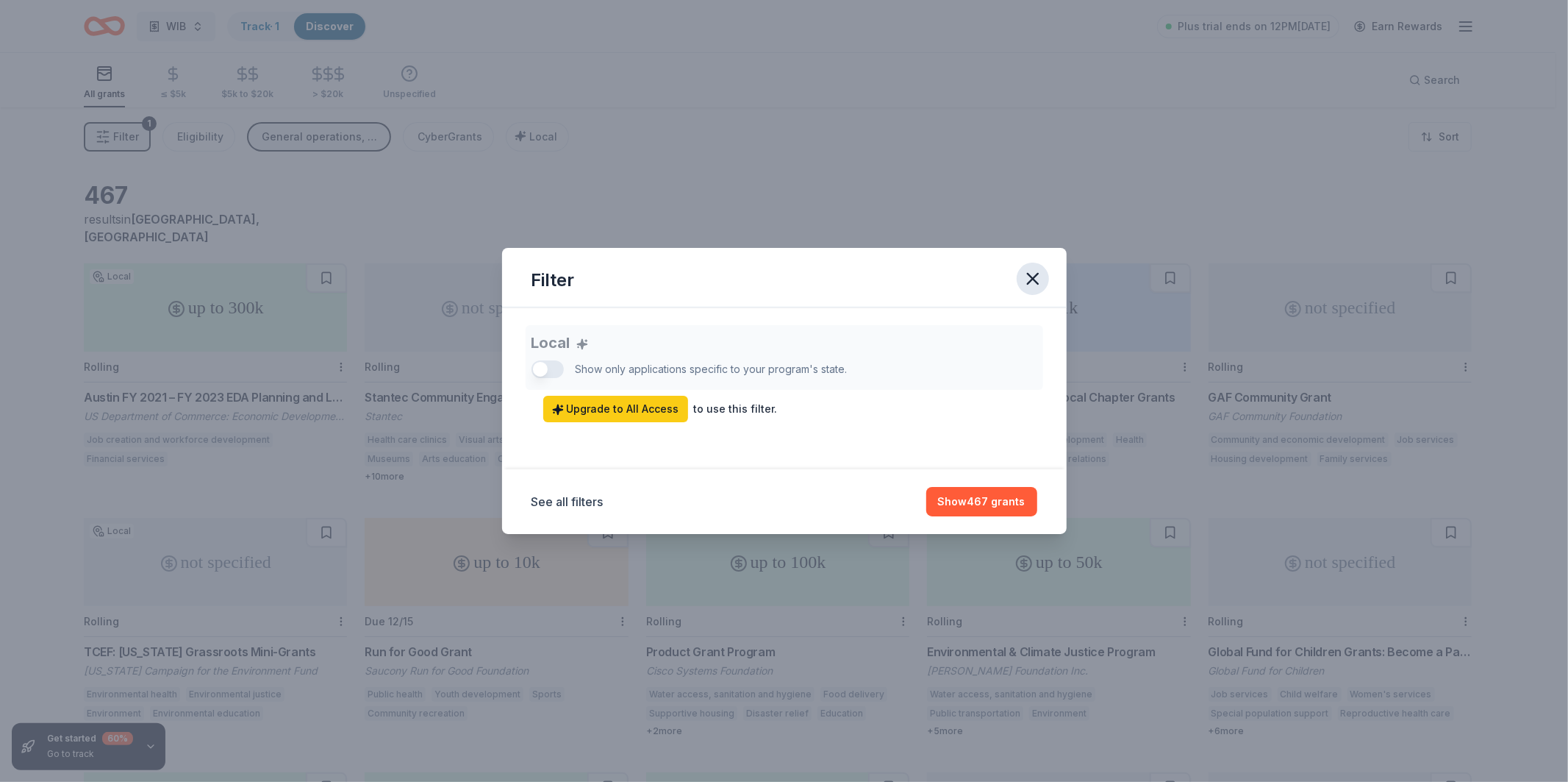
click at [1026, 272] on icon "button" at bounding box center [1032, 278] width 20 height 20
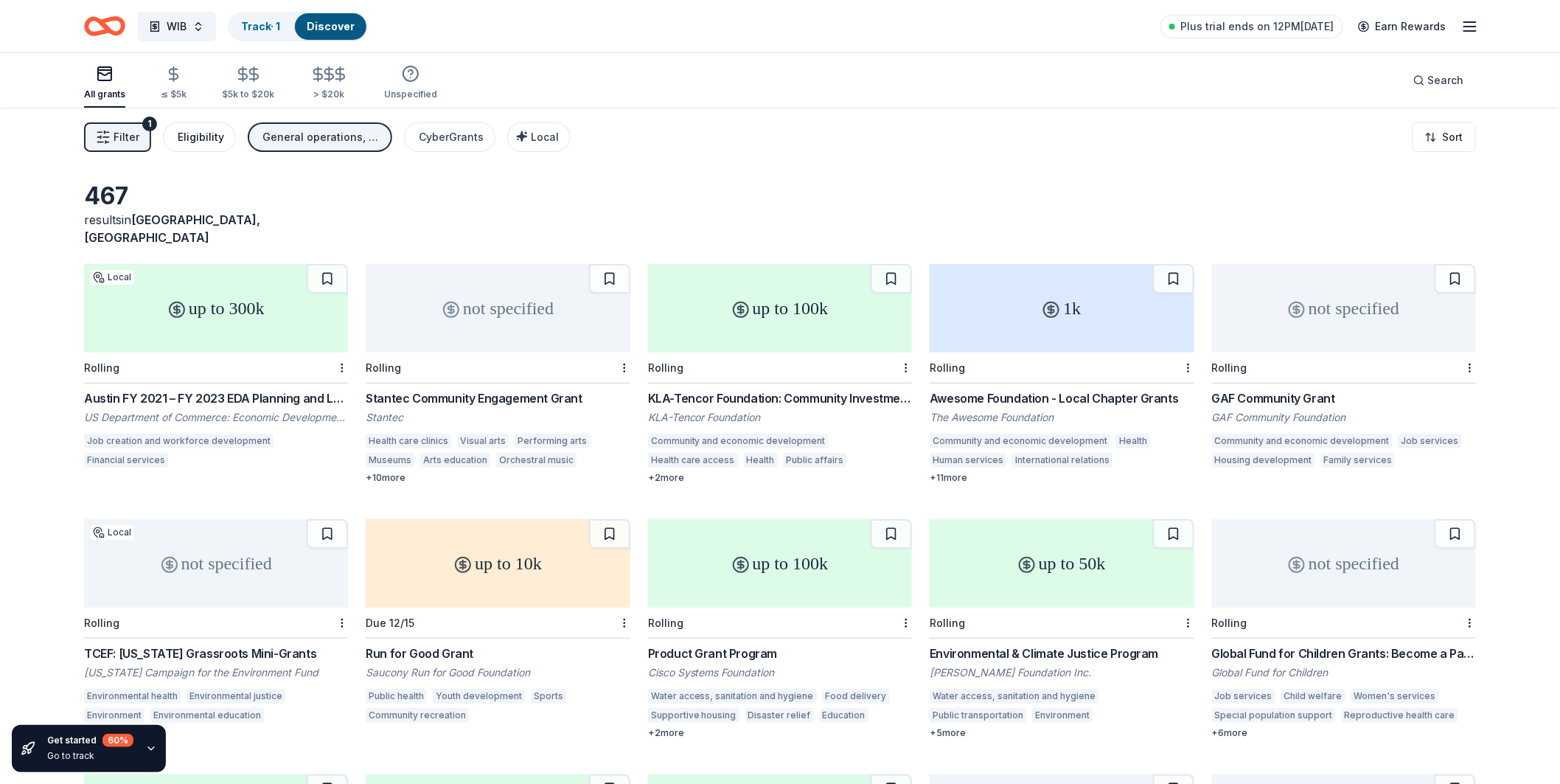
click at [229, 129] on button "Eligibility" at bounding box center [200, 136] width 73 height 30
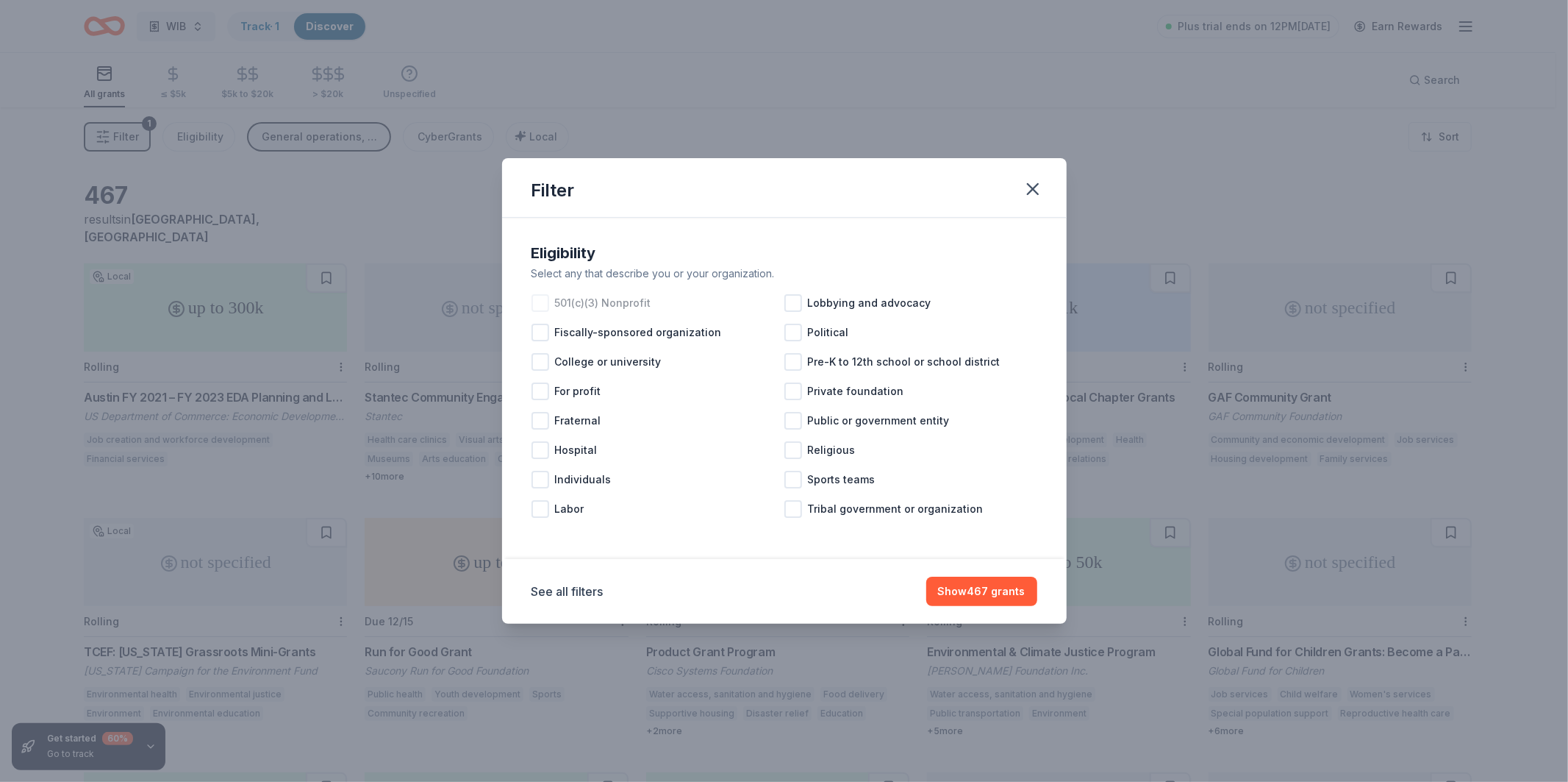
click at [546, 302] on div at bounding box center [541, 303] width 17 height 17
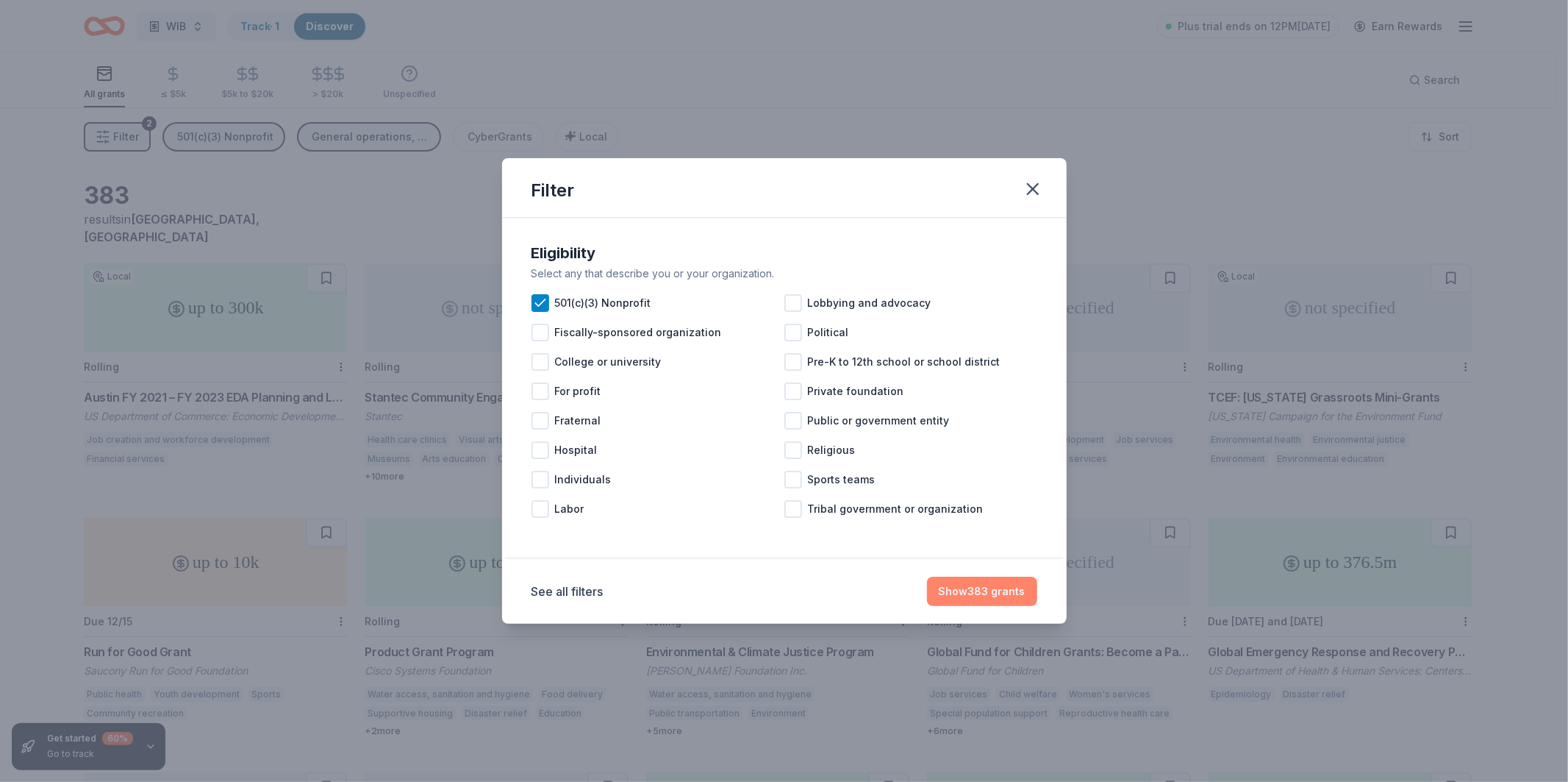
click at [997, 586] on button "Show 383 grants" at bounding box center [981, 591] width 110 height 30
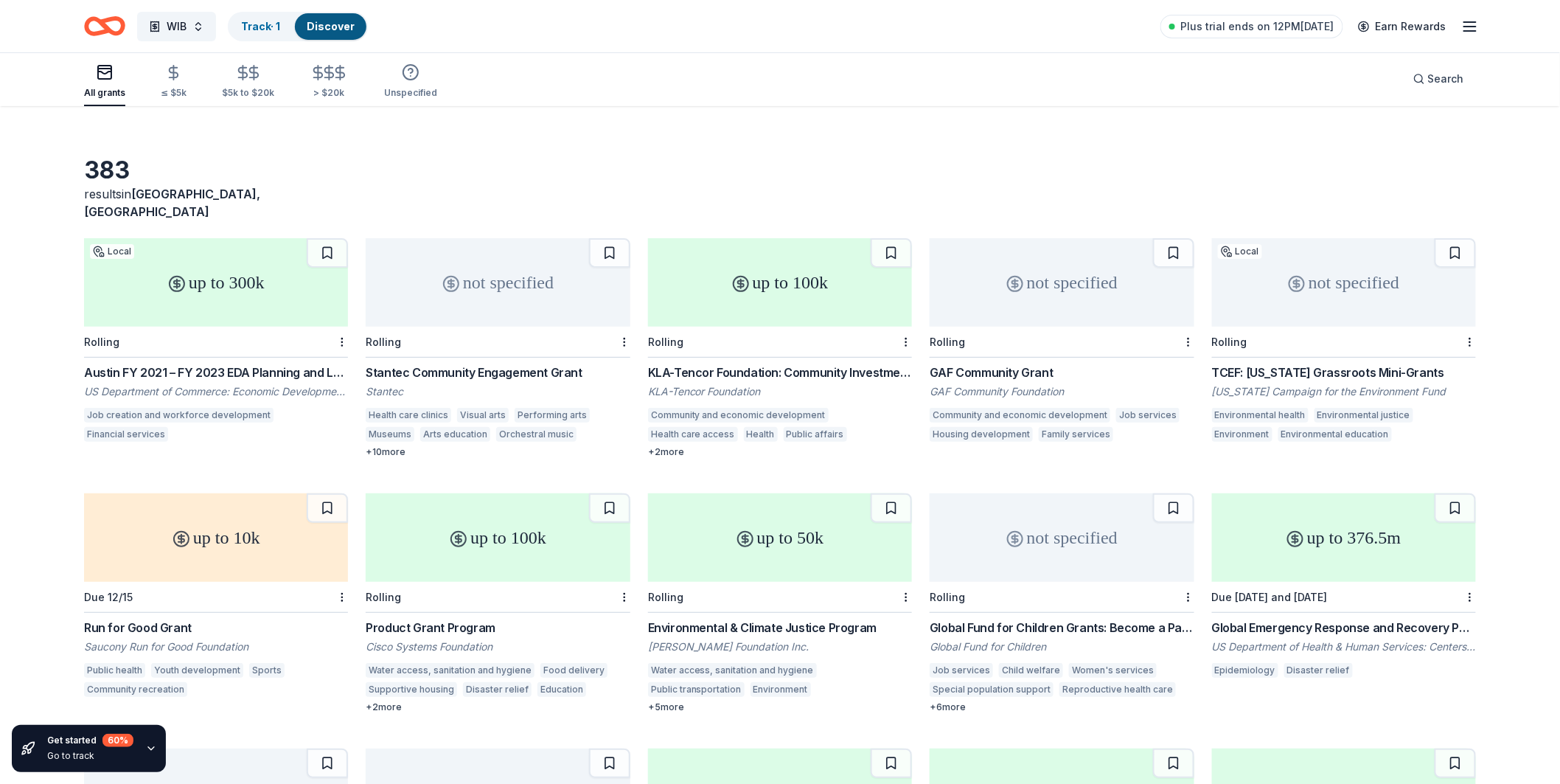
scroll to position [27, 0]
click at [285, 269] on div "up to 300k" at bounding box center [215, 282] width 264 height 88
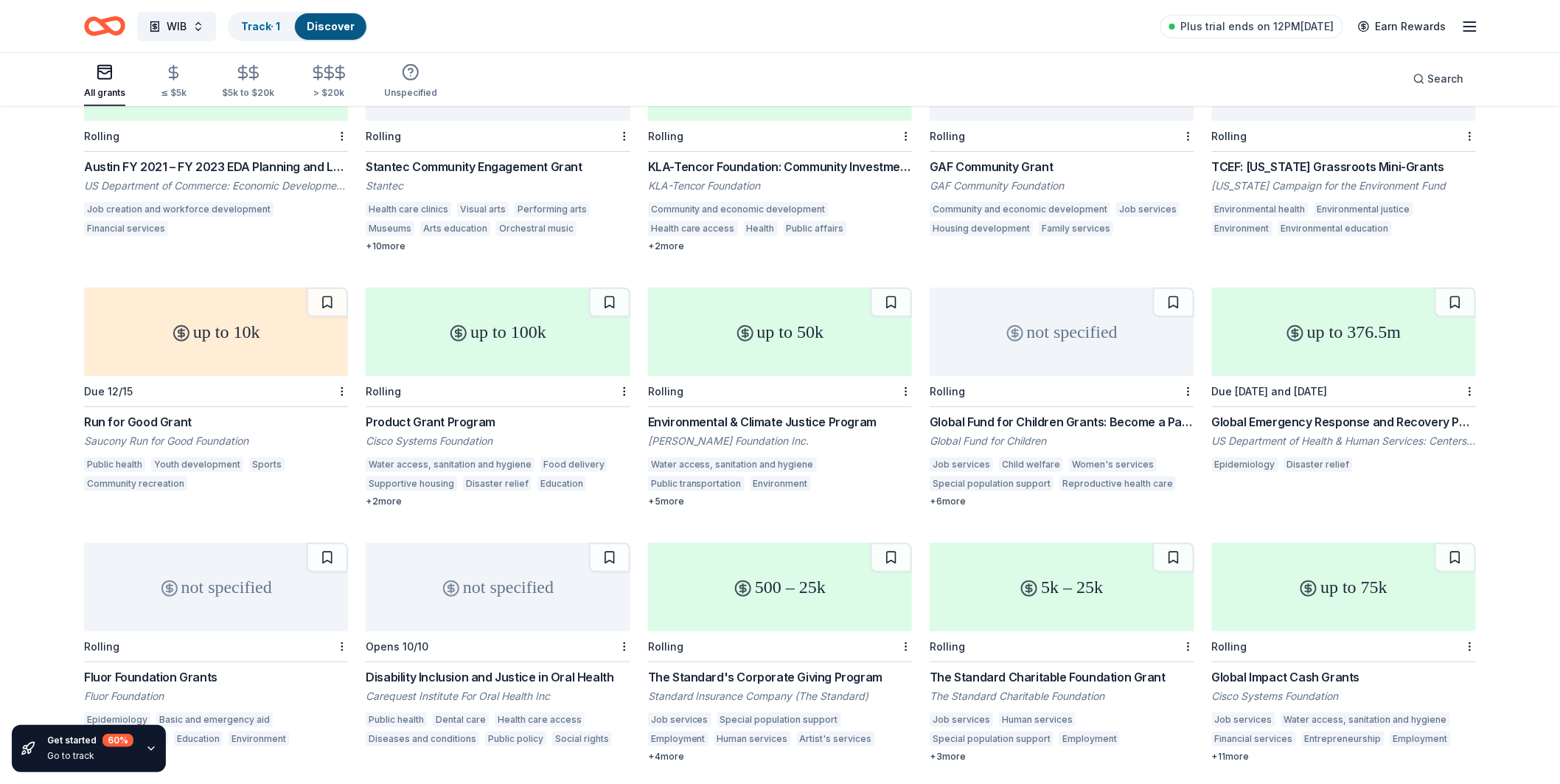
scroll to position [277, 0]
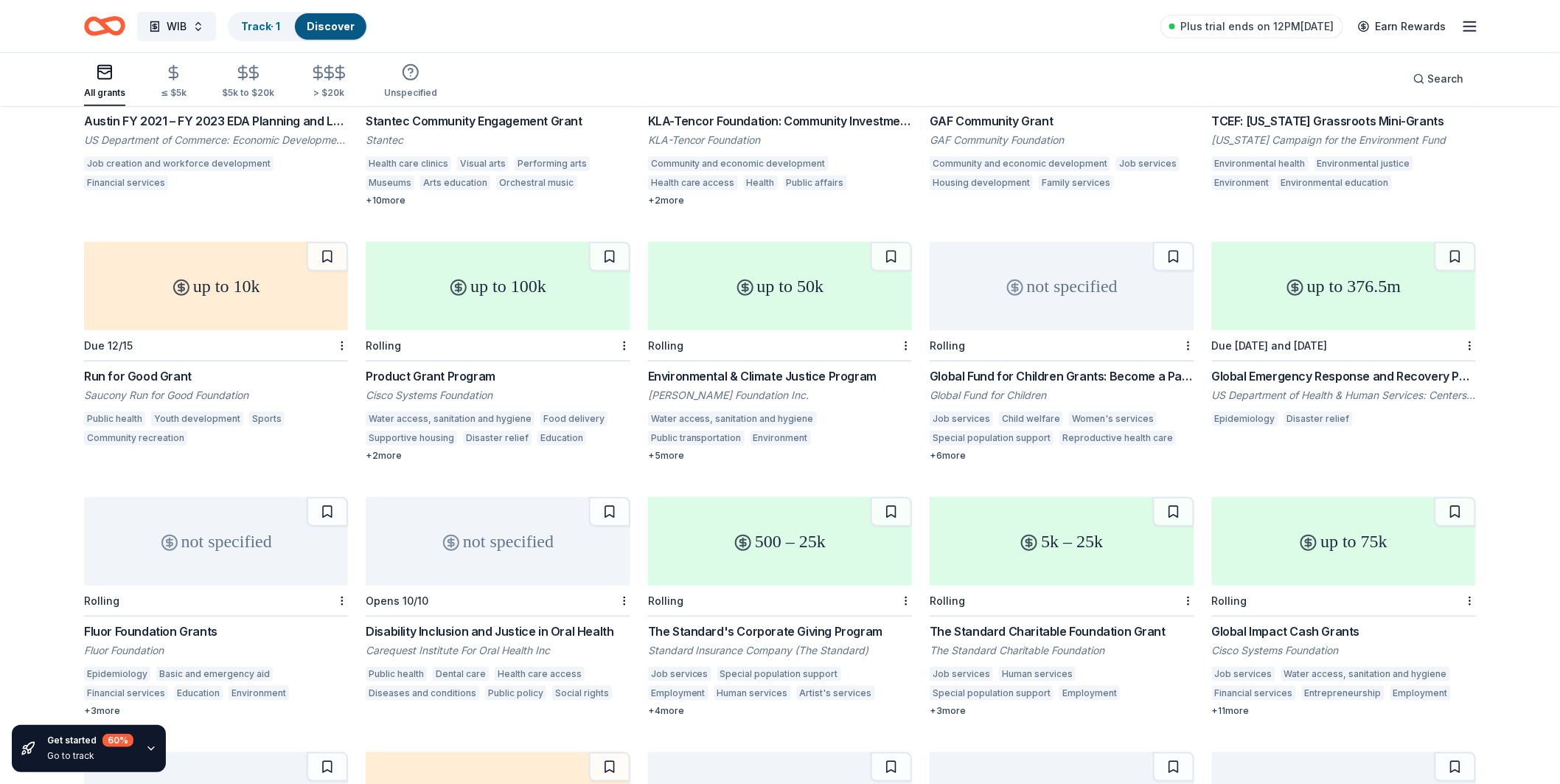
click at [526, 367] on div "Product Grant Program" at bounding box center [498, 376] width 264 height 17
click at [822, 367] on div "Environmental & Climate Justice Program Scherman Foundation Inc. Water access, …" at bounding box center [780, 414] width 264 height 94
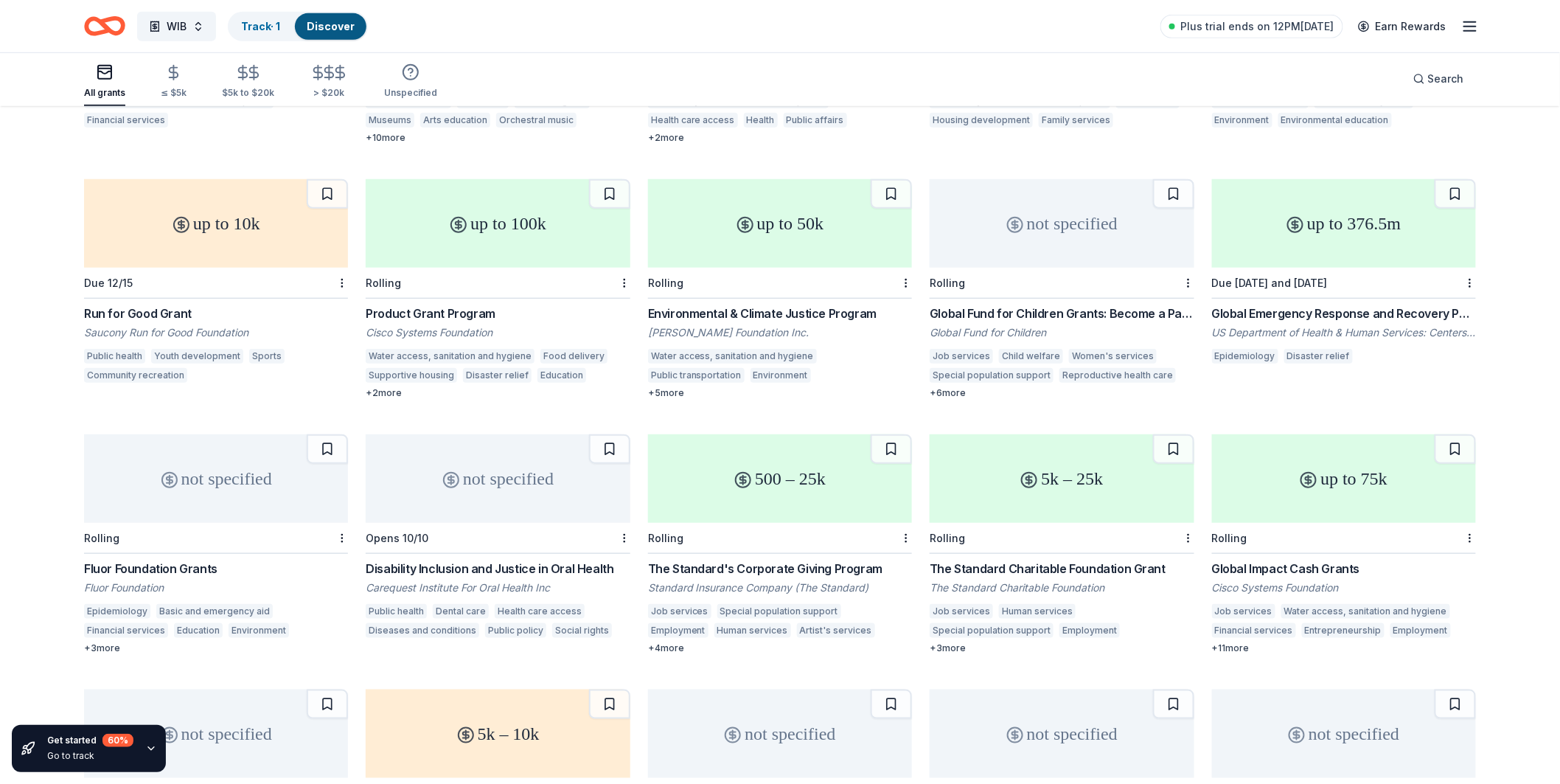
scroll to position [342, 0]
click at [1057, 265] on div "Rolling" at bounding box center [1061, 281] width 264 height 31
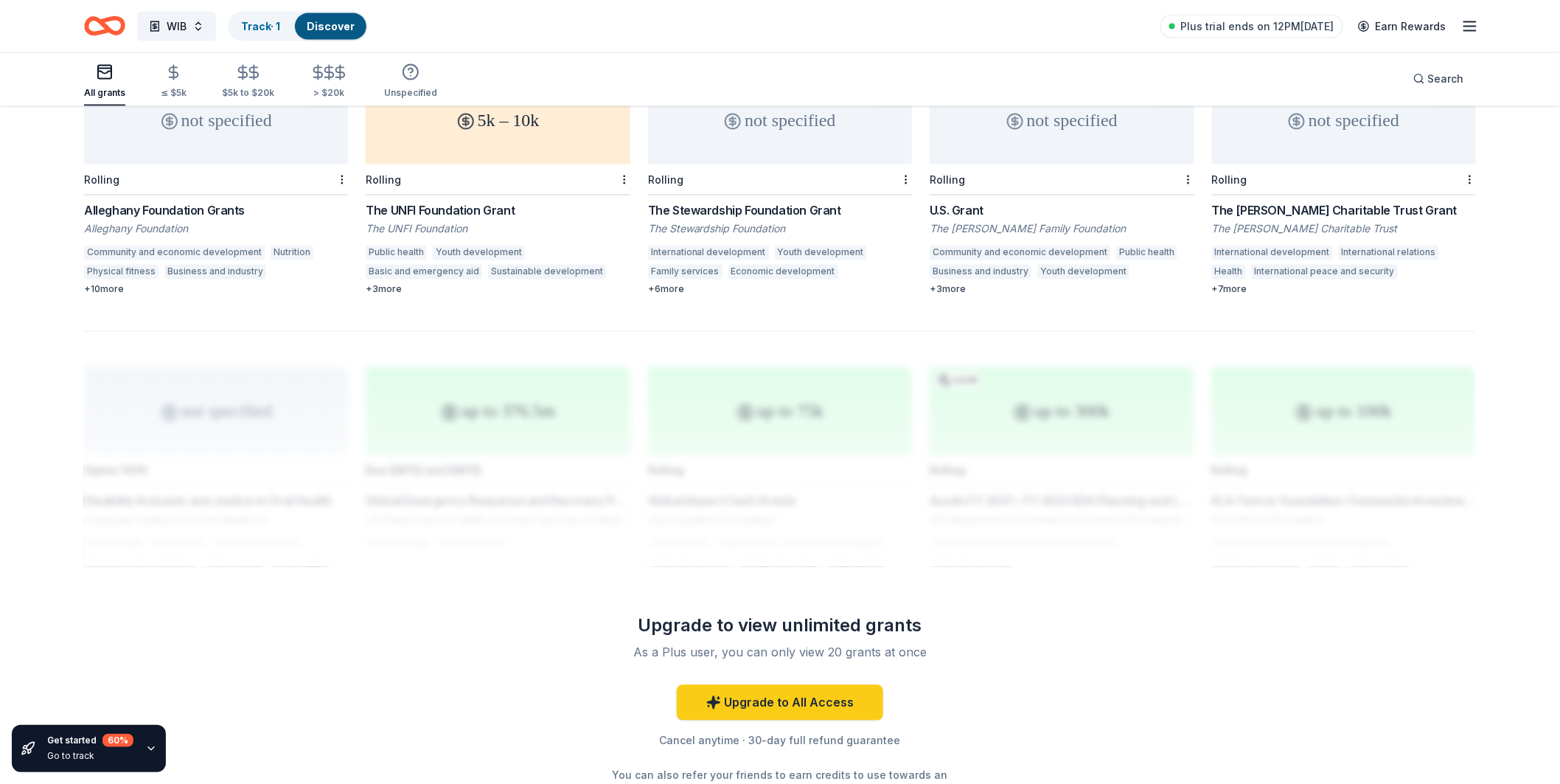
scroll to position [954, 0]
click at [1247, 22] on span "Plus trial ends on 12PM, 8/28" at bounding box center [1258, 26] width 154 height 17
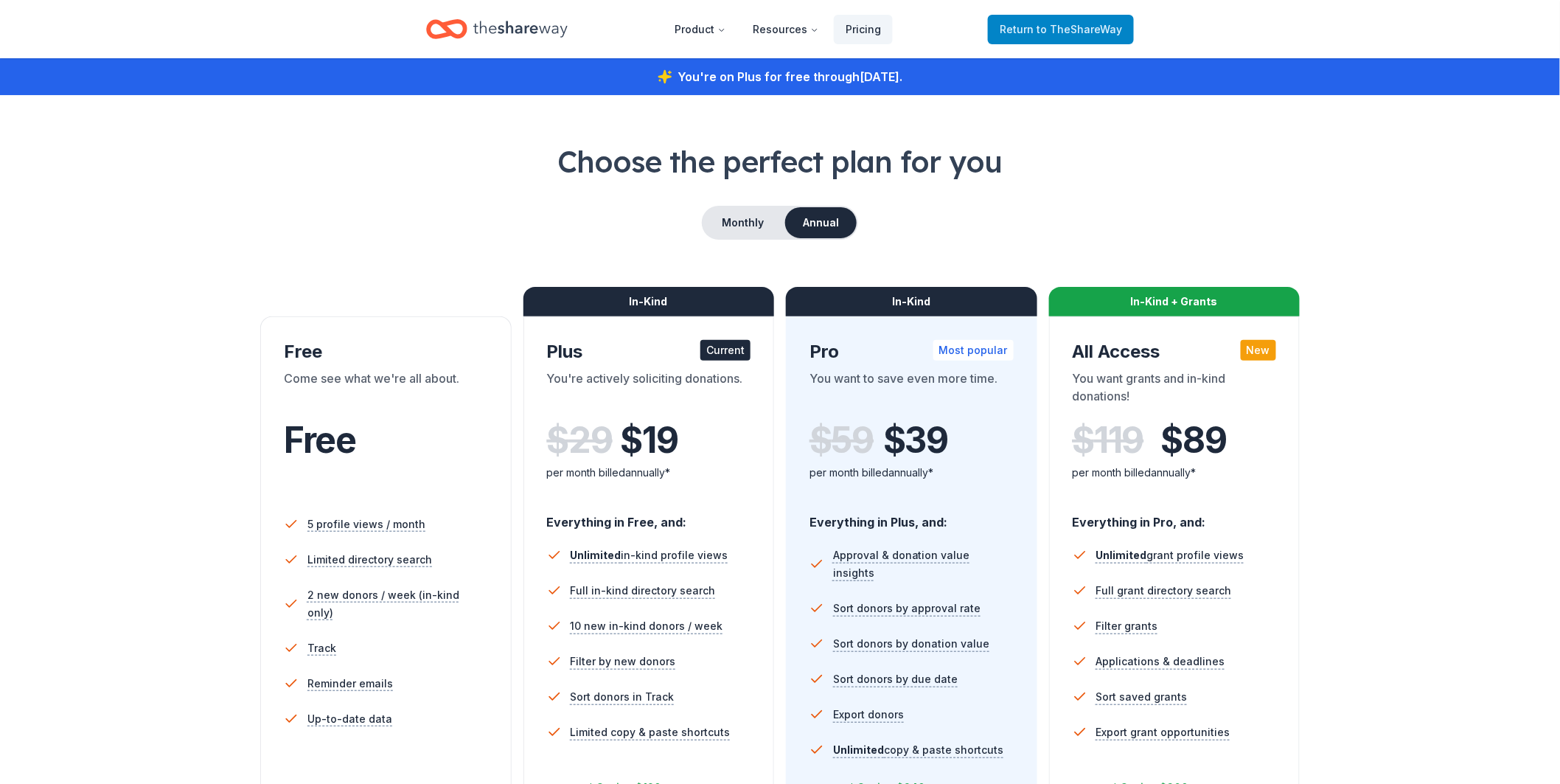
click at [1028, 24] on span "Return to TheShareWay" at bounding box center [1060, 29] width 122 height 17
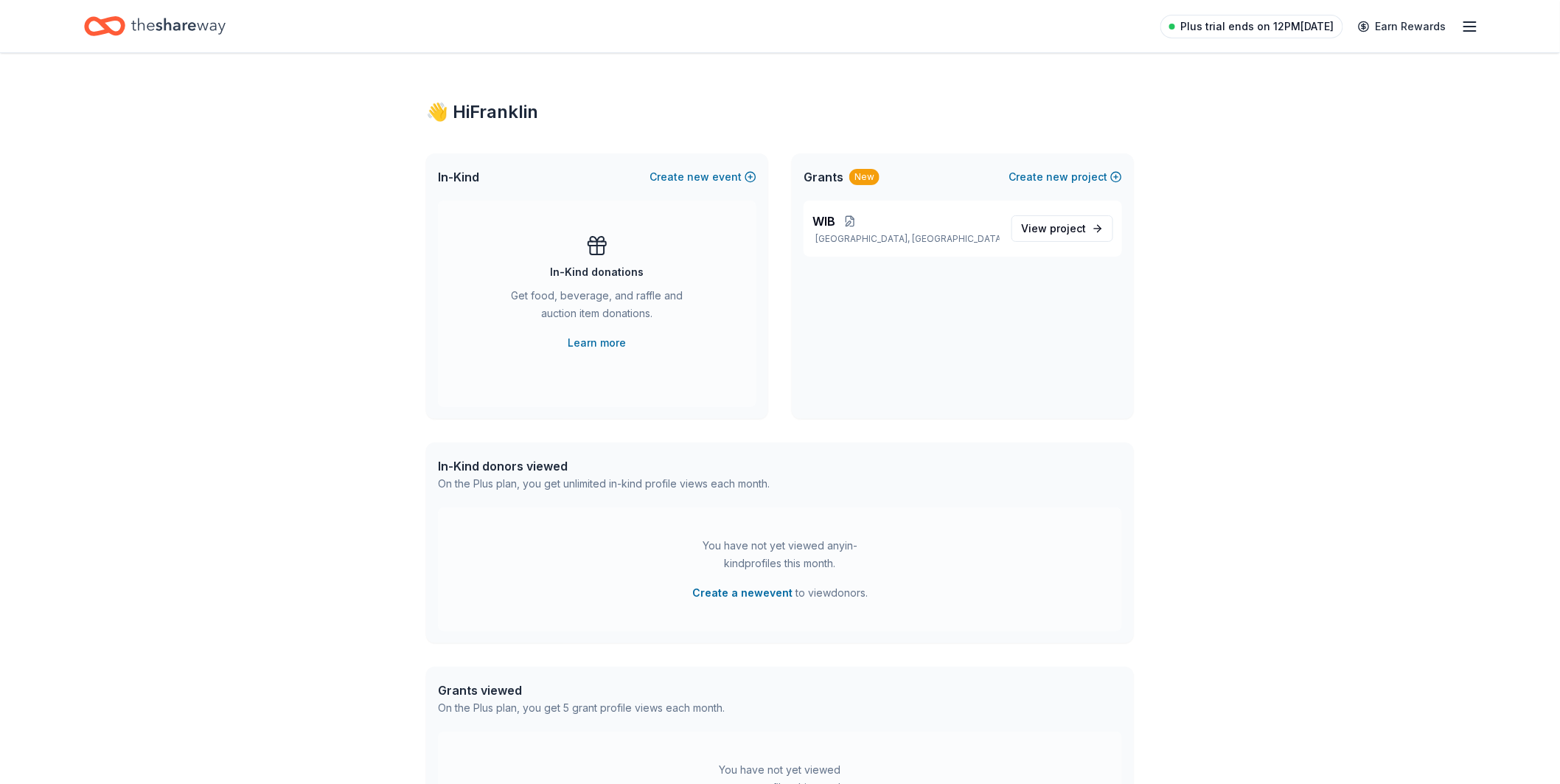
click at [1222, 24] on span "Plus trial ends on 12PM, 8/28" at bounding box center [1258, 26] width 154 height 17
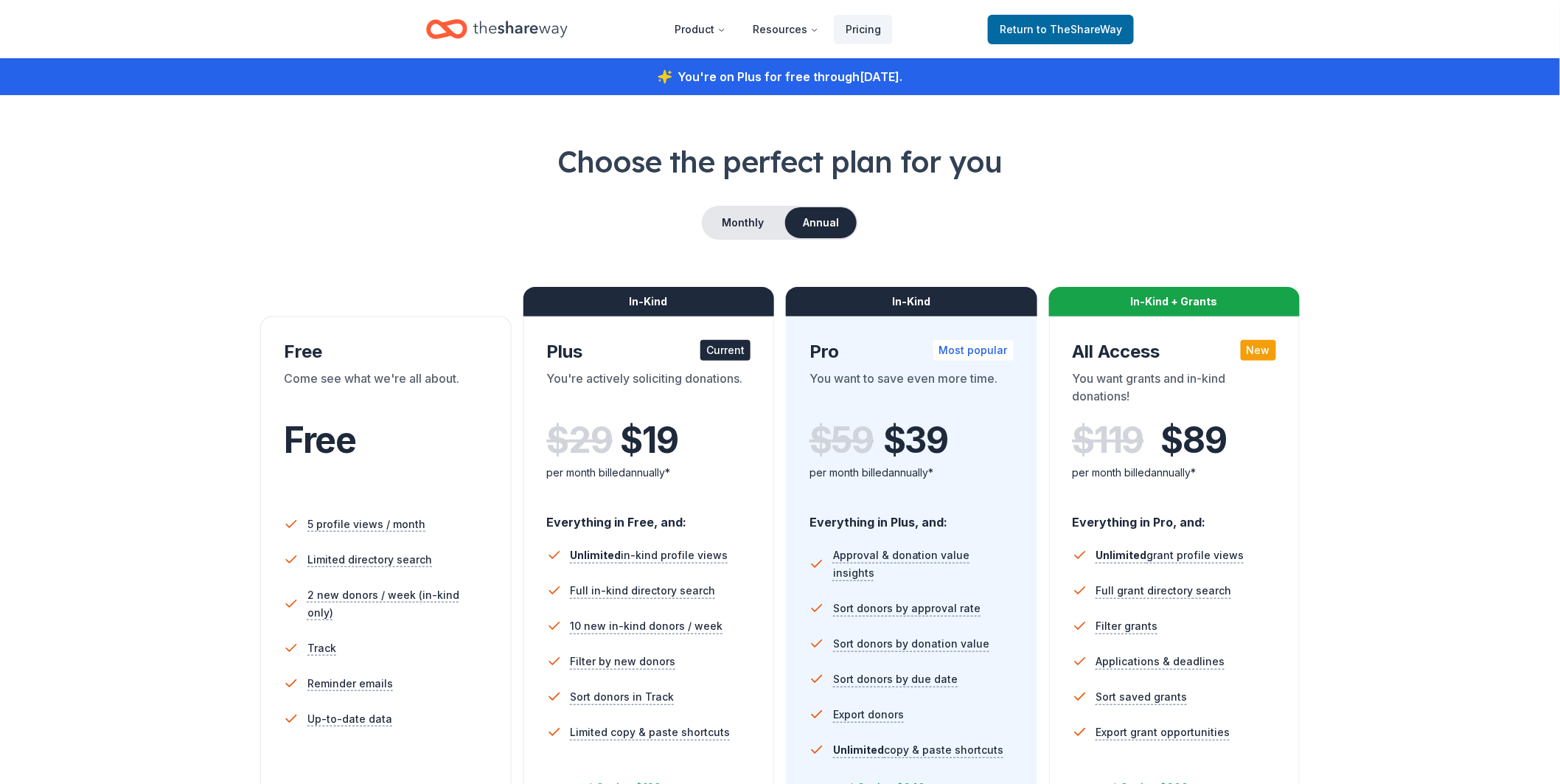
scroll to position [84, 0]
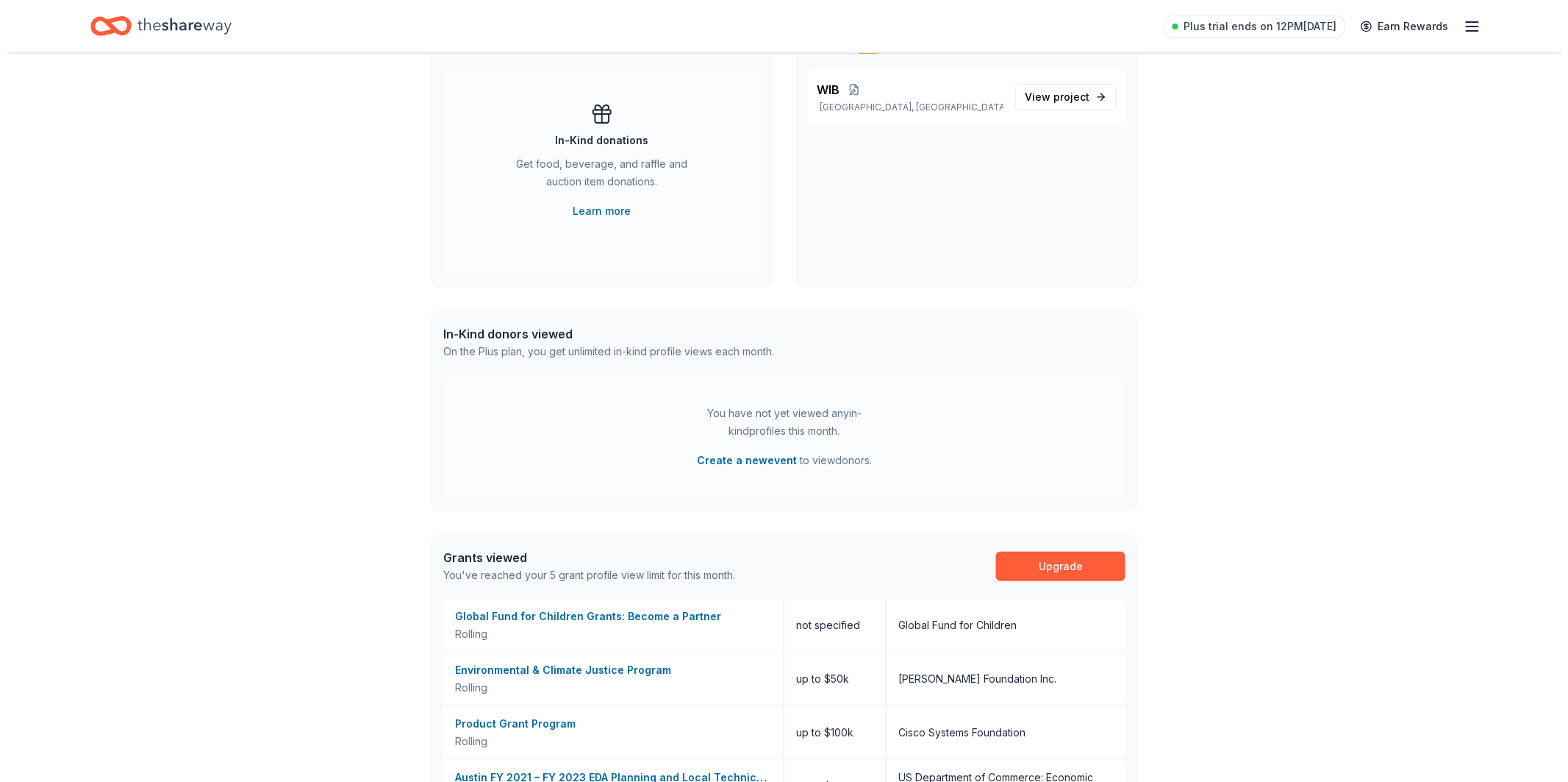
scroll to position [132, 0]
click at [767, 456] on button "Create a new event" at bounding box center [740, 459] width 100 height 17
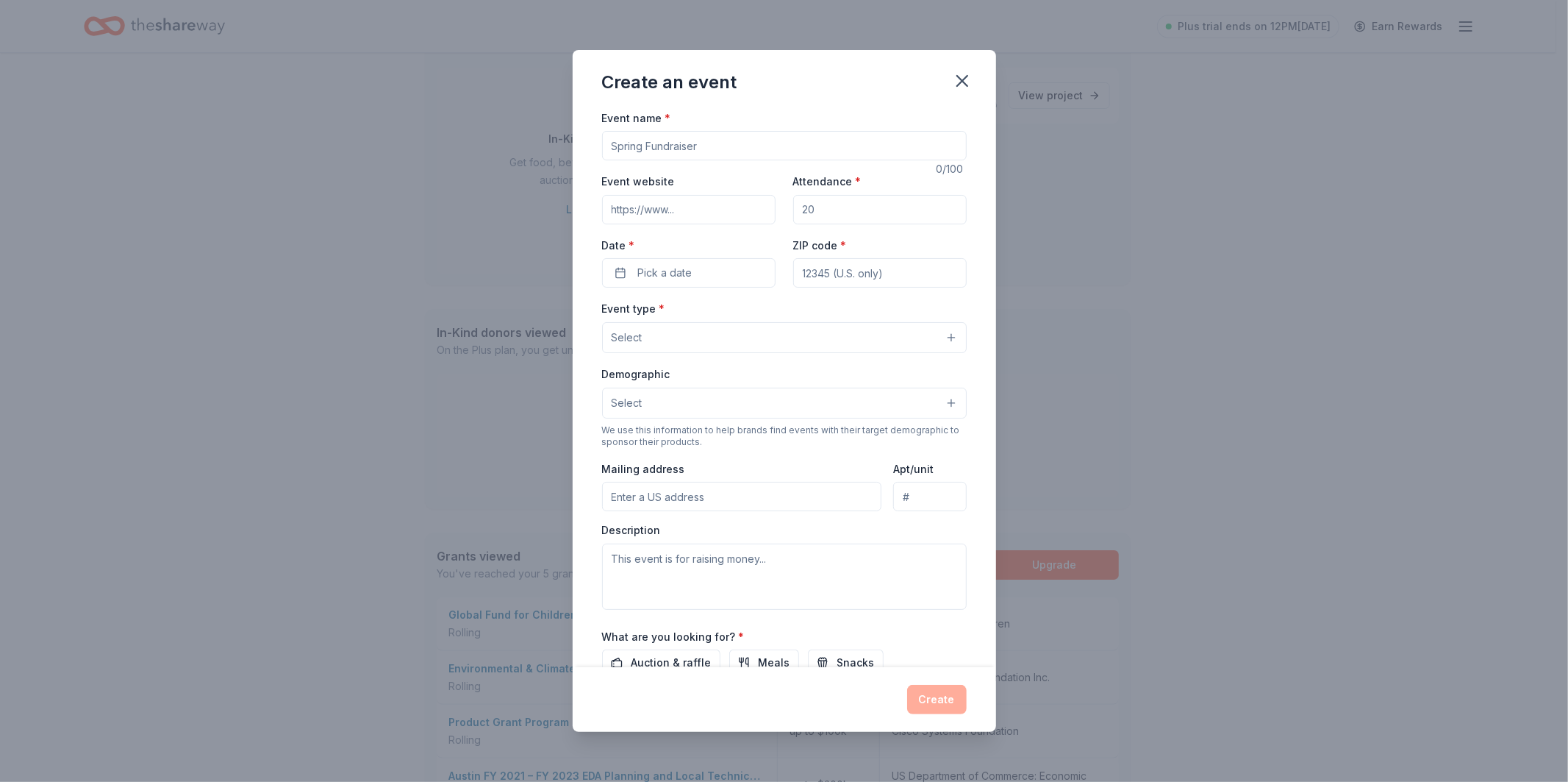
click at [703, 225] on div "Event website Attendance * Date * Pick a date ZIP code *" at bounding box center [784, 230] width 365 height 115
click at [691, 145] on input "Event name *" at bounding box center [784, 146] width 365 height 30
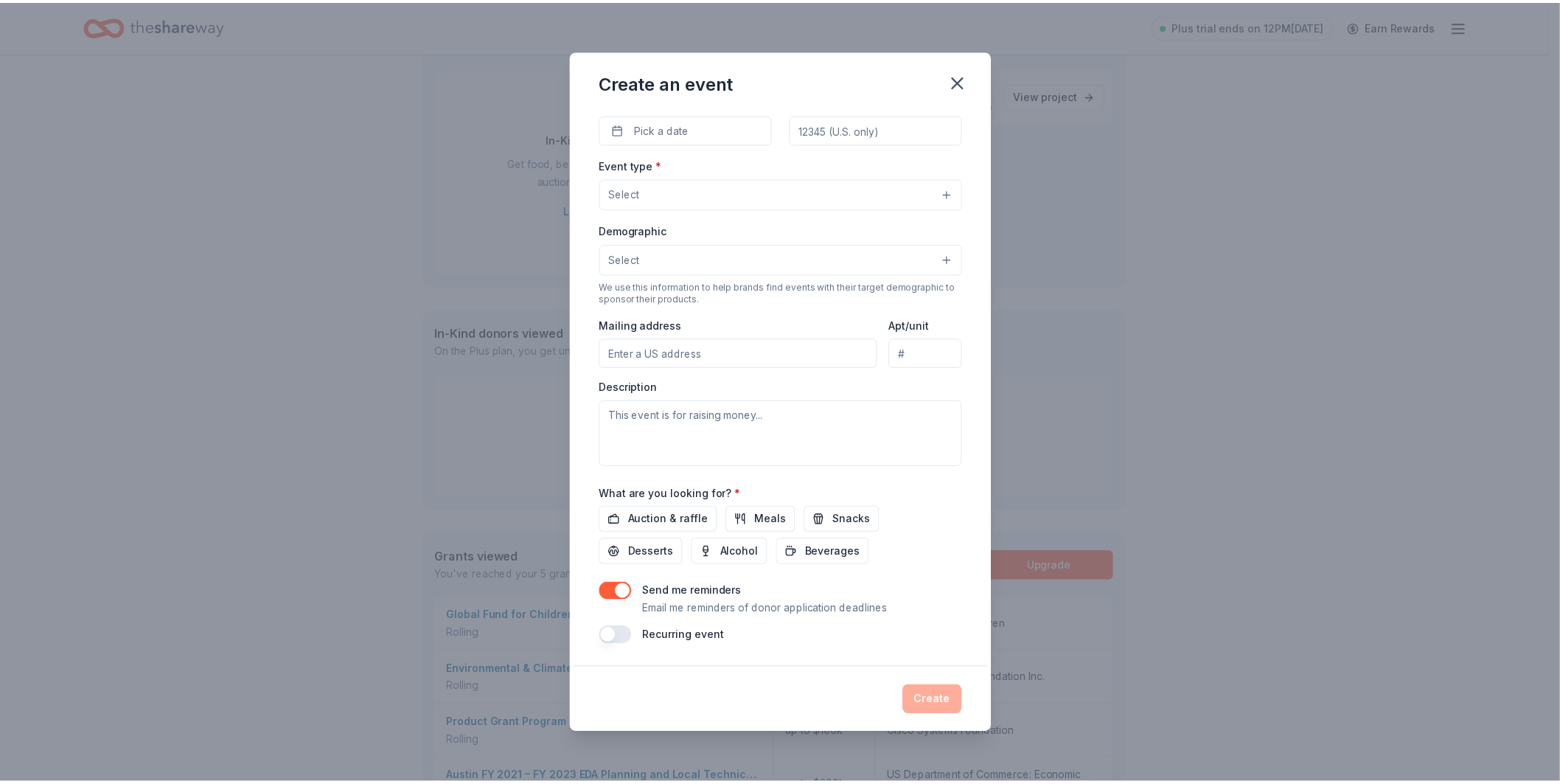
scroll to position [0, 0]
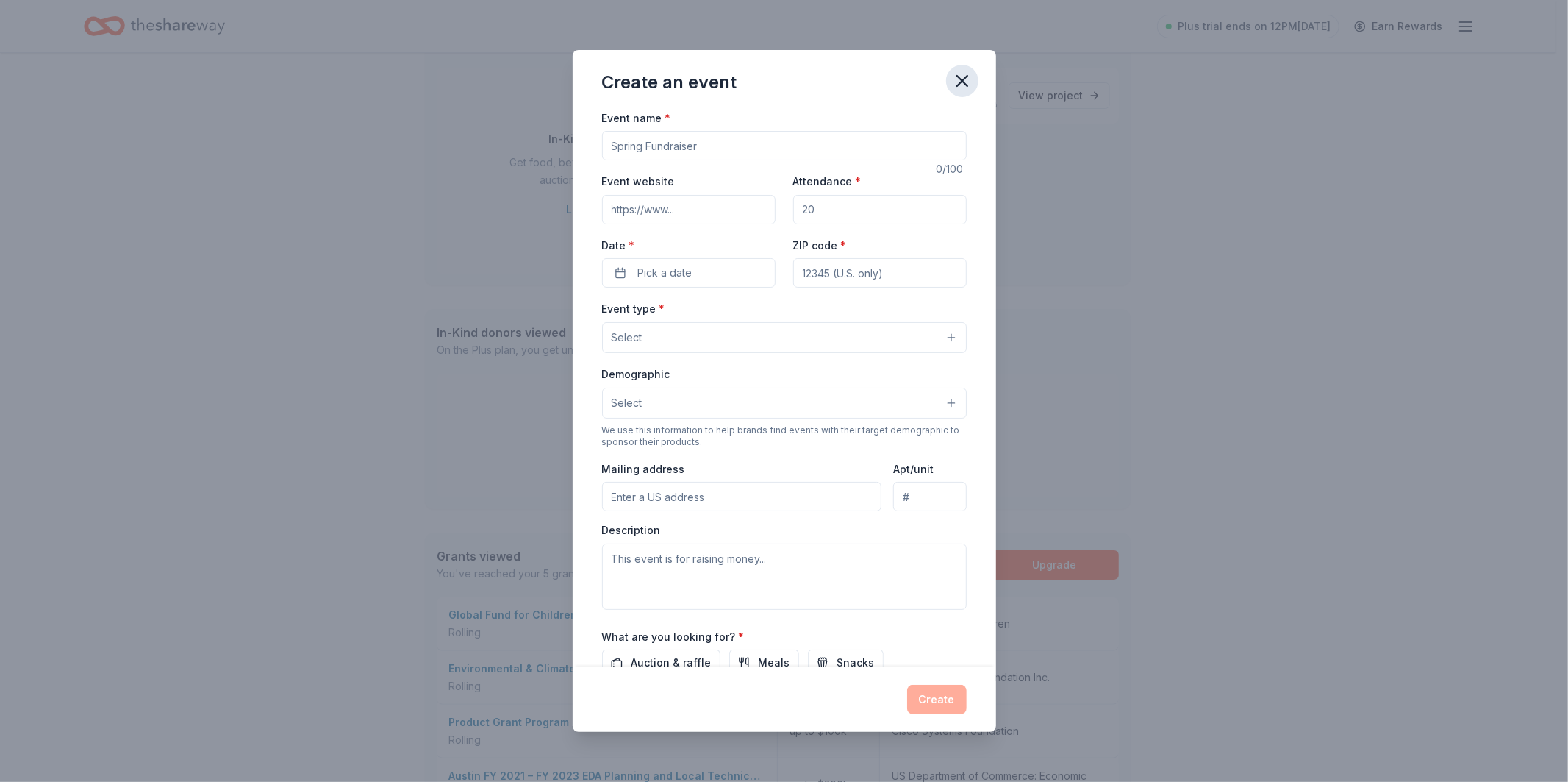
click at [971, 80] on icon "button" at bounding box center [962, 80] width 20 height 20
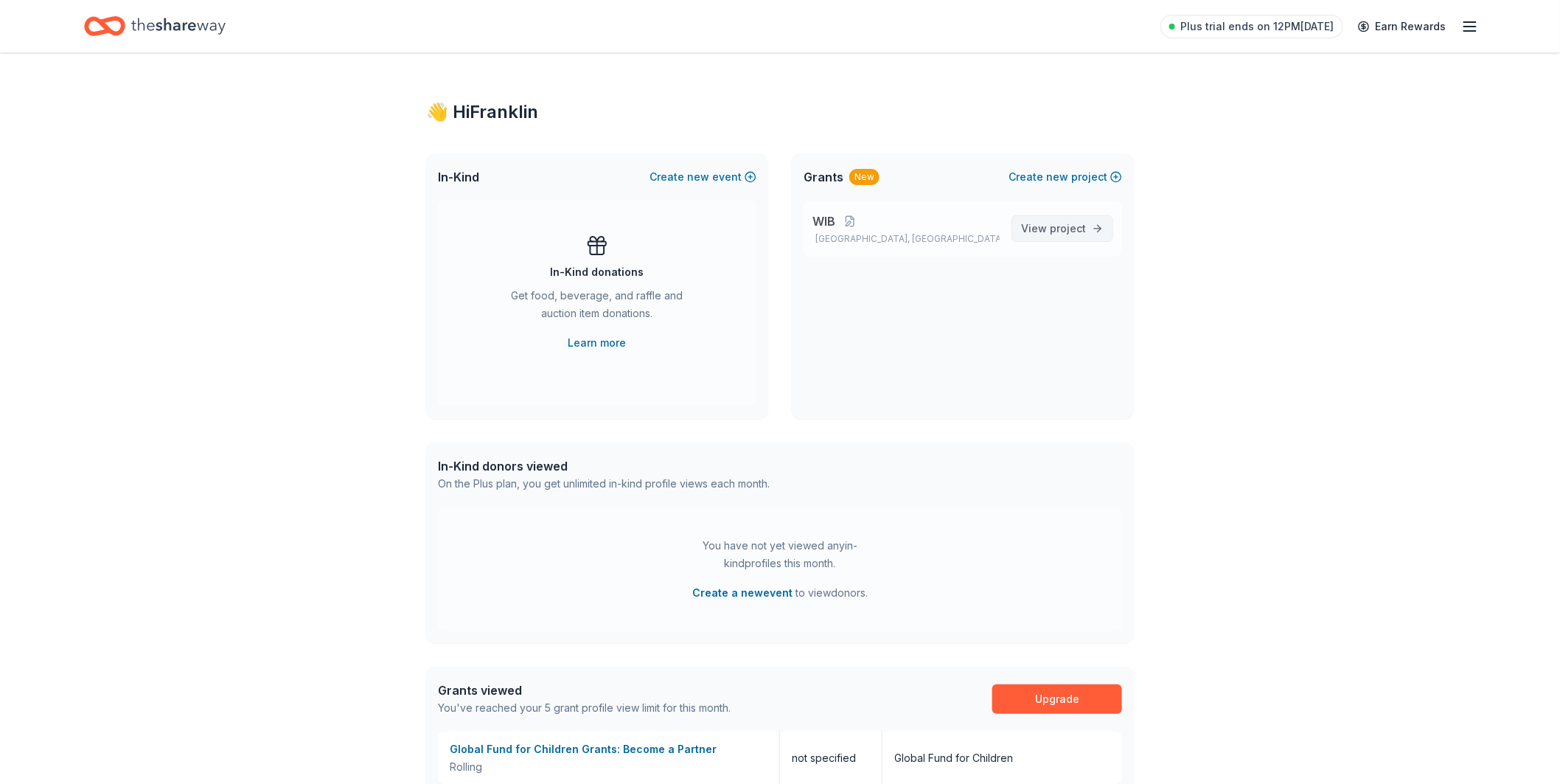
click at [1051, 225] on span "project" at bounding box center [1069, 228] width 37 height 12
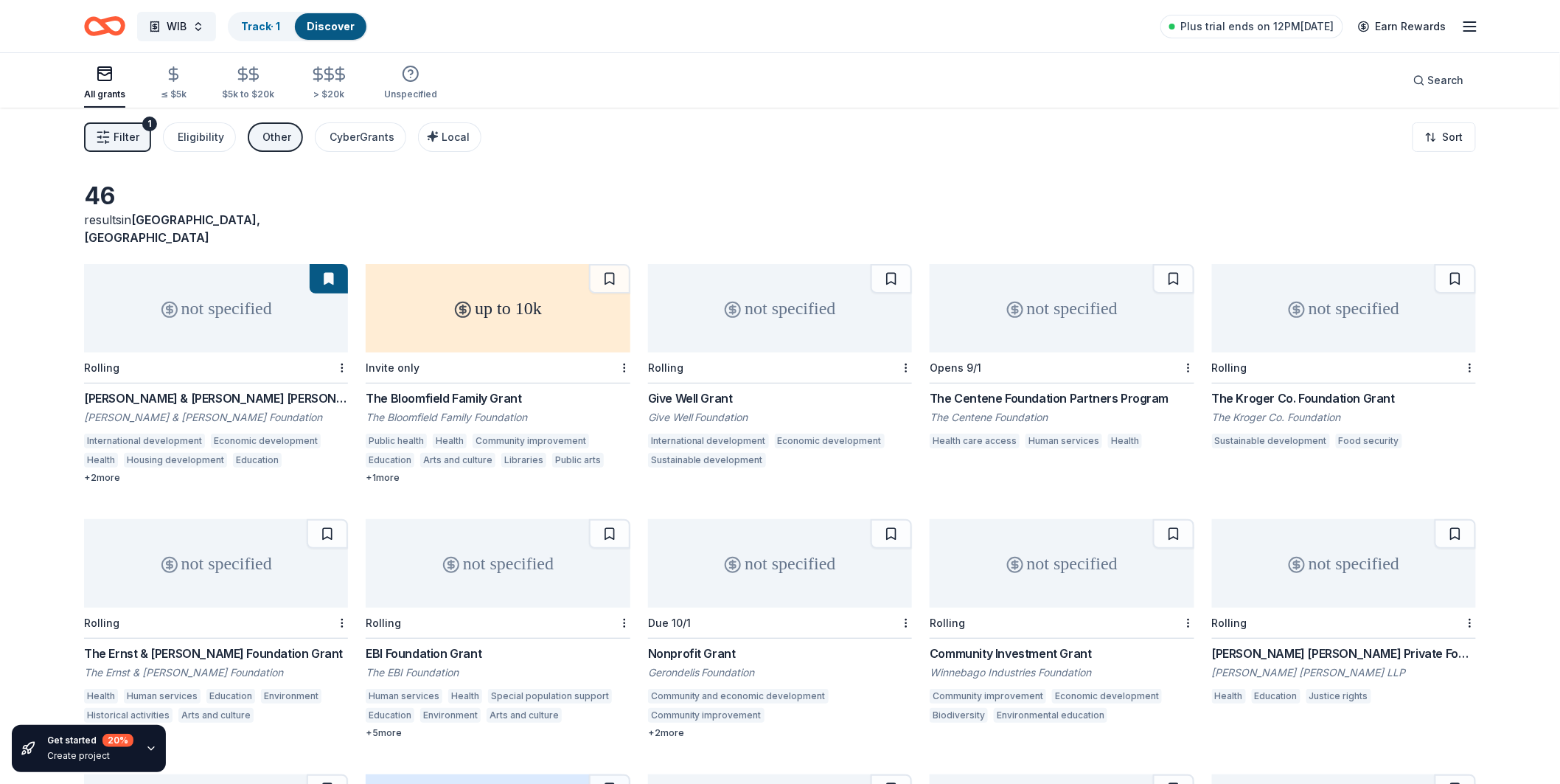
click at [126, 146] on button "Filter 1" at bounding box center [117, 136] width 67 height 30
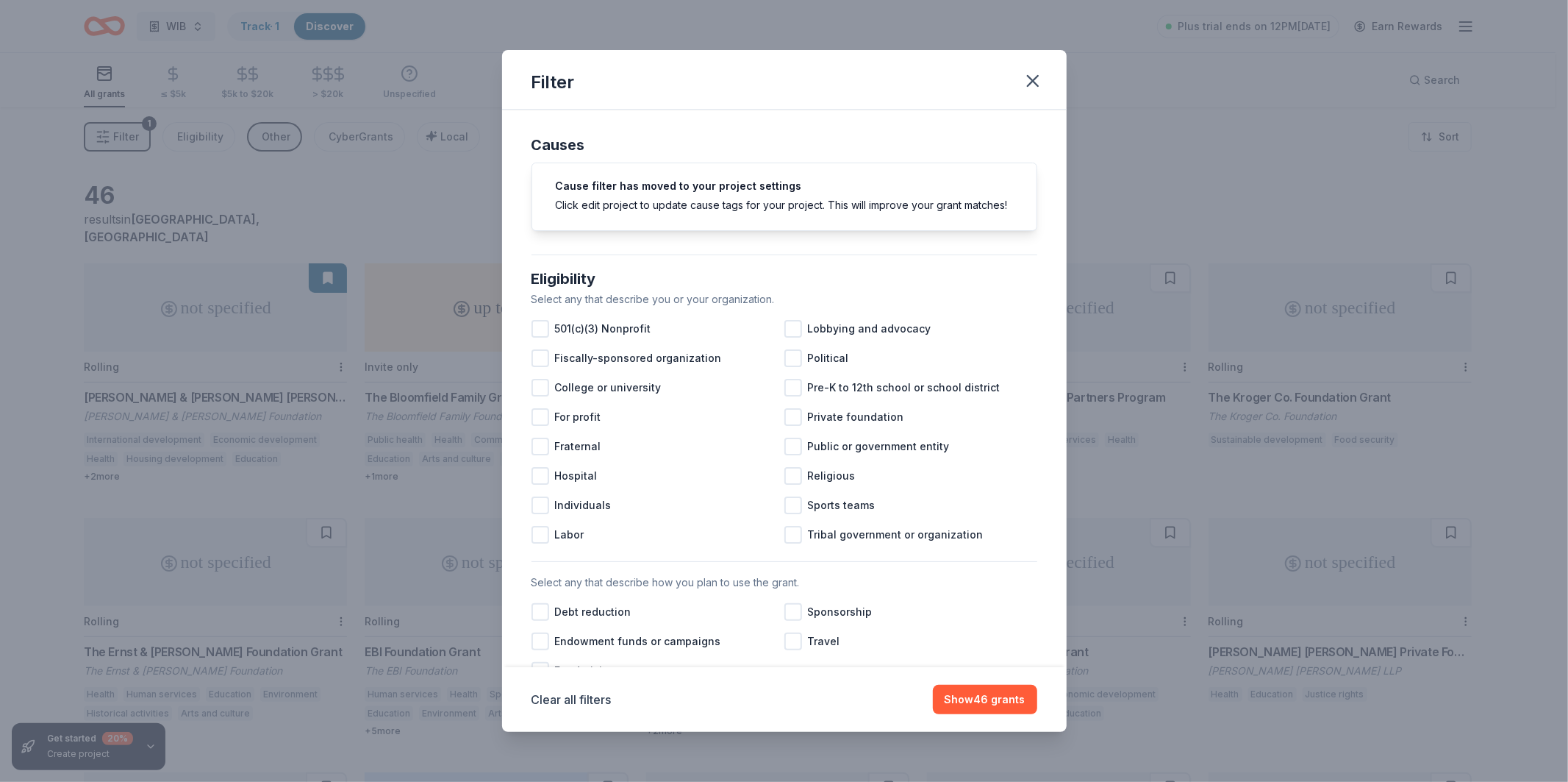
click at [126, 146] on div "Filter Causes Cause filter has moved to your project settings Click edit projec…" at bounding box center [784, 391] width 1568 height 782
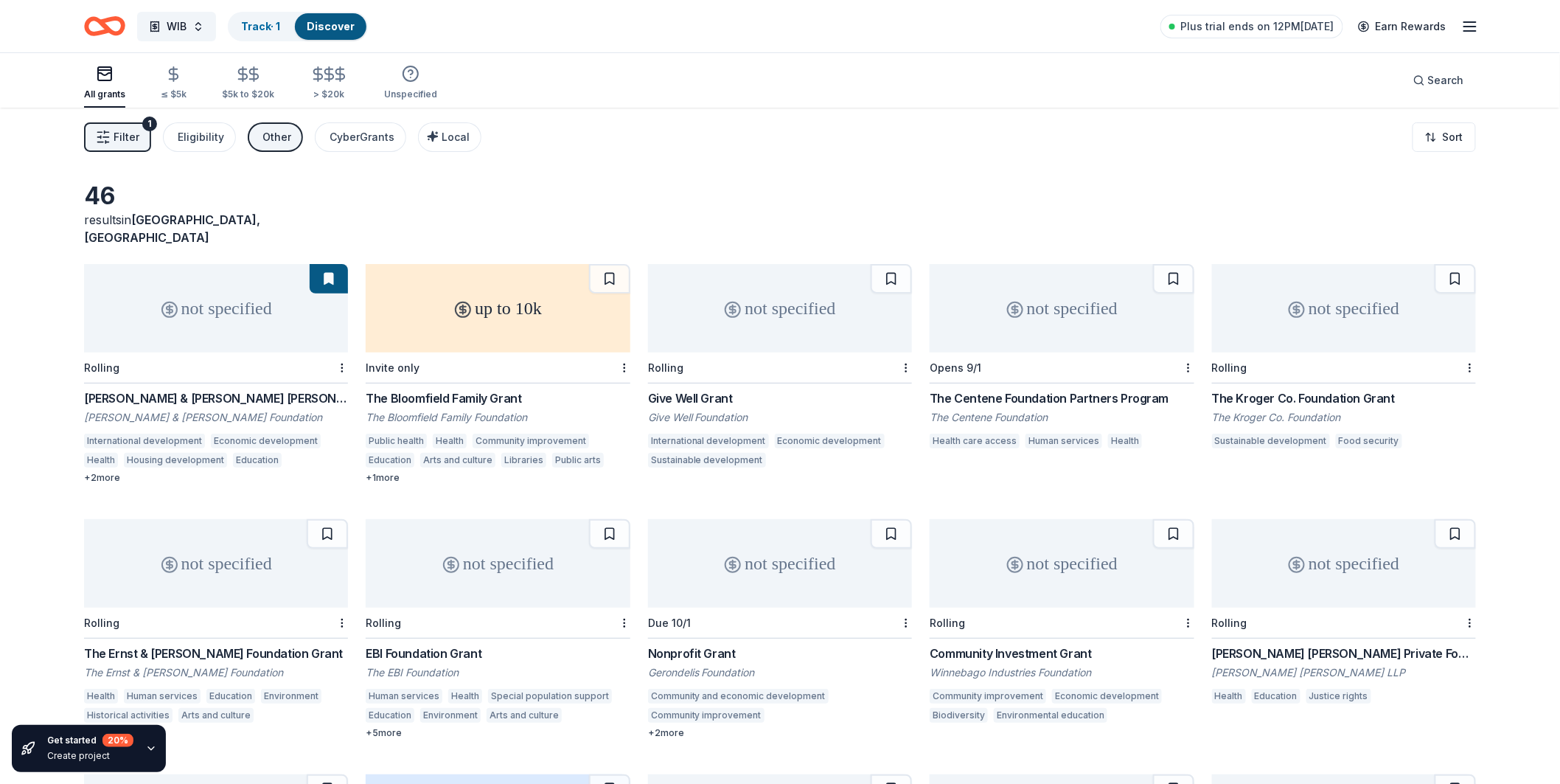
drag, startPoint x: 166, startPoint y: 217, endPoint x: 182, endPoint y: 217, distance: 16.0
click at [182, 217] on span "[GEOGRAPHIC_DATA], [GEOGRAPHIC_DATA]" at bounding box center [171, 229] width 176 height 33
click at [109, 77] on icon "button" at bounding box center [105, 74] width 17 height 17
click at [255, 22] on link "Track · 1" at bounding box center [260, 26] width 39 height 12
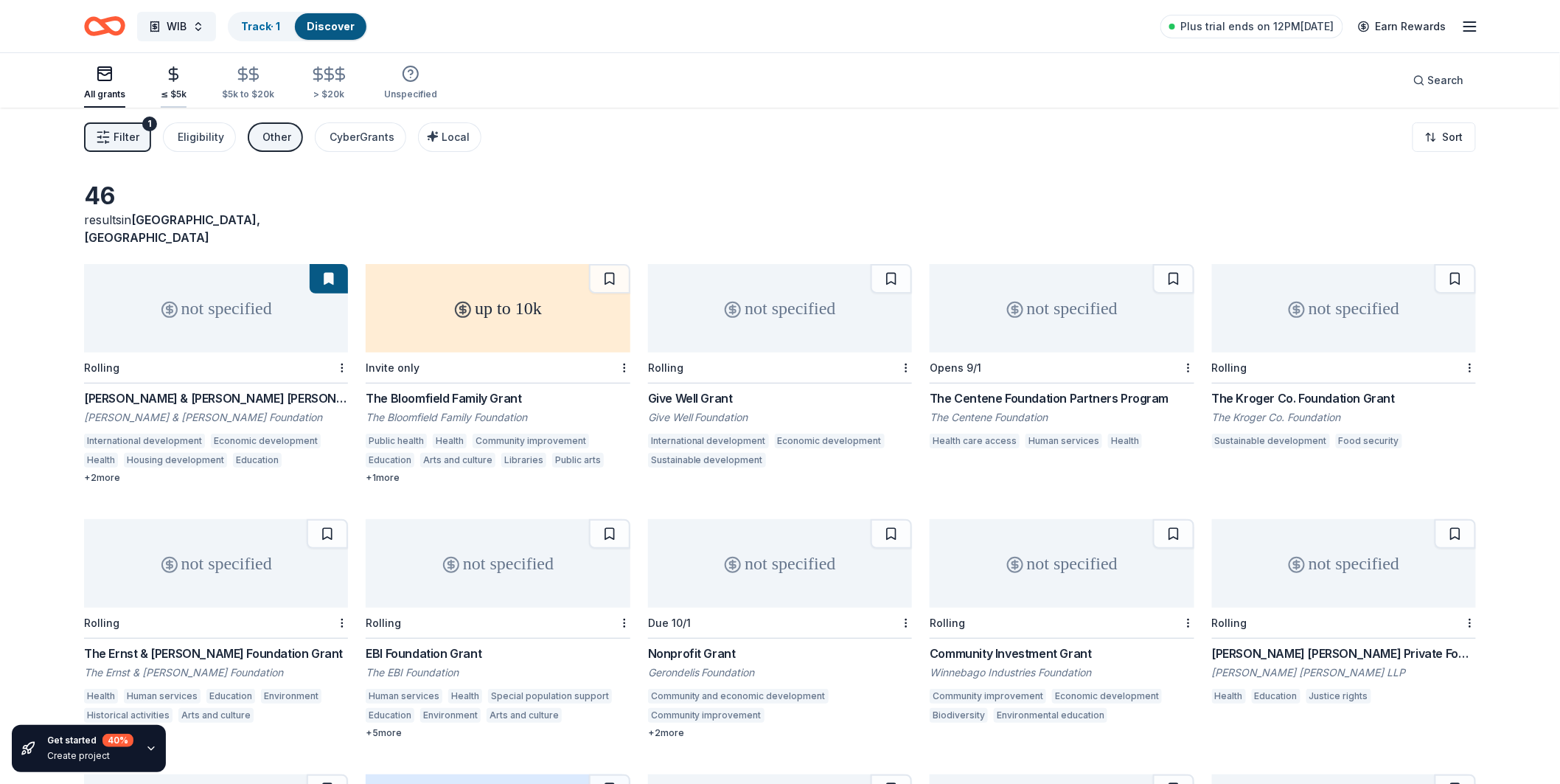
click at [169, 92] on div "≤ $5k" at bounding box center [173, 94] width 26 height 12
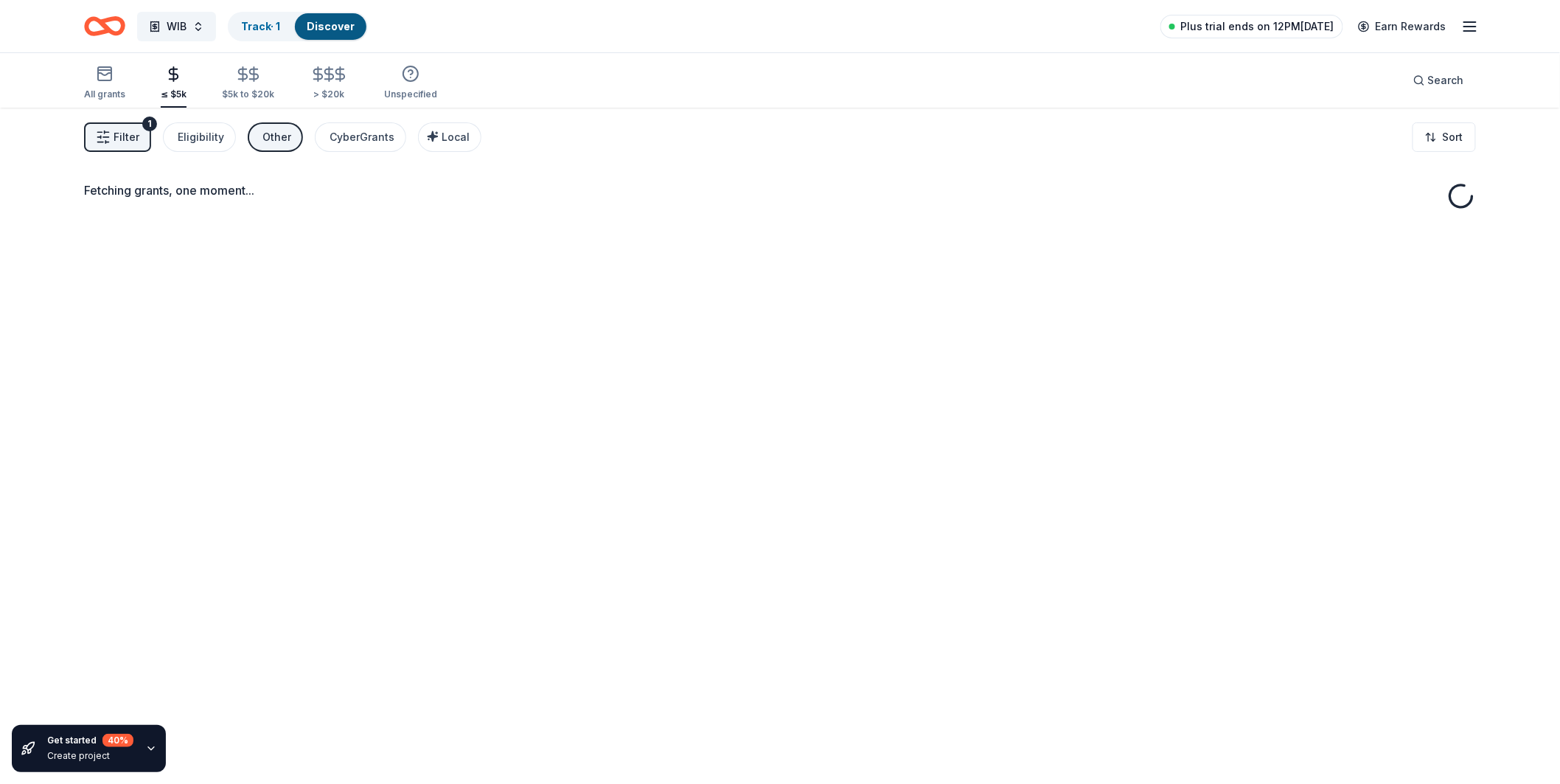
click at [1250, 26] on span "Plus trial ends on 12PM, 8/28" at bounding box center [1258, 26] width 154 height 17
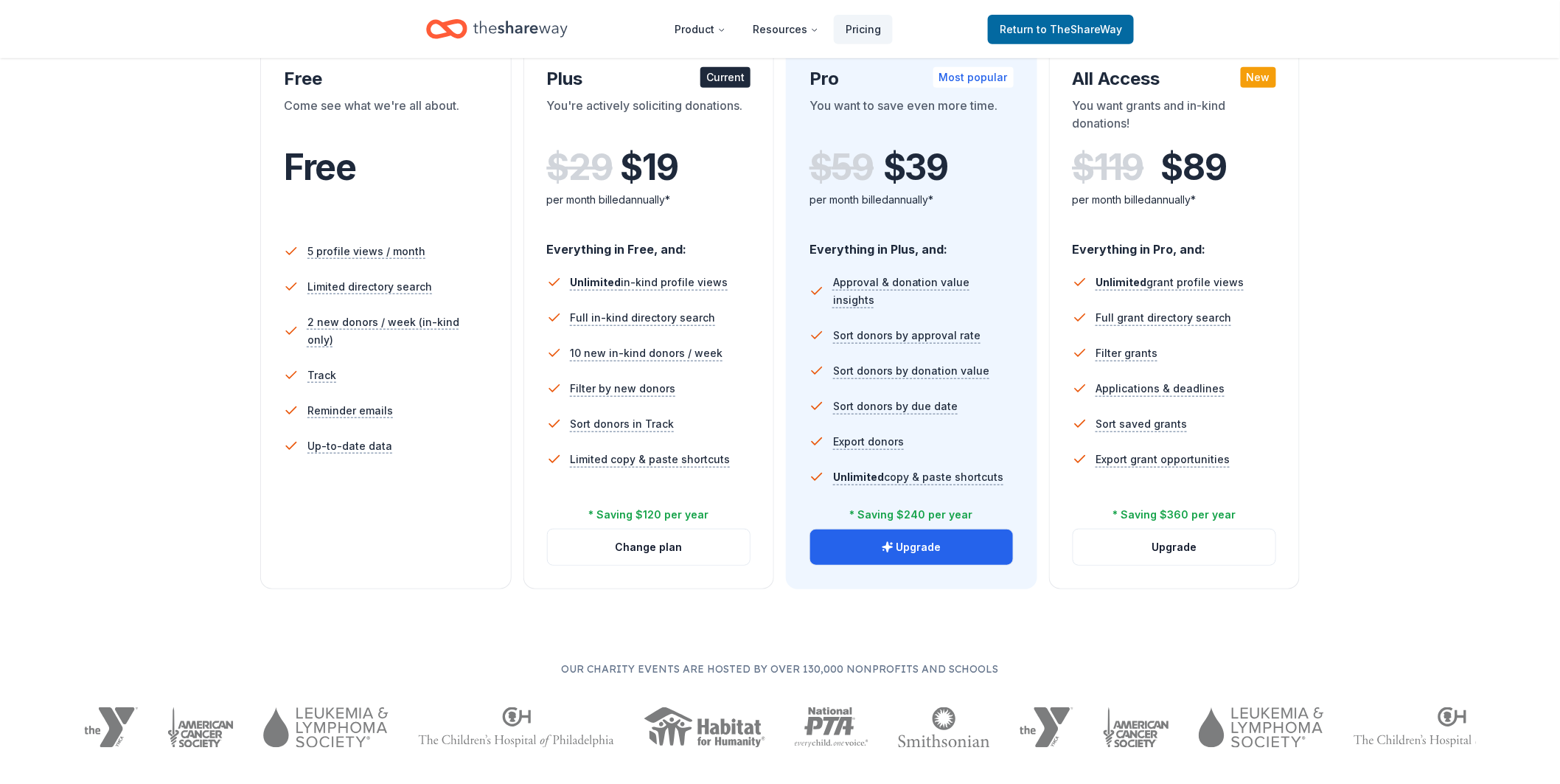
scroll to position [271, 0]
click at [688, 556] on button "Change plan" at bounding box center [649, 548] width 203 height 36
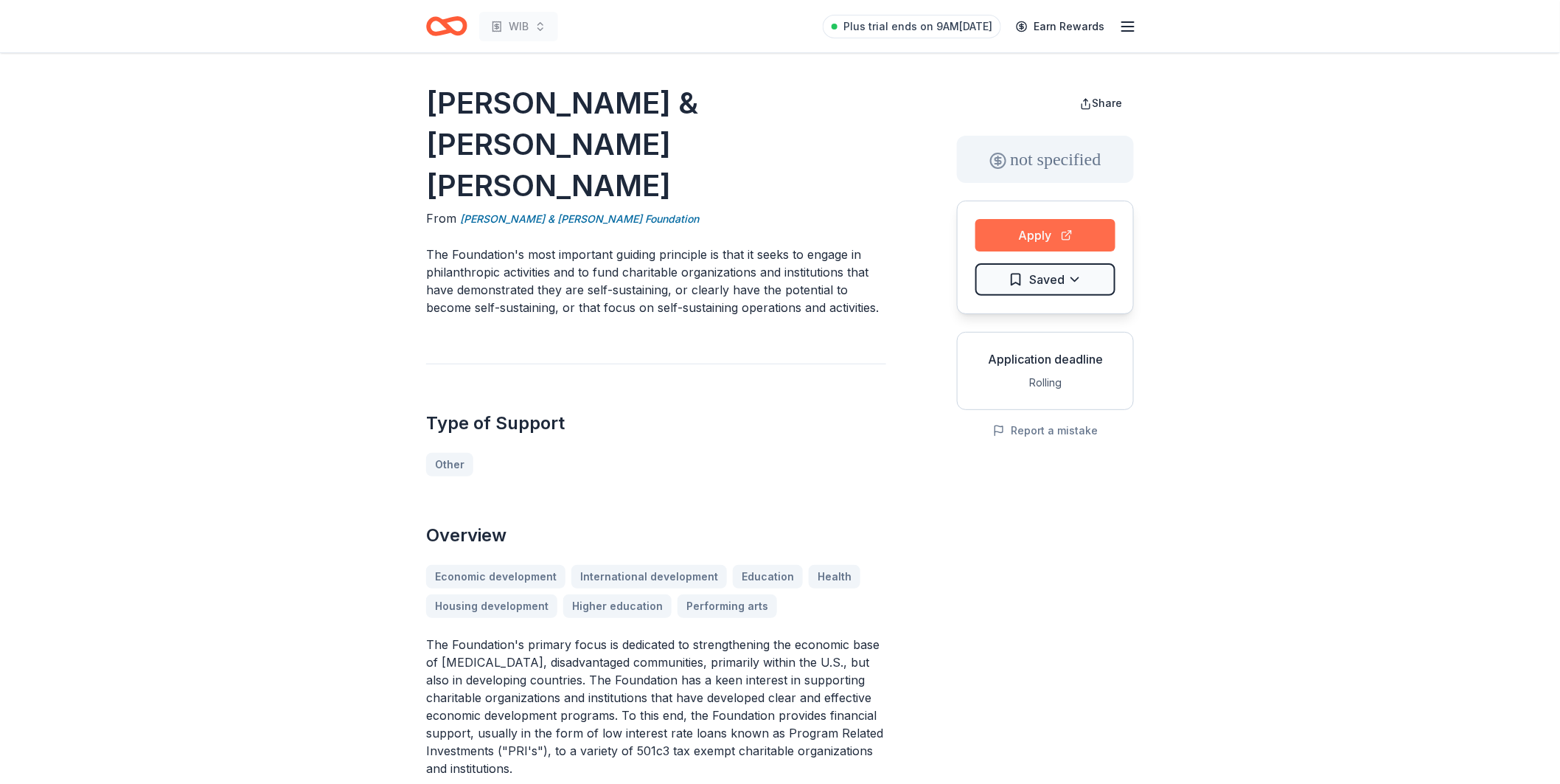
click at [1015, 230] on button "Apply" at bounding box center [1046, 235] width 140 height 33
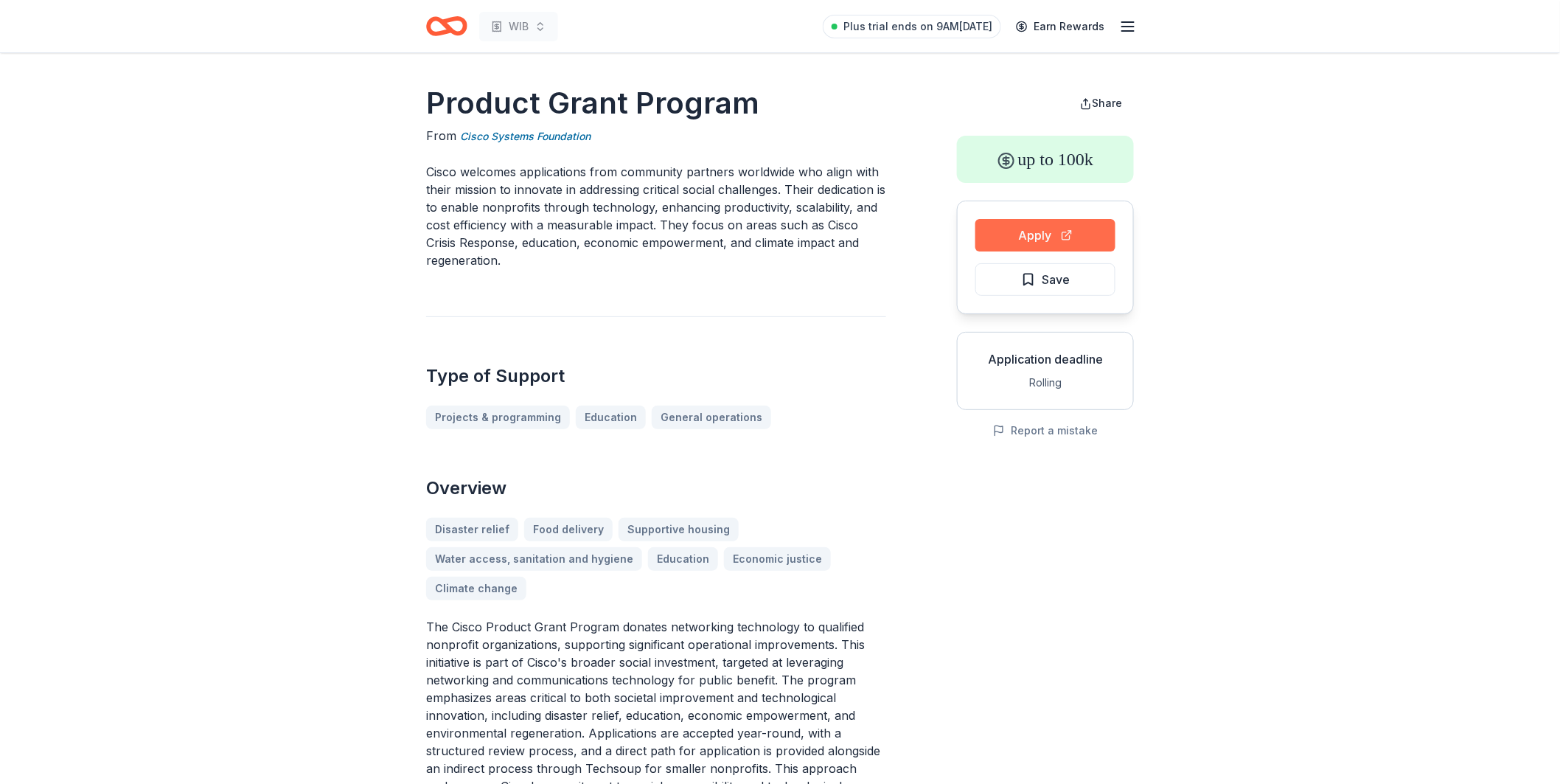
click at [1060, 239] on button "Apply" at bounding box center [1046, 235] width 140 height 33
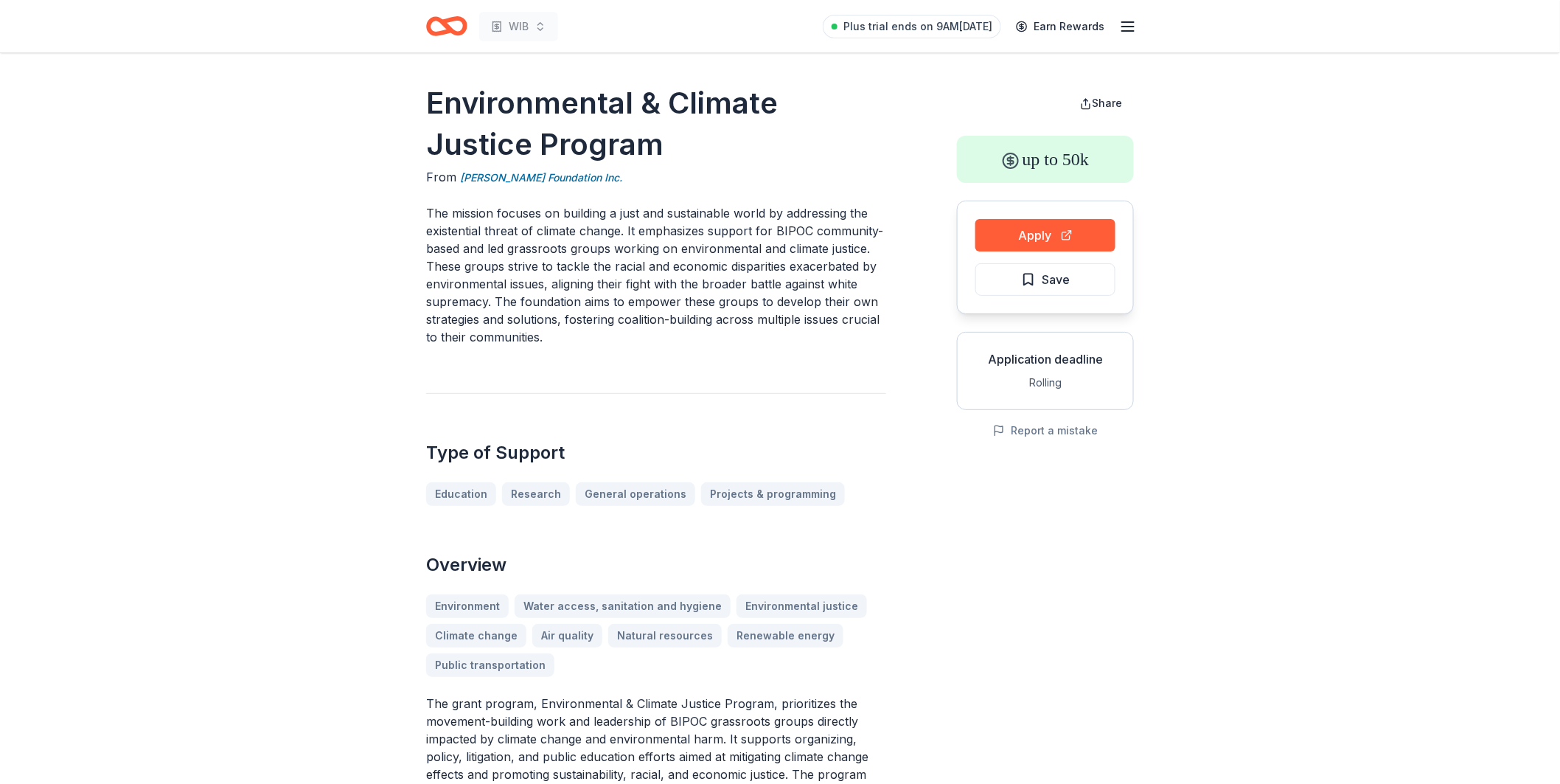
click at [1042, 238] on button "Apply" at bounding box center [1046, 235] width 140 height 33
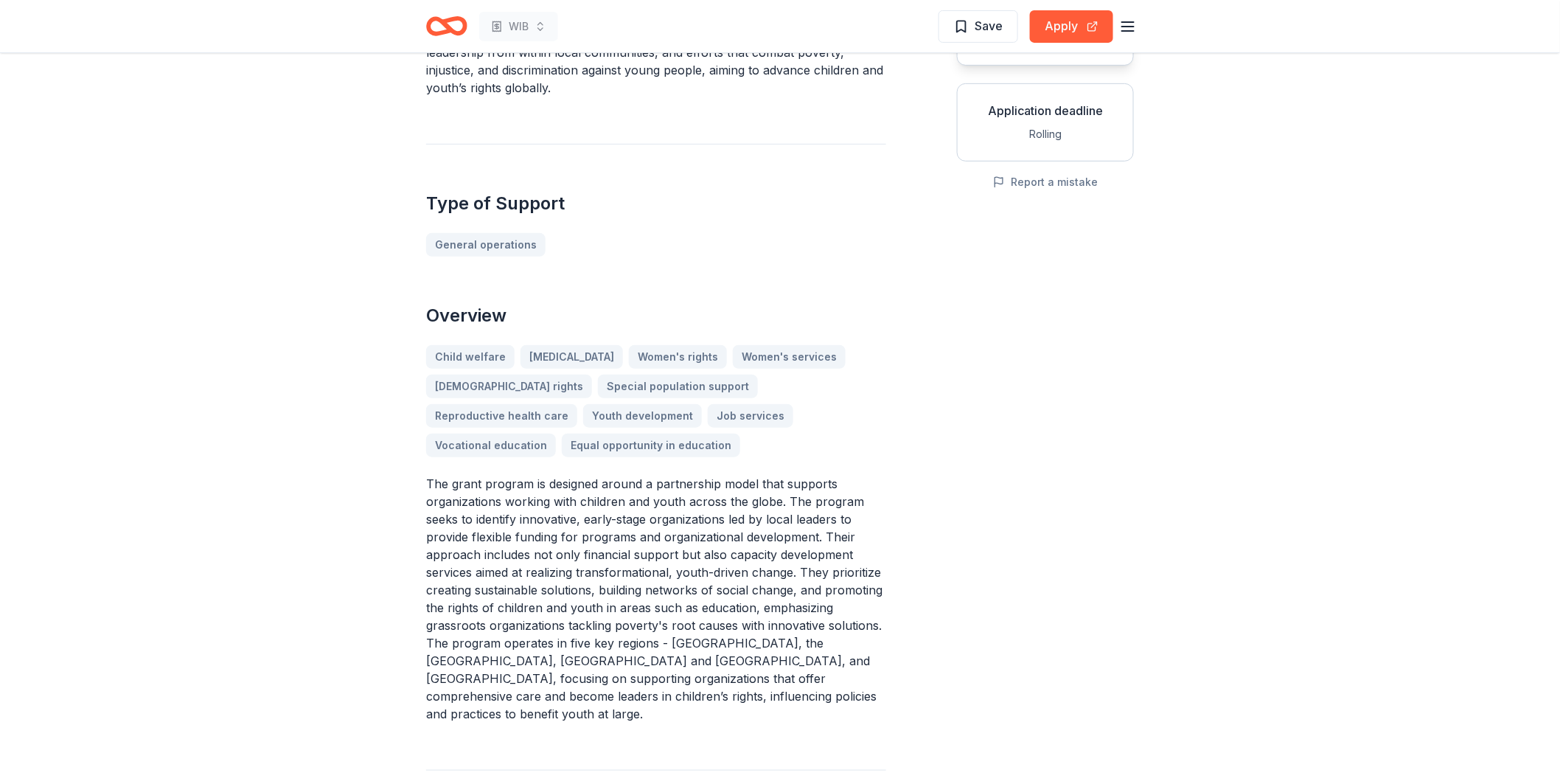
scroll to position [249, 0]
click at [1047, 37] on button "Apply" at bounding box center [1072, 27] width 84 height 33
